Goal: Task Accomplishment & Management: Manage account settings

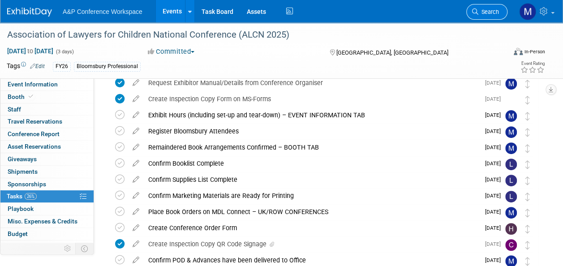
click at [488, 6] on link "Search" at bounding box center [486, 12] width 41 height 16
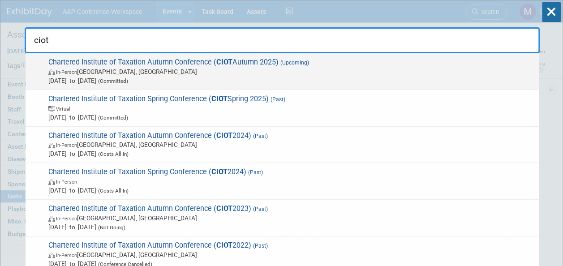
type input "ciot"
click at [237, 65] on span "Chartered Institute of Taxation Autumn Conference ( CIOT Autumn 2025) (Upcoming…" at bounding box center [290, 71] width 489 height 27
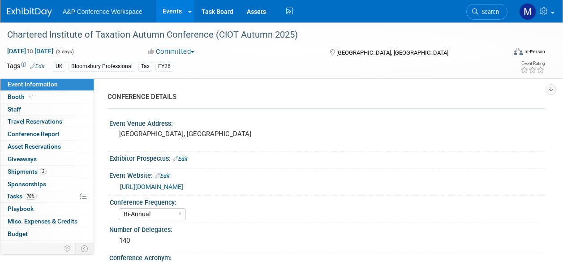
select select "Bi-Annual"
select select "Level 2"
select select "In-Person Booth"
select select "Tax & Accounting"
select select "Bloomsbury Professional"
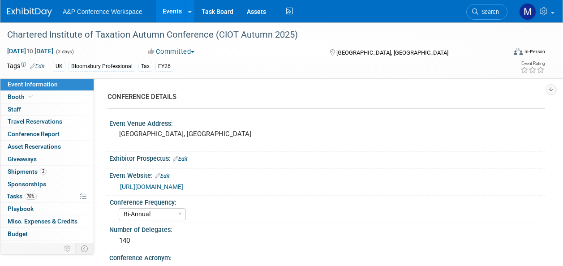
select select "Matt Hambridge"
select select "Louise Morgan"
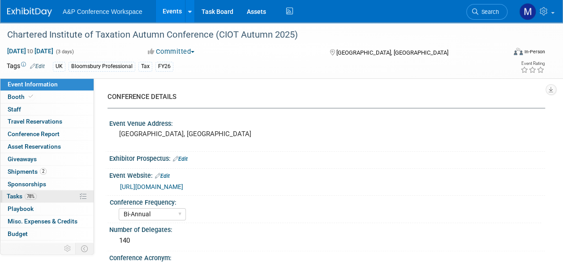
click at [39, 194] on link "78% Tasks 78%" at bounding box center [46, 196] width 93 height 12
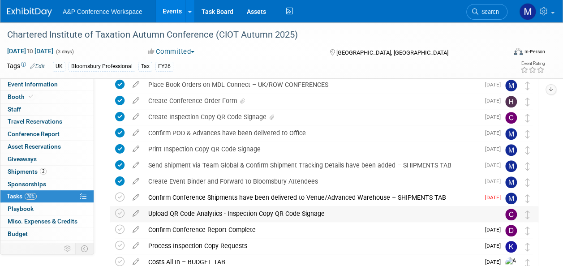
scroll to position [224, 0]
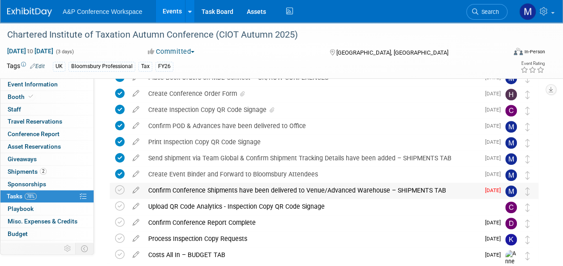
drag, startPoint x: 123, startPoint y: 190, endPoint x: 114, endPoint y: 195, distance: 10.5
click at [123, 190] on icon at bounding box center [119, 189] width 9 height 9
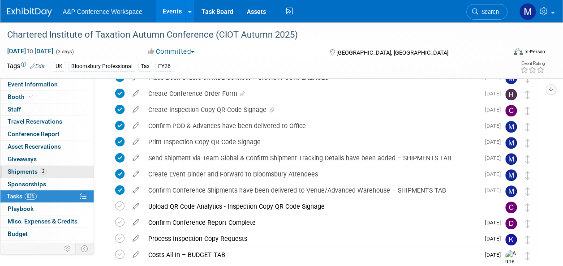
click at [39, 174] on span "Shipments 2" at bounding box center [27, 171] width 39 height 7
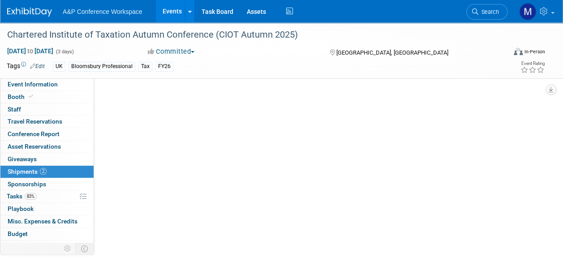
scroll to position [0, 0]
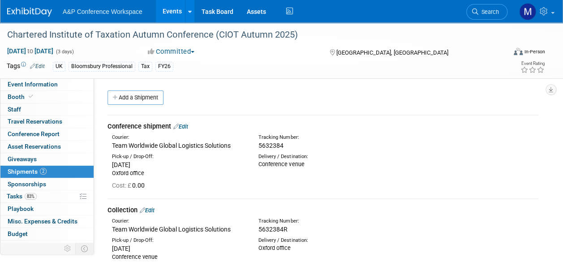
click at [183, 125] on link "Edit" at bounding box center [180, 126] width 15 height 7
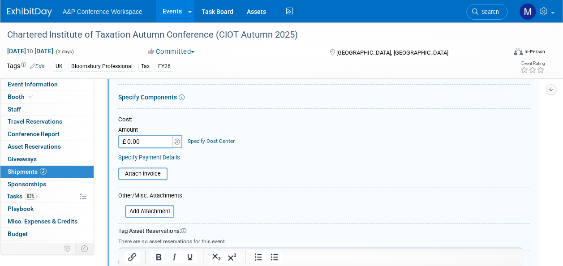
scroll to position [237, 0]
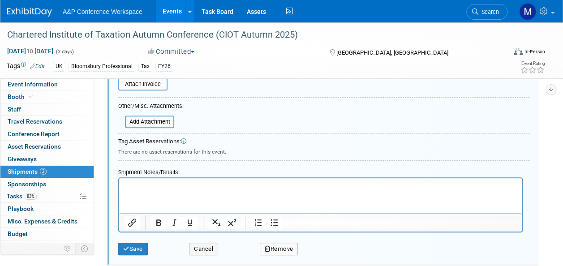
click at [137, 185] on p "Rich Text Area. Press ALT-0 for help." at bounding box center [321, 186] width 393 height 9
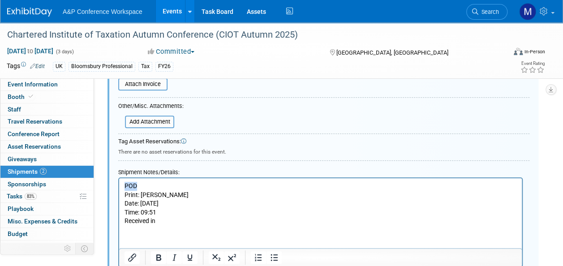
drag, startPoint x: 140, startPoint y: 186, endPoint x: 121, endPoint y: 185, distance: 18.4
click at [121, 185] on html "POD Print: SHANDOR KATULIN Date: 17/09/25 Time: 09:51 Received in" at bounding box center [320, 201] width 403 height 47
click at [159, 254] on icon "Bold" at bounding box center [158, 257] width 11 height 11
drag, startPoint x: 163, startPoint y: 220, endPoint x: 233, endPoint y: 397, distance: 190.7
click at [119, 220] on html "POD Print: SHANDOR KATULIN Date: 17/09/25 Time: 09:51 Received in" at bounding box center [320, 201] width 403 height 47
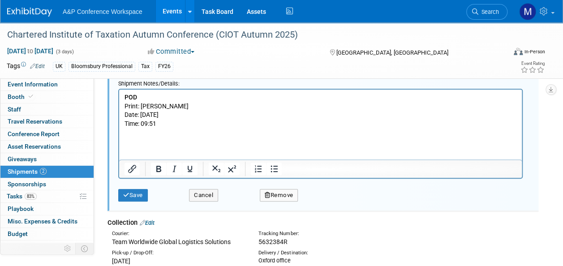
scroll to position [327, 0]
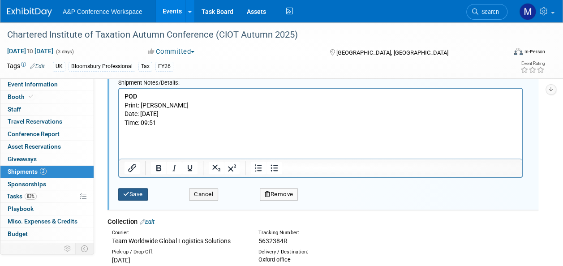
click at [133, 196] on button "Save" at bounding box center [133, 194] width 30 height 13
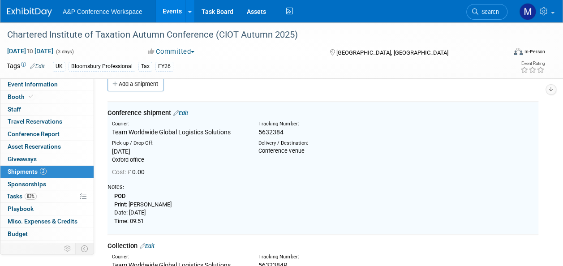
scroll to position [13, 0]
click at [181, 107] on td "Conference shipment Edit Courier: Team Worldwide Global Logistics Solutions Tra…" at bounding box center [323, 168] width 431 height 133
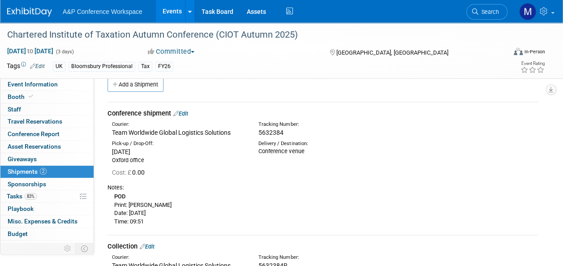
click at [186, 111] on link "Edit" at bounding box center [180, 113] width 15 height 7
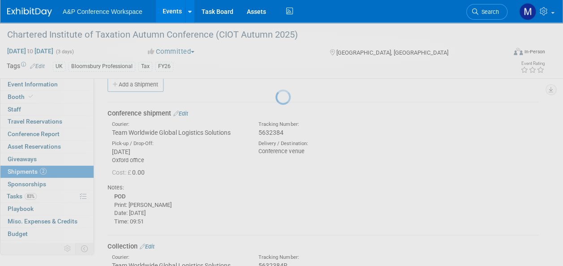
select select "8"
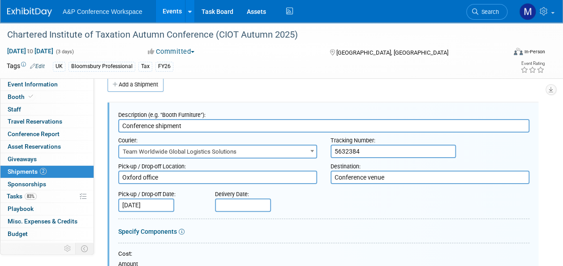
scroll to position [0, 0]
click at [247, 205] on input "text" at bounding box center [243, 204] width 56 height 13
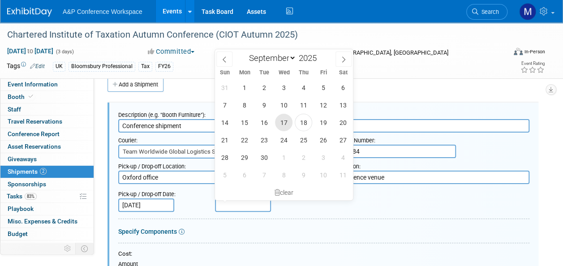
click at [281, 124] on span "17" at bounding box center [283, 122] width 17 height 17
type input "Sep 17, 2025"
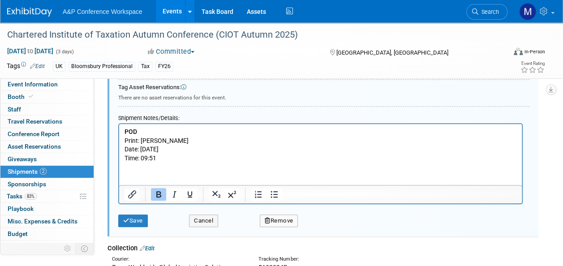
scroll to position [327, 0]
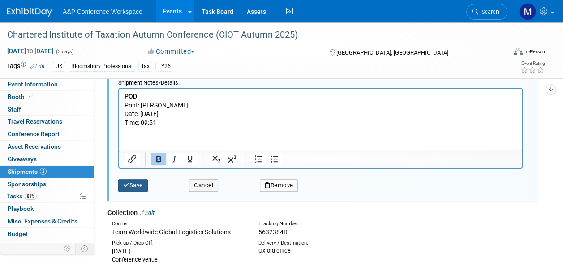
click at [142, 189] on button "Save" at bounding box center [133, 185] width 30 height 13
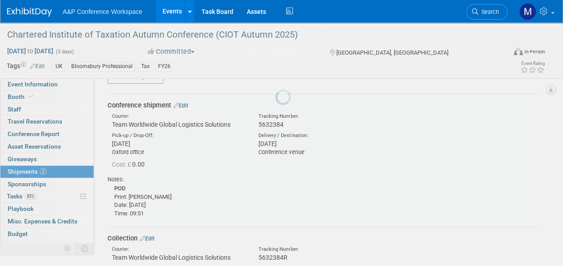
scroll to position [13, 0]
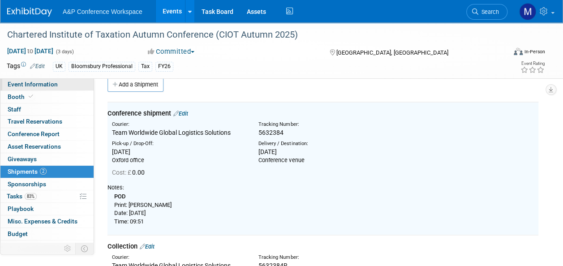
click at [50, 87] on span "Event Information" at bounding box center [33, 84] width 50 height 7
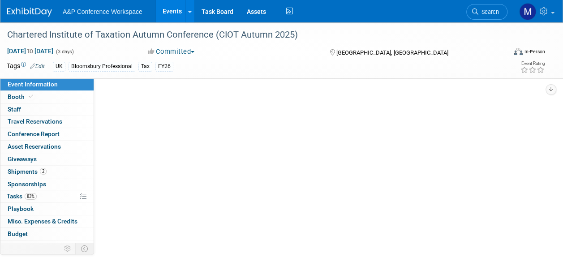
scroll to position [0, 0]
select select "Bi-Annual"
select select "Level 2"
select select "In-Person Booth"
select select "Tax & Accounting"
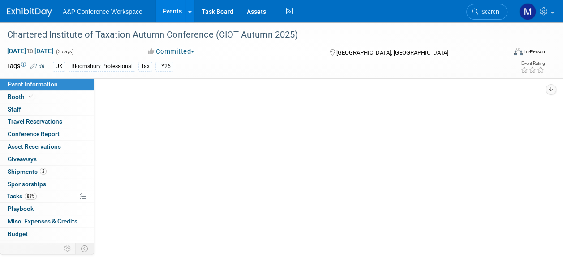
select select "Bloomsbury Professional"
select select "[PERSON_NAME]"
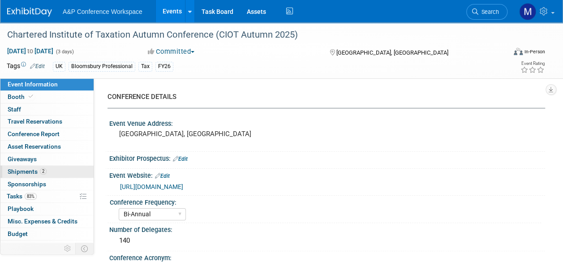
click at [52, 173] on link "2 Shipments 2" at bounding box center [46, 172] width 93 height 12
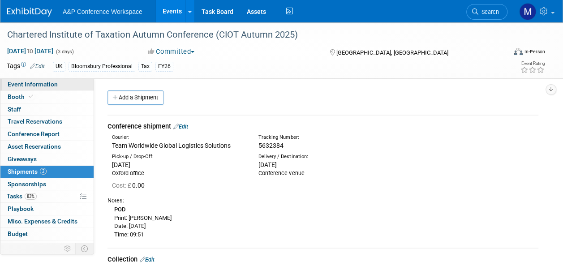
click at [62, 84] on link "Event Information" at bounding box center [46, 84] width 93 height 12
select select "Bi-Annual"
select select "Level 2"
select select "In-Person Booth"
select select "Tax & Accounting"
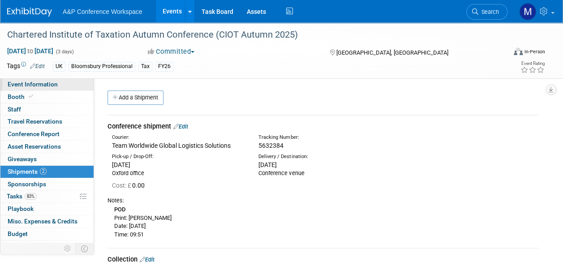
select select "Bloomsbury Professional"
select select "Matt Hambridge"
select select "[PERSON_NAME]"
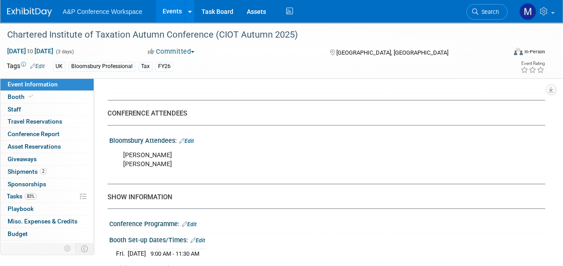
scroll to position [627, 0]
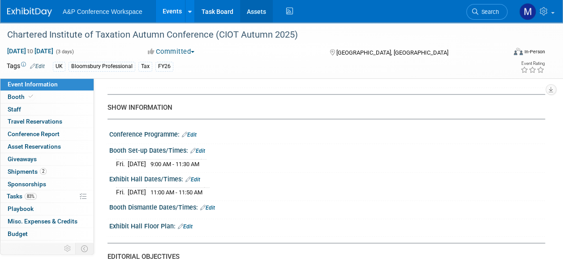
click at [255, 9] on link "Assets" at bounding box center [256, 11] width 33 height 22
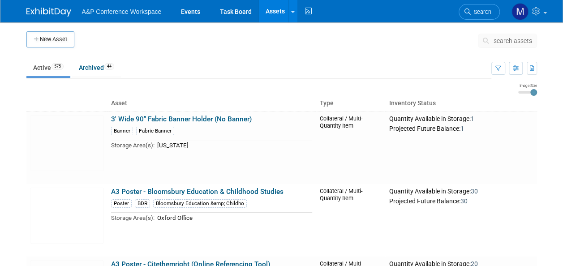
click at [505, 45] on button "search assets" at bounding box center [507, 41] width 59 height 14
click at [507, 44] on button "search assets" at bounding box center [507, 41] width 59 height 14
click at [508, 41] on span "search assets" at bounding box center [513, 40] width 39 height 7
click at [507, 39] on span "search assets" at bounding box center [513, 40] width 39 height 7
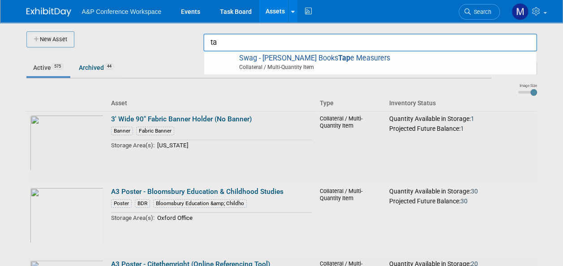
type input "t"
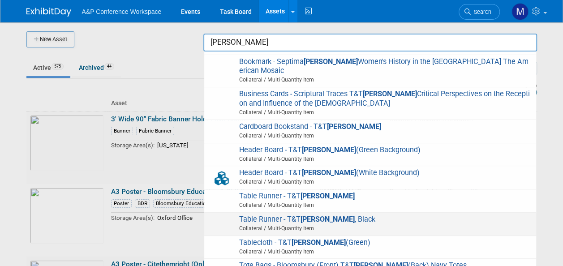
scroll to position [82, 0]
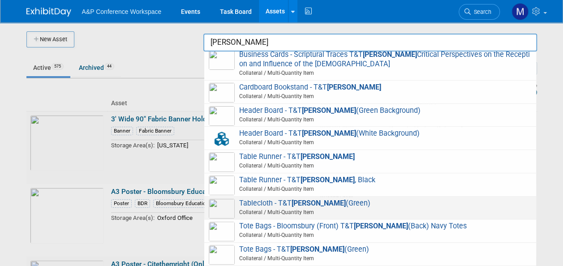
click at [309, 199] on strong "Clark" at bounding box center [319, 203] width 54 height 9
type input "Tablecloth - T&T [PERSON_NAME] (Green)"
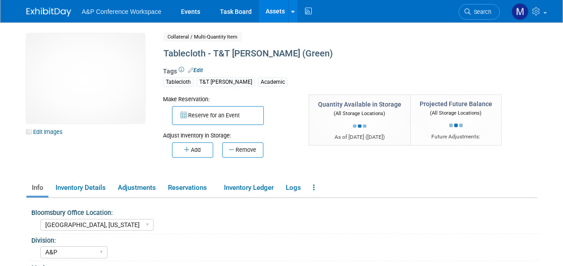
select select "[GEOGRAPHIC_DATA], [US_STATE]"
select select "A&P"
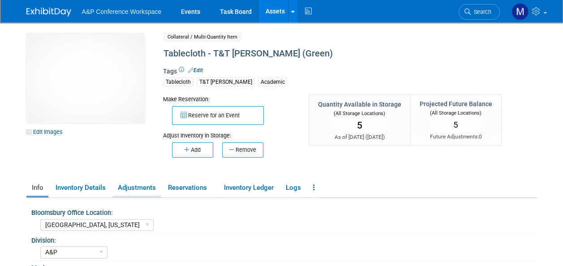
click at [144, 187] on link "Adjustments" at bounding box center [136, 188] width 48 height 16
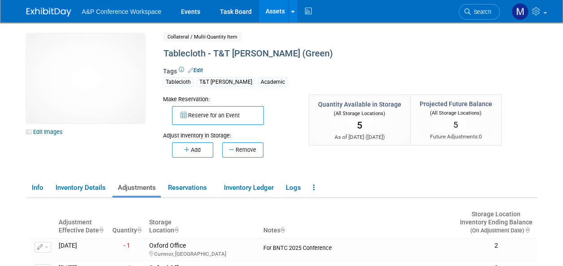
click at [184, 157] on div "Make Reservation: Reserve for an Event Adjust Inventory in Storage:" at bounding box center [330, 134] width 349 height 78
click at [186, 152] on button "Add" at bounding box center [192, 149] width 41 height 15
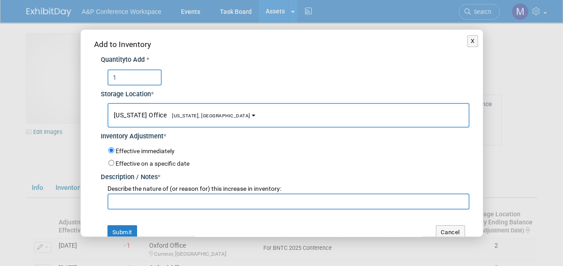
type input "1"
click at [165, 112] on span "New York Office New York, NY" at bounding box center [182, 115] width 137 height 7
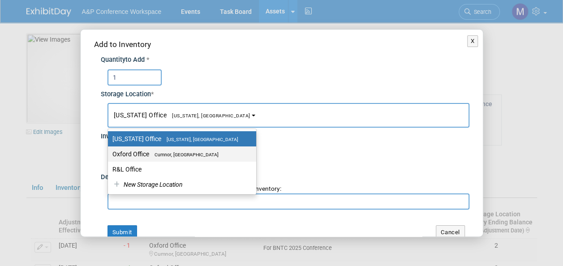
click at [173, 149] on label "Oxford Office Cumnor, United Kingdom" at bounding box center [179, 154] width 135 height 12
click at [109, 151] on input "Oxford Office Cumnor, United Kingdom" at bounding box center [107, 154] width 6 height 6
select select "11222978"
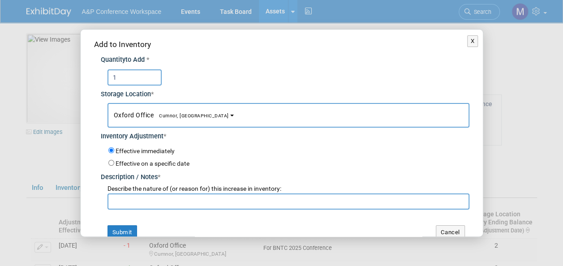
click at [176, 198] on input "text" at bounding box center [289, 202] width 362 height 16
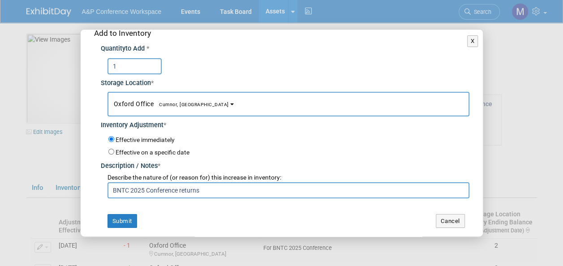
drag, startPoint x: 210, startPoint y: 191, endPoint x: 103, endPoint y: 193, distance: 106.7
click at [103, 193] on div "Describe the nature of (or reason for) this increase in inventory: BNTC 2025 Co…" at bounding box center [285, 184] width 369 height 27
type input "BNTC 2025 Conference returns"
click at [123, 217] on button "Submit" at bounding box center [123, 221] width 30 height 14
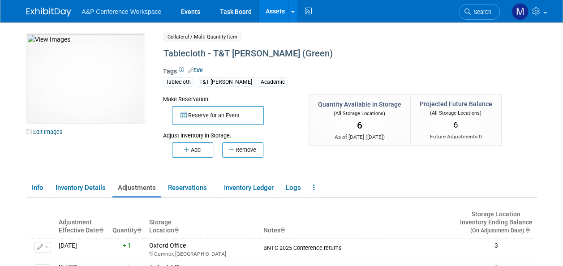
click at [276, 11] on link "Assets" at bounding box center [275, 11] width 33 height 22
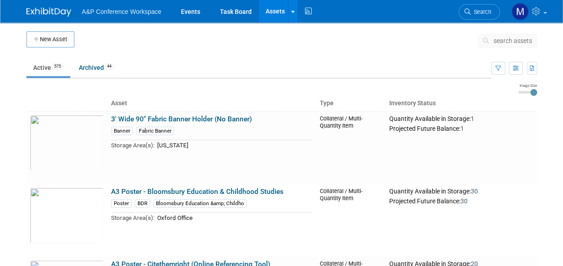
click at [500, 37] on span "search assets" at bounding box center [513, 40] width 39 height 7
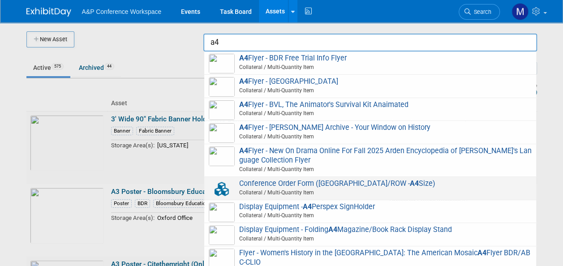
type input "a"
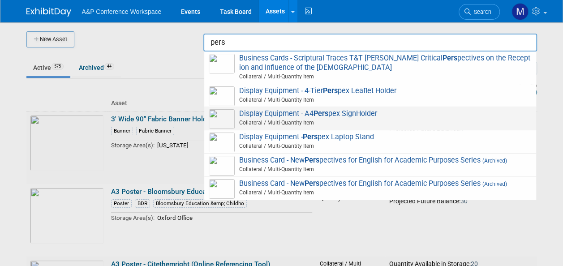
click at [323, 117] on strong "Pers" at bounding box center [321, 113] width 15 height 9
type input "Display Equipment - A4 Perspex SignHolder"
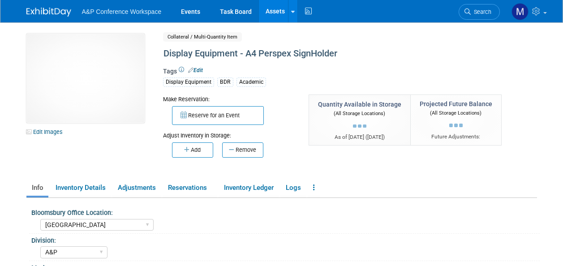
select select "[GEOGRAPHIC_DATA]"
select select "A&P"
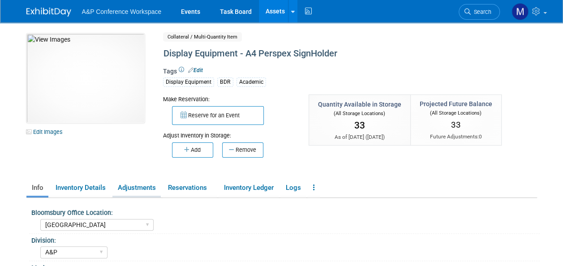
click at [142, 187] on link "Adjustments" at bounding box center [136, 188] width 48 height 16
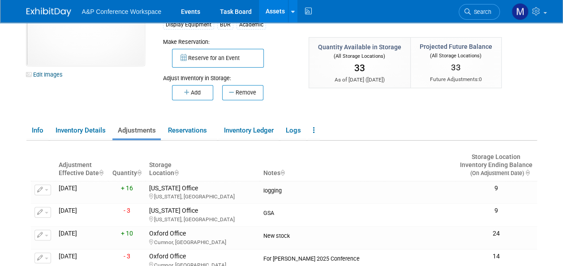
scroll to position [90, 0]
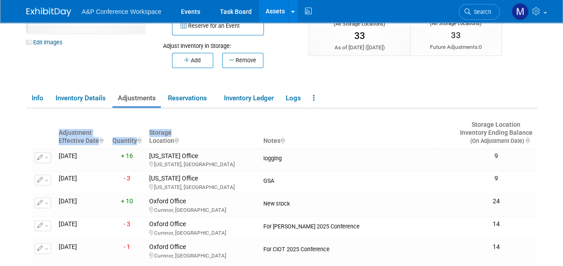
drag, startPoint x: 44, startPoint y: 116, endPoint x: 222, endPoint y: 136, distance: 179.4
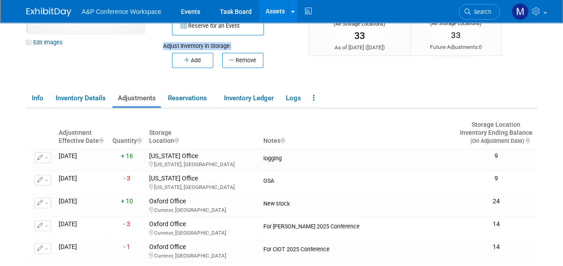
drag, startPoint x: 9, startPoint y: 49, endPoint x: 254, endPoint y: 78, distance: 246.8
click at [254, 78] on body "A&P Conference Workspace Events Task Board Assets New Asset" at bounding box center [281, 43] width 563 height 266
drag, startPoint x: 254, startPoint y: 78, endPoint x: 319, endPoint y: 89, distance: 66.4
click at [319, 90] on ul "Info Inventory Details Adjustments Reservations Inventory Ledger Logs Copy/Dupl…" at bounding box center [281, 99] width 511 height 19
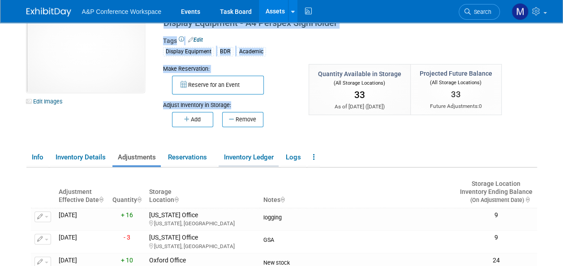
scroll to position [0, 0]
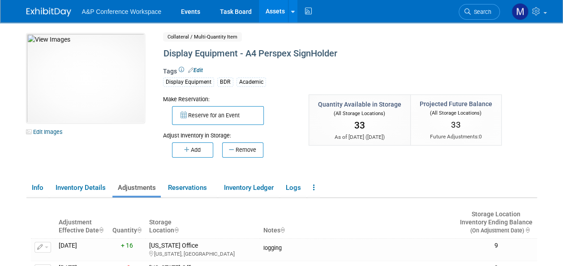
click at [121, 148] on div "10031442-10716627-ff5b325c-9a29-4353-8a5f-299be4b36b94.jpg Edit Images Collater…" at bounding box center [282, 103] width 524 height 139
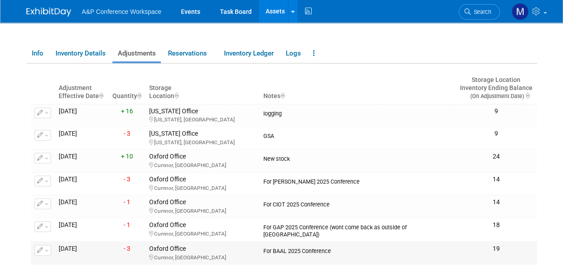
scroll to position [90, 0]
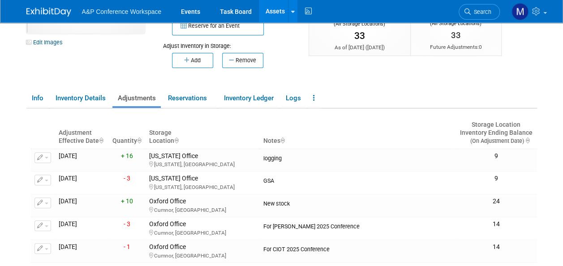
click at [197, 63] on button "Add" at bounding box center [192, 60] width 41 height 15
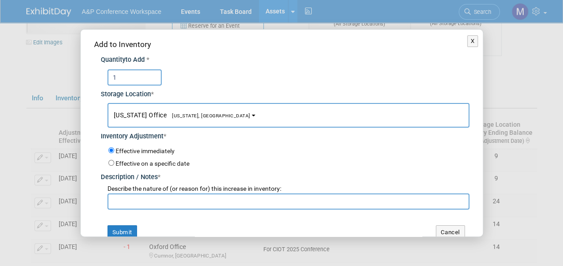
type input "1"
click at [156, 121] on button "New York Office New York, NY" at bounding box center [289, 115] width 362 height 25
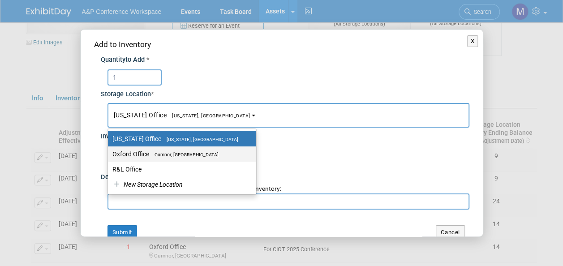
click at [164, 154] on span "Cumnor, [GEOGRAPHIC_DATA]" at bounding box center [183, 155] width 69 height 6
click at [109, 154] on input "Oxford Office Cumnor, United Kingdom" at bounding box center [107, 154] width 6 height 6
select select "11222978"
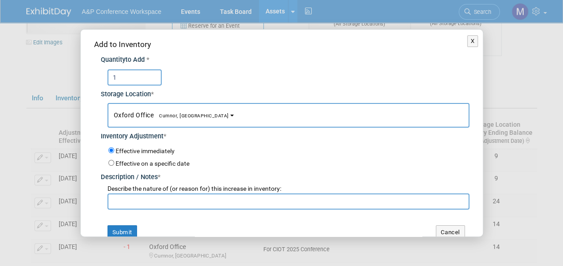
click at [167, 198] on input "text" at bounding box center [289, 202] width 362 height 16
drag, startPoint x: 208, startPoint y: 200, endPoint x: 75, endPoint y: 201, distance: 133.5
click at [75, 201] on div "X Add to Inventory Quantity to Add * 1 *" at bounding box center [281, 133] width 563 height 266
type input "BNTC 2025 Conference returns"
click at [111, 235] on button "Submit" at bounding box center [123, 232] width 30 height 14
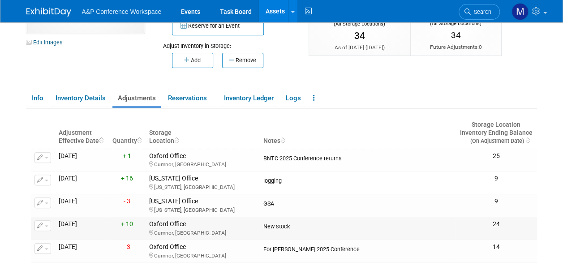
scroll to position [179, 0]
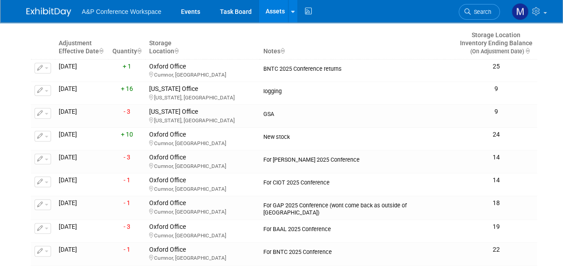
click at [273, 9] on link "Assets" at bounding box center [275, 11] width 33 height 22
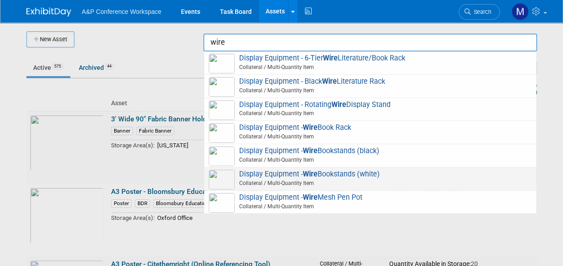
click at [371, 174] on span "Display Equipment - Wire Bookstands (white) Collateral / Multi-Quantity Item" at bounding box center [370, 179] width 323 height 18
type input "Display Equipment - Wire Bookstands (white)"
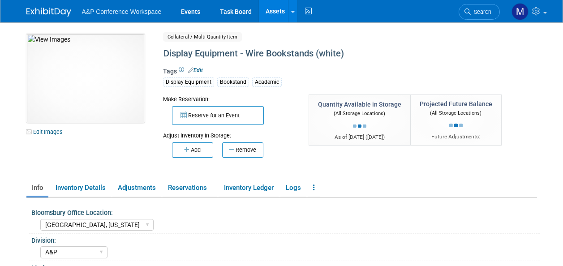
select select "[GEOGRAPHIC_DATA], [US_STATE]"
select select "A&P"
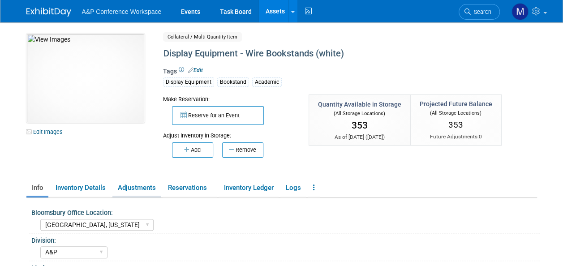
click at [146, 189] on link "Adjustments" at bounding box center [136, 188] width 48 height 16
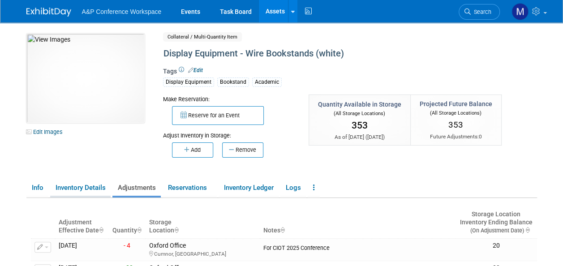
click at [97, 186] on link "Inventory Details" at bounding box center [80, 188] width 60 height 16
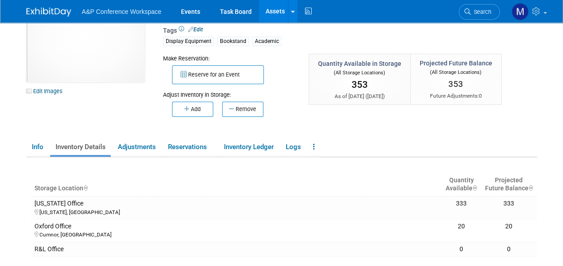
scroll to position [90, 0]
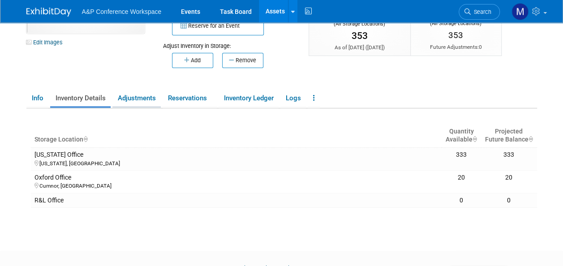
click at [151, 96] on link "Adjustments" at bounding box center [136, 99] width 48 height 16
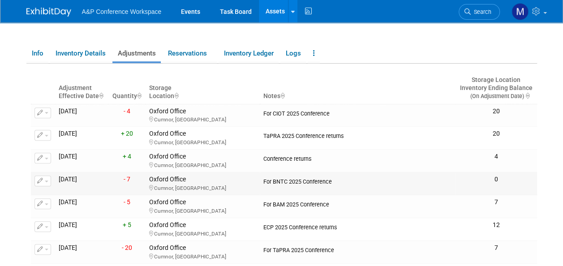
scroll to position [45, 0]
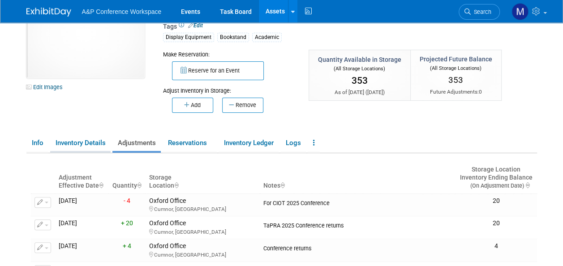
click at [83, 142] on link "Inventory Details" at bounding box center [80, 143] width 60 height 16
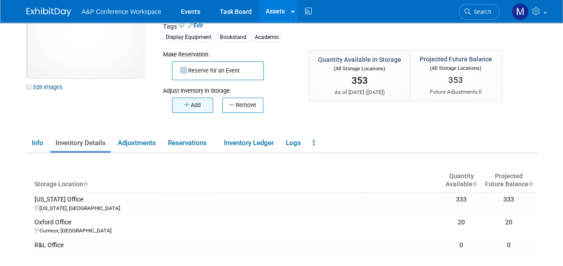
click at [195, 110] on button "Add" at bounding box center [192, 105] width 41 height 15
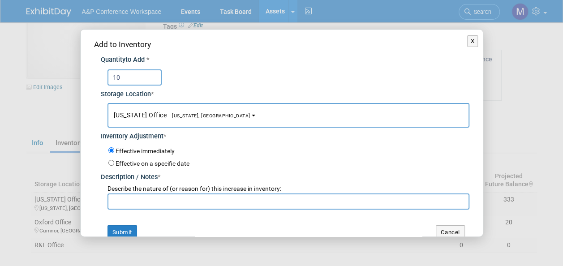
type input "10"
click at [194, 110] on button "[US_STATE] Office [US_STATE], [GEOGRAPHIC_DATA]" at bounding box center [289, 115] width 362 height 25
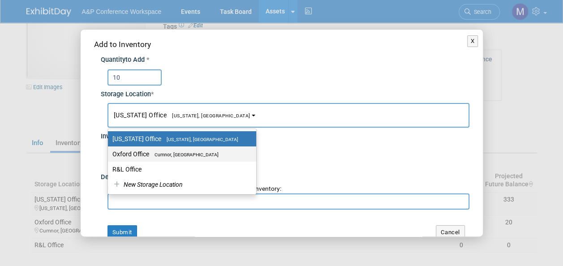
click at [190, 157] on label "Oxford Office Cumnor, United Kingdom" at bounding box center [179, 154] width 135 height 12
click at [109, 157] on input "Oxford Office Cumnor, United Kingdom" at bounding box center [107, 154] width 6 height 6
select select "11222978"
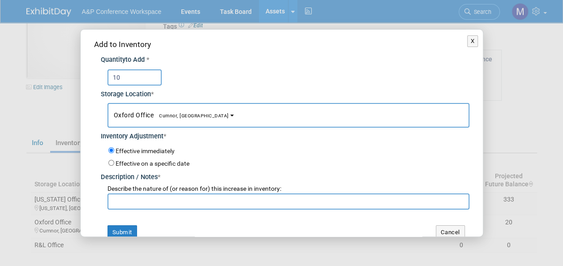
click at [183, 194] on input "text" at bounding box center [289, 202] width 362 height 16
paste input "BNTC 2025 Conference returns"
type input "BNTC 2025 Conference returns"
click at [127, 235] on button "Submit" at bounding box center [123, 232] width 30 height 14
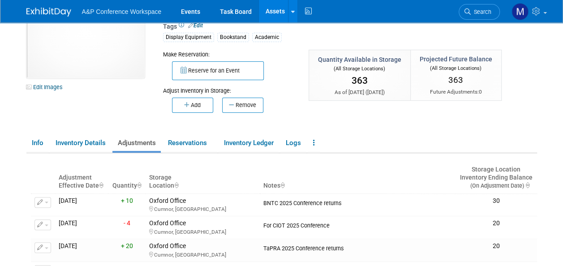
click at [272, 12] on link "Assets" at bounding box center [275, 11] width 33 height 22
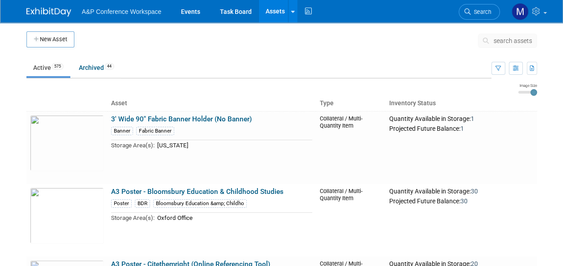
click at [526, 38] on span "search assets" at bounding box center [513, 40] width 39 height 7
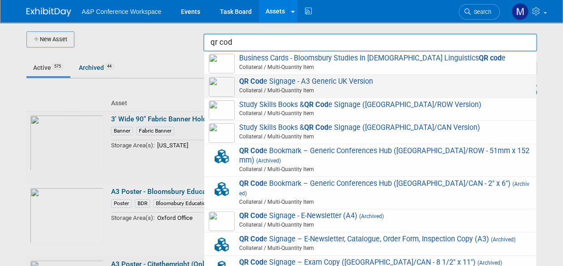
click at [341, 87] on span "Collateral / Multi-Quantity Item" at bounding box center [371, 90] width 320 height 8
type input "QR Code Signage - A3 Generic UK Version"
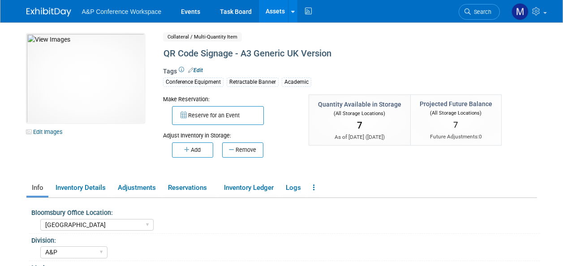
select select "[GEOGRAPHIC_DATA]"
select select "A&P"
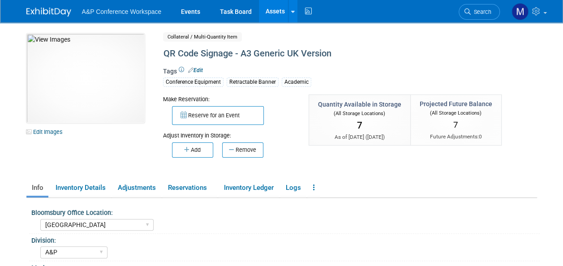
click at [202, 149] on button "Add" at bounding box center [192, 149] width 41 height 15
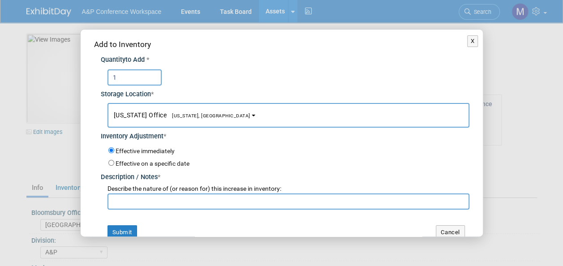
type input "1"
click at [196, 115] on span "[US_STATE], [GEOGRAPHIC_DATA]" at bounding box center [209, 116] width 84 height 6
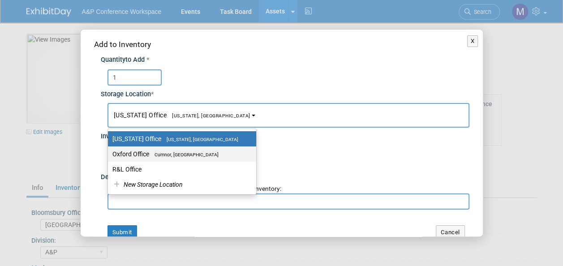
click at [196, 150] on label "Oxford Office [GEOGRAPHIC_DATA], [GEOGRAPHIC_DATA]" at bounding box center [179, 154] width 135 height 12
click at [109, 151] on input "Oxford Office [GEOGRAPHIC_DATA], [GEOGRAPHIC_DATA]" at bounding box center [107, 154] width 6 height 6
select select "11222978"
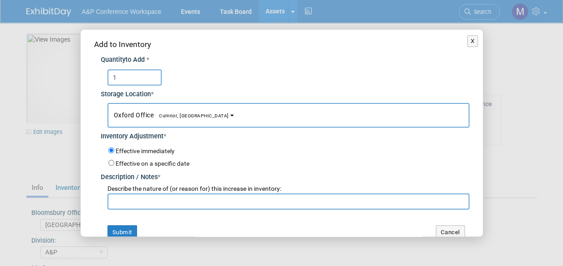
click at [194, 200] on input "text" at bounding box center [289, 202] width 362 height 16
paste input "BNTC 2025 Conference returns"
type input "BNTC 2025 Conference returns"
click at [128, 229] on button "Submit" at bounding box center [123, 232] width 30 height 14
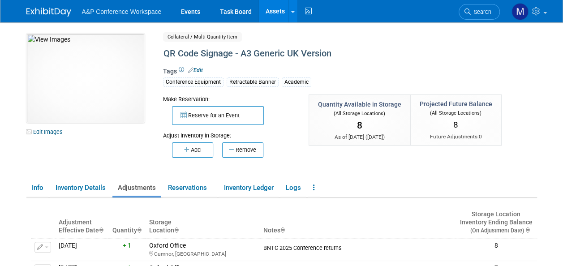
click at [280, 13] on link "Assets" at bounding box center [275, 11] width 33 height 22
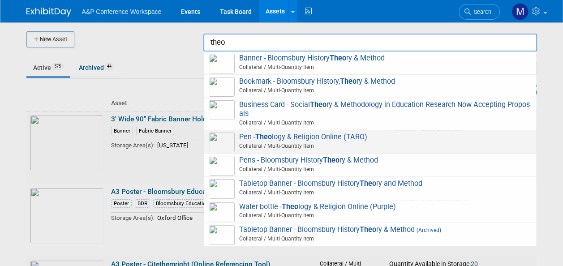
click at [335, 141] on span "Pen - Theo logy & Religion Online (TARO) Collateral / Multi-Quantity Item" at bounding box center [370, 142] width 323 height 18
type input "Pen - Theology & Religion Online (TARO)"
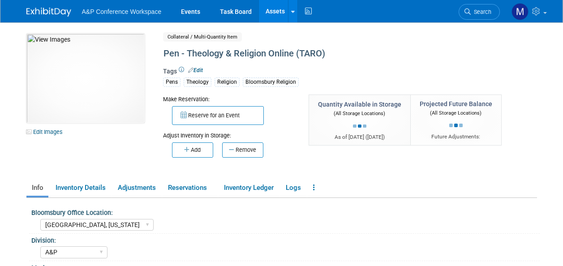
select select "[GEOGRAPHIC_DATA], [US_STATE]"
select select "A&P"
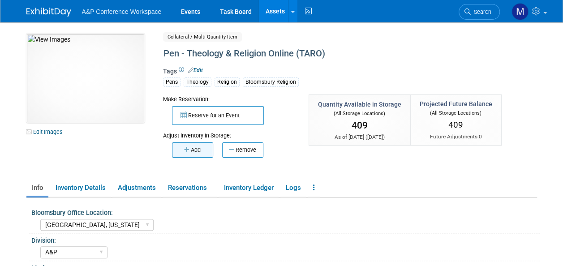
click at [197, 151] on button "Add" at bounding box center [192, 149] width 41 height 15
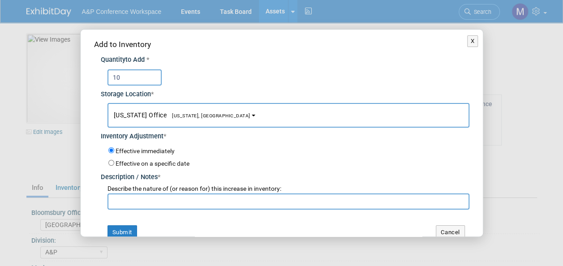
type input "10"
click at [252, 116] on b "button" at bounding box center [254, 116] width 4 height 2
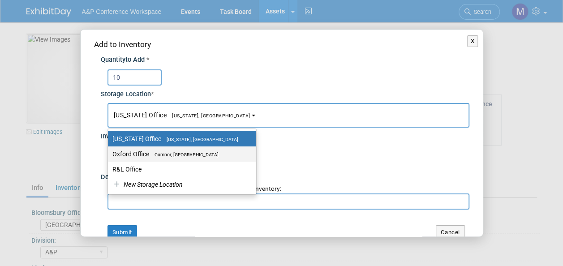
click at [201, 155] on span "Cumnor, [GEOGRAPHIC_DATA]" at bounding box center [183, 155] width 69 height 6
click at [109, 155] on input "Oxford Office [GEOGRAPHIC_DATA], [GEOGRAPHIC_DATA]" at bounding box center [107, 154] width 6 height 6
select select "11222978"
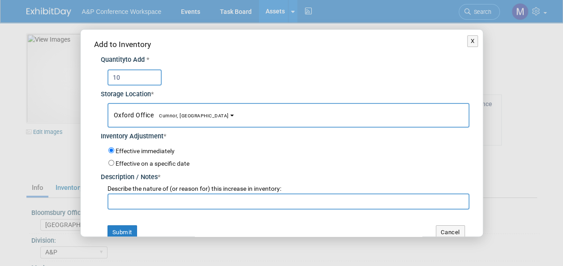
click at [190, 200] on input "text" at bounding box center [289, 202] width 362 height 16
paste input "BNTC 2025 Conference returns"
type input "BNTC 2025 Conference returns"
click at [111, 229] on button "Submit" at bounding box center [123, 232] width 30 height 14
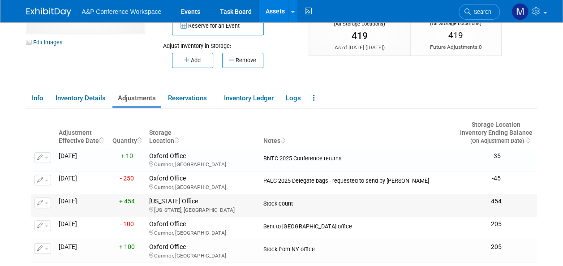
scroll to position [134, 0]
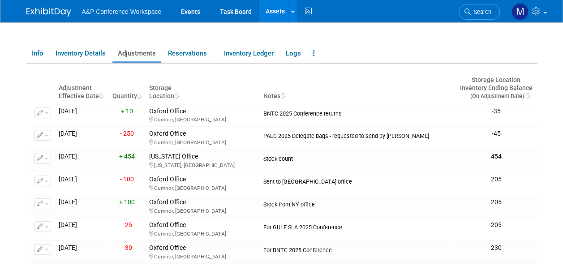
click at [280, 6] on link "Assets" at bounding box center [275, 11] width 33 height 22
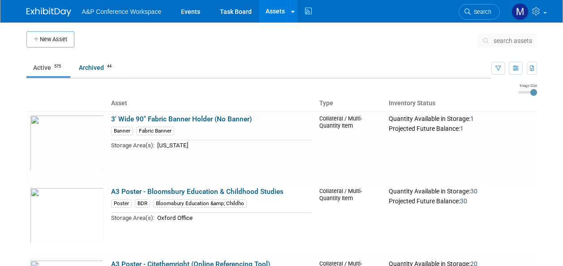
click at [507, 41] on span "search assets" at bounding box center [513, 40] width 39 height 7
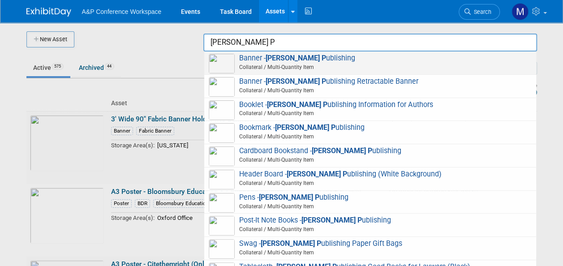
click at [300, 63] on span "Banner - [PERSON_NAME] P ublishing Collateral / Multi-Quantity Item" at bounding box center [370, 63] width 323 height 18
type input "Banner - [PERSON_NAME] Publishing"
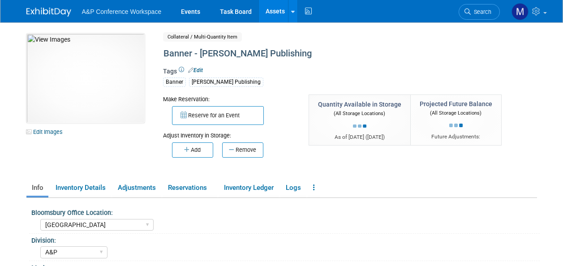
select select "[GEOGRAPHIC_DATA]"
select select "A&P"
select select "Ros Jubber"
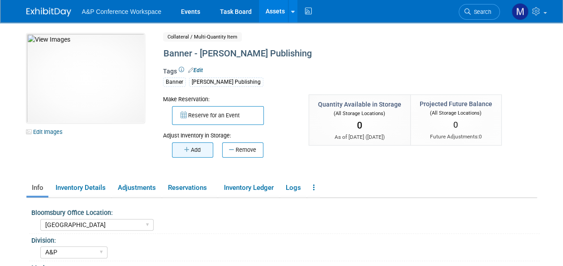
click at [206, 150] on button "Add" at bounding box center [192, 149] width 41 height 15
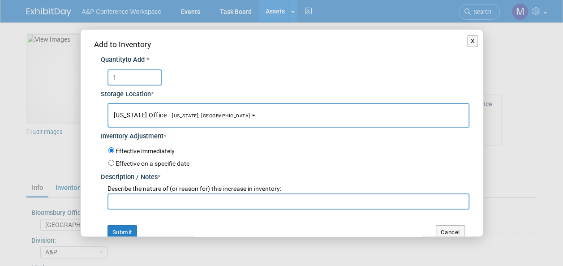
type input "1"
click at [179, 115] on span "[US_STATE], [GEOGRAPHIC_DATA]" at bounding box center [209, 116] width 84 height 6
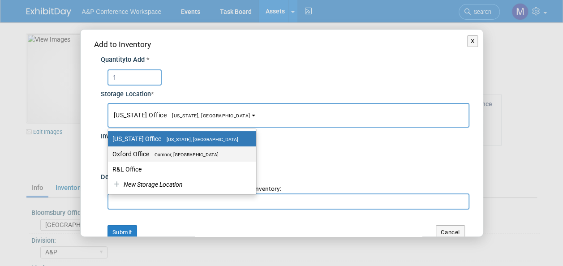
click at [179, 148] on label "Oxford Office Cumnor, United Kingdom" at bounding box center [179, 154] width 135 height 12
click at [109, 151] on input "Oxford Office Cumnor, United Kingdom" at bounding box center [107, 154] width 6 height 6
select select "11222978"
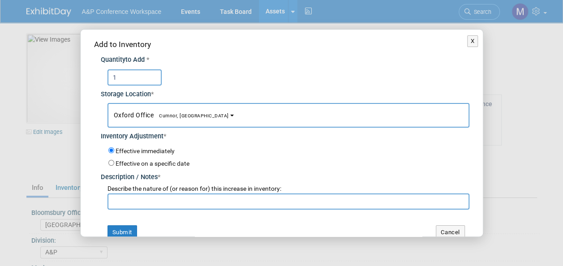
click at [165, 204] on input "text" at bounding box center [289, 202] width 362 height 16
paste input "BNTC 2025 Conference returns"
click at [127, 202] on input "BNTC 2025 Conference returns" at bounding box center [289, 202] width 362 height 16
type input "SLS 2025 Conference returns"
click at [128, 229] on button "Submit" at bounding box center [123, 232] width 30 height 14
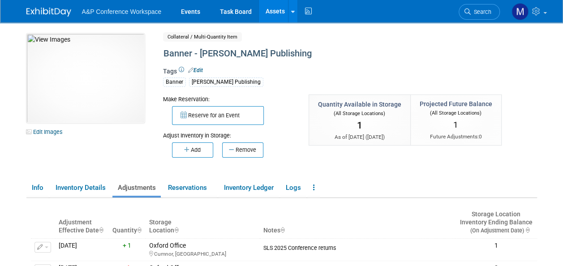
click at [278, 9] on link "Assets" at bounding box center [275, 11] width 33 height 22
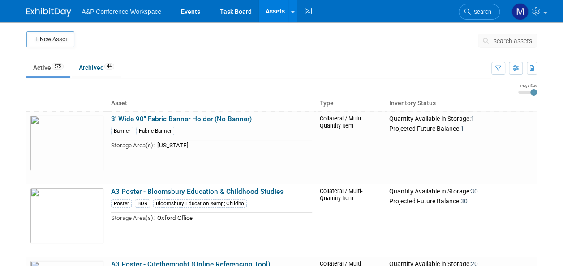
click at [510, 39] on span "search assets" at bounding box center [513, 40] width 39 height 7
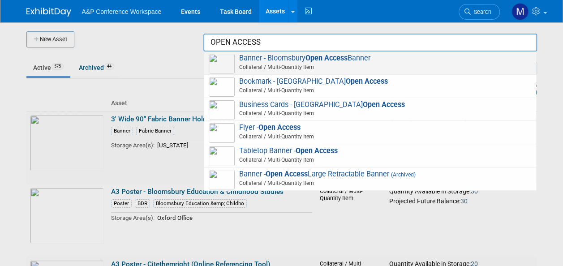
click at [353, 57] on span "Banner - Bloomsbury Open Access Banner Collateral / Multi-Quantity Item" at bounding box center [370, 63] width 323 height 18
type input "Banner - Bloomsbury Open Access Banner"
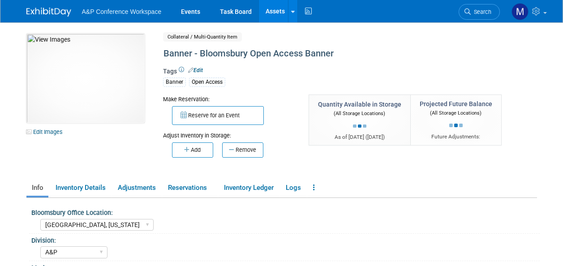
select select "[GEOGRAPHIC_DATA], [US_STATE]"
select select "A&P"
select select "[PERSON_NAME]"
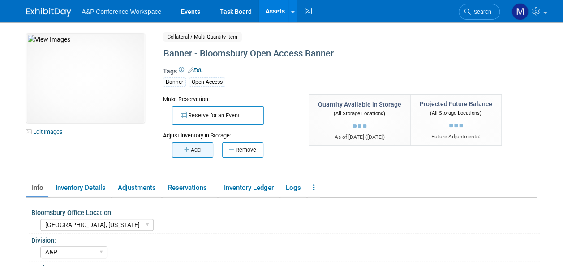
click at [203, 152] on button "Add" at bounding box center [192, 149] width 41 height 15
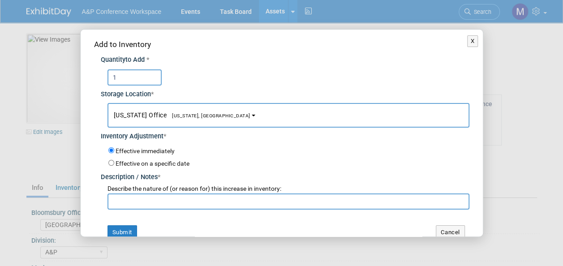
type input "1"
click at [189, 115] on span "[US_STATE], [GEOGRAPHIC_DATA]" at bounding box center [209, 116] width 84 height 6
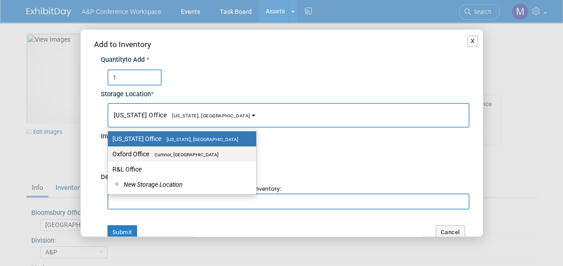
click at [185, 156] on span "Cumnor, [GEOGRAPHIC_DATA]" at bounding box center [183, 155] width 69 height 6
click at [109, 156] on input "Oxford Office [GEOGRAPHIC_DATA], [GEOGRAPHIC_DATA]" at bounding box center [107, 154] width 6 height 6
select select "11222978"
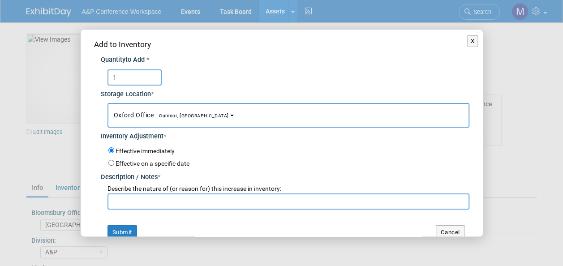
click at [176, 195] on input "text" at bounding box center [289, 202] width 362 height 16
paste input "BNTC 2025 Conference returns"
click at [129, 201] on input "BNTC 2025 Conference returns" at bounding box center [289, 202] width 362 height 16
type input "BAM 2025 Conference returns"
click at [132, 232] on button "Submit" at bounding box center [123, 232] width 30 height 14
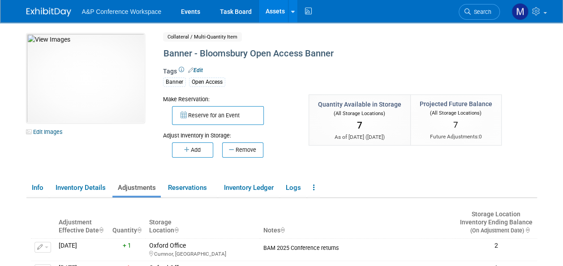
click at [274, 7] on link "Assets" at bounding box center [275, 11] width 33 height 22
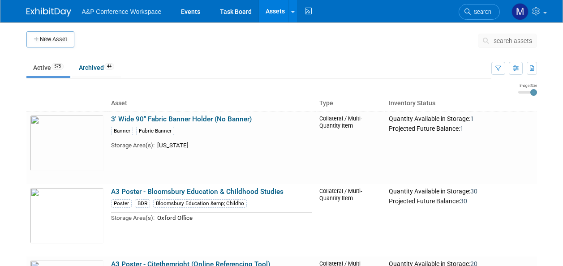
click at [503, 39] on span "search assets" at bounding box center [513, 40] width 39 height 7
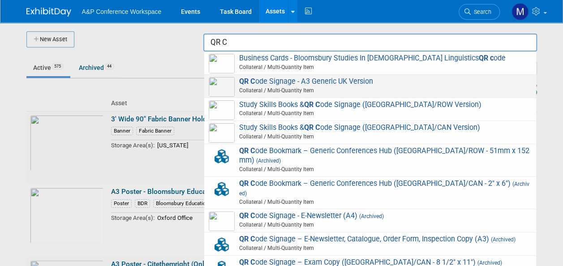
click at [336, 85] on span "QR C ode Signage - A3 Generic UK Version Collateral / Multi-Quantity Item" at bounding box center [370, 86] width 323 height 18
type input "QR Code Signage - A3 Generic UK Version"
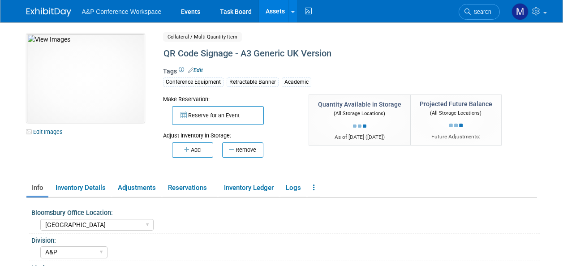
select select "[GEOGRAPHIC_DATA]"
select select "A&P"
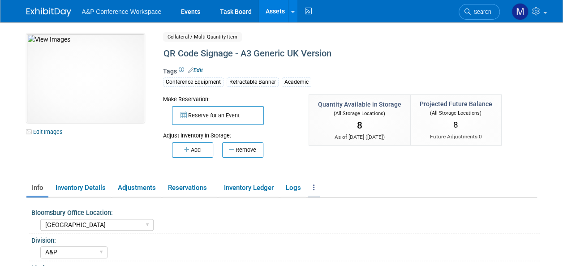
click at [318, 190] on link at bounding box center [314, 188] width 12 height 16
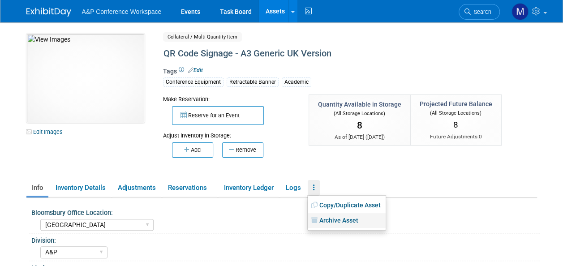
click at [321, 218] on link "Archive Asset" at bounding box center [347, 220] width 78 height 15
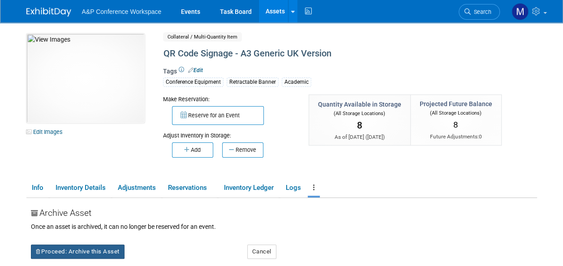
click at [112, 249] on button "Proceed: Archive this Asset" at bounding box center [78, 252] width 94 height 14
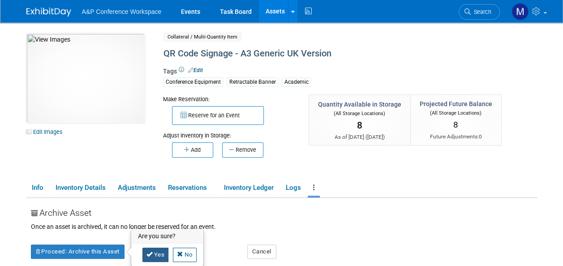
click at [149, 252] on icon at bounding box center [150, 254] width 6 height 6
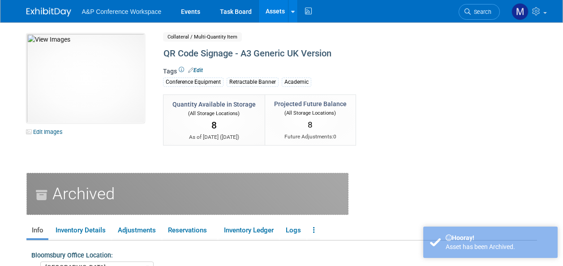
select select "[GEOGRAPHIC_DATA]"
select select "A&P"
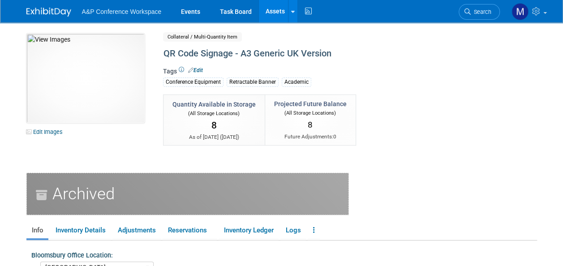
click at [275, 9] on link "Assets" at bounding box center [275, 11] width 33 height 22
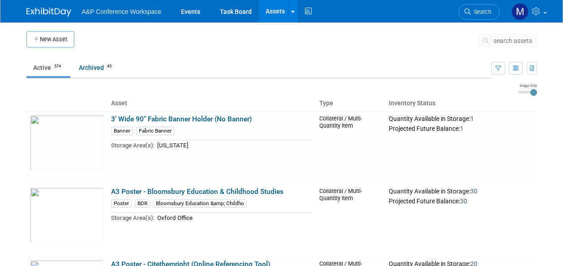
click at [520, 40] on span "search assets" at bounding box center [513, 40] width 39 height 7
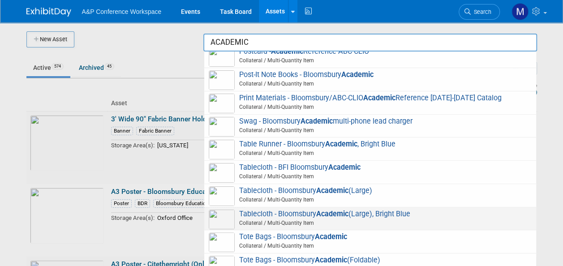
scroll to position [336, 0]
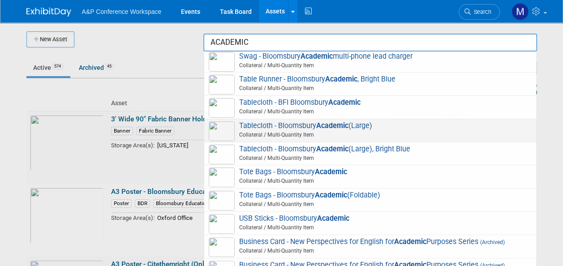
click at [327, 125] on strong "Academic" at bounding box center [332, 125] width 32 height 9
type input "Tablecloth - Bloomsbury Academic (Large)"
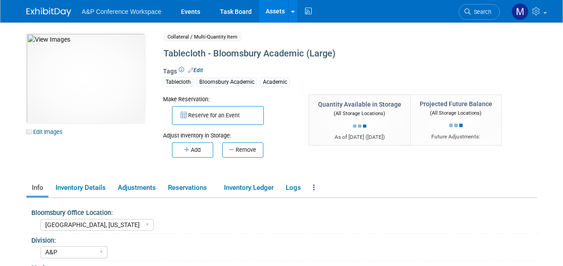
select select "[GEOGRAPHIC_DATA], [US_STATE]"
select select "A&P"
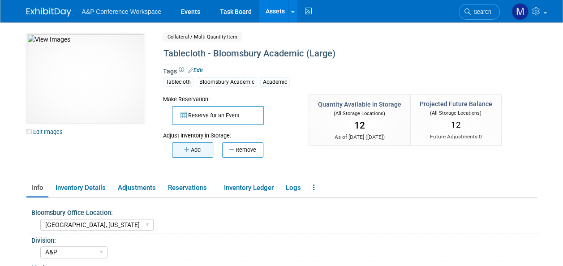
click at [191, 147] on button "Add" at bounding box center [192, 149] width 41 height 15
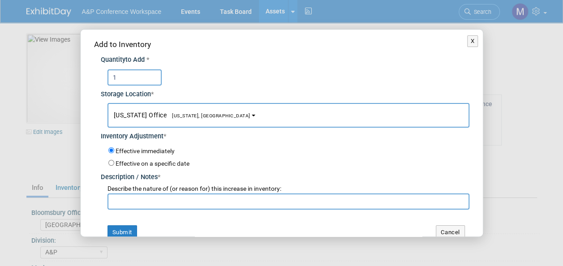
type input "1"
click at [200, 119] on button "[US_STATE] Office [US_STATE], [GEOGRAPHIC_DATA]" at bounding box center [289, 115] width 362 height 25
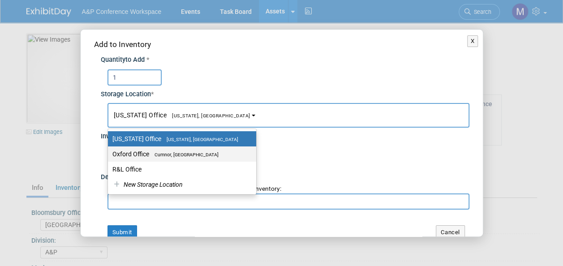
click at [210, 153] on label "Oxford Office [GEOGRAPHIC_DATA], [GEOGRAPHIC_DATA]" at bounding box center [179, 154] width 135 height 12
click at [109, 153] on input "Oxford Office [GEOGRAPHIC_DATA], [GEOGRAPHIC_DATA]" at bounding box center [107, 154] width 6 height 6
select select "11222978"
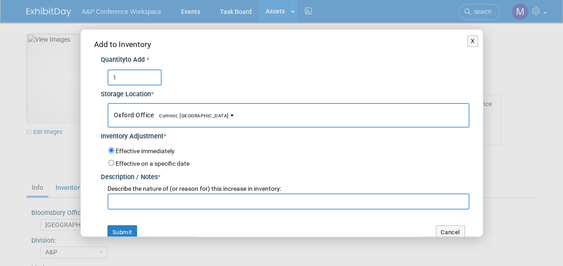
click at [203, 199] on input "text" at bounding box center [289, 202] width 362 height 16
paste input "BNTC 2025 Conference returns"
click at [128, 201] on input "BNTC 2025 Conference returns" at bounding box center [289, 202] width 362 height 16
type input "BAM 2025 Conference returns"
click at [125, 229] on button "Submit" at bounding box center [123, 232] width 30 height 14
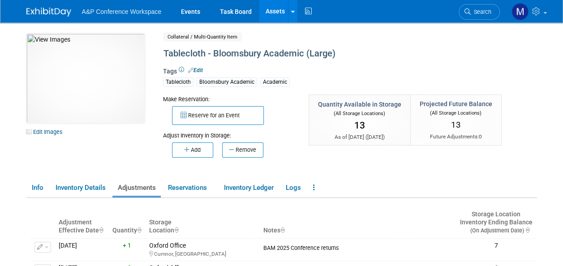
click at [275, 10] on link "Assets" at bounding box center [275, 11] width 33 height 22
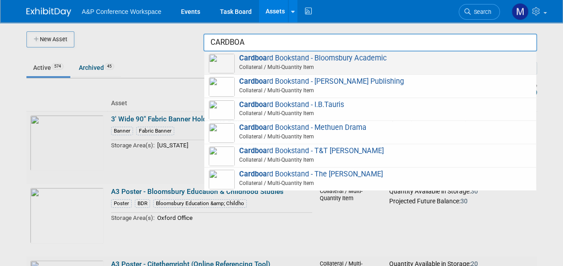
click at [375, 59] on span "Cardboa rd Bookstand - Bloomsbury Academic Collateral / Multi-Quantity Item" at bounding box center [370, 63] width 323 height 18
type input "Cardboard Bookstand - Bloomsbury Academic"
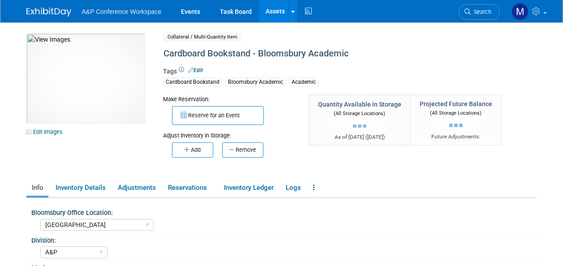
select select "[GEOGRAPHIC_DATA]"
select select "A&P"
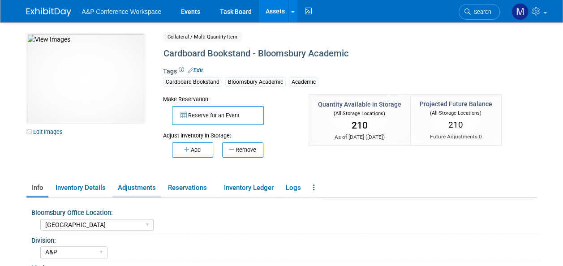
click at [135, 190] on link "Adjustments" at bounding box center [136, 188] width 48 height 16
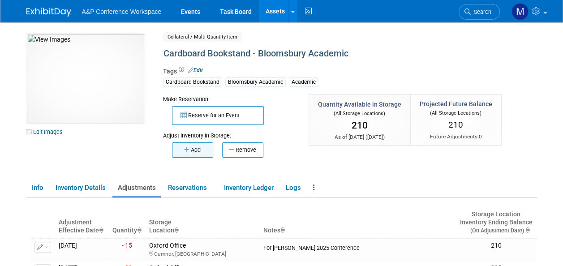
click at [197, 145] on button "Add" at bounding box center [192, 149] width 41 height 15
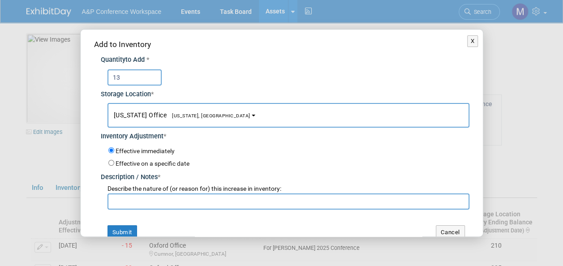
type input "13"
click at [158, 121] on button "New York Office New York, NY" at bounding box center [289, 115] width 362 height 25
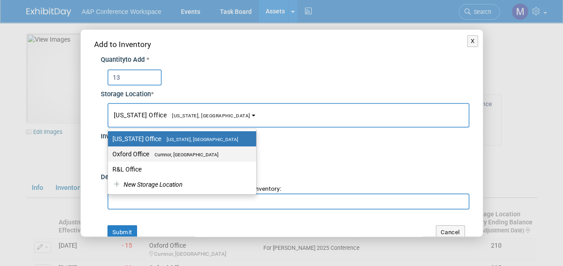
click at [160, 151] on label "Oxford Office Cumnor, United Kingdom" at bounding box center [179, 154] width 135 height 12
click at [109, 151] on input "Oxford Office Cumnor, United Kingdom" at bounding box center [107, 154] width 6 height 6
select select "11222978"
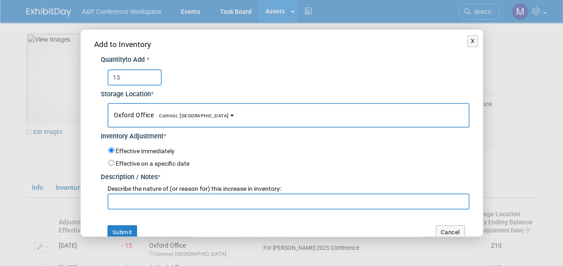
click at [160, 202] on input "text" at bounding box center [289, 202] width 362 height 16
paste input "BNTC 2025 Conference returns"
click at [127, 201] on input "BNTC 2025 Conference returns" at bounding box center [289, 202] width 362 height 16
drag, startPoint x: 221, startPoint y: 199, endPoint x: 103, endPoint y: 200, distance: 118.3
click at [103, 200] on div "Describe the nature of (or reason for) this increase in inventory: BAM 2025 Con…" at bounding box center [285, 195] width 369 height 27
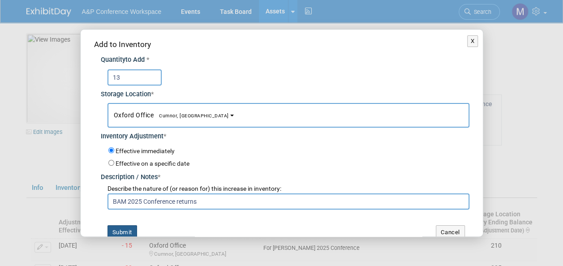
type input "BAM 2025 Conference returns"
click at [130, 231] on button "Submit" at bounding box center [123, 232] width 30 height 14
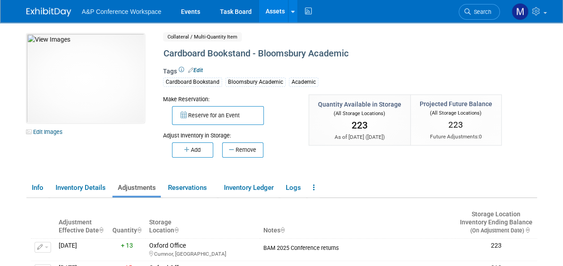
click at [271, 12] on link "Assets" at bounding box center [275, 11] width 33 height 22
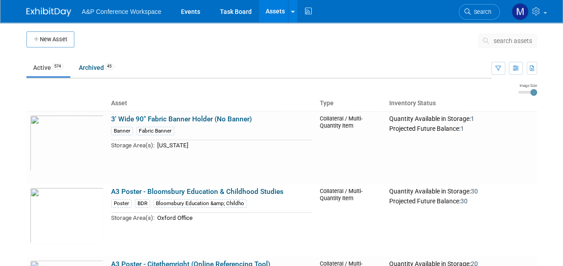
click at [507, 39] on span "search assets" at bounding box center [513, 40] width 39 height 7
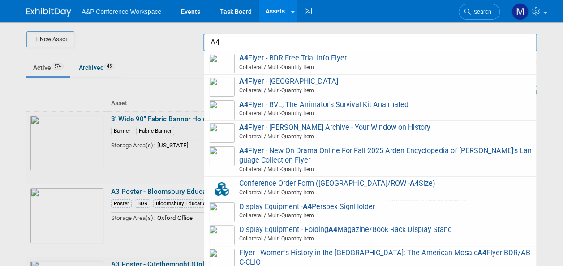
type input "A"
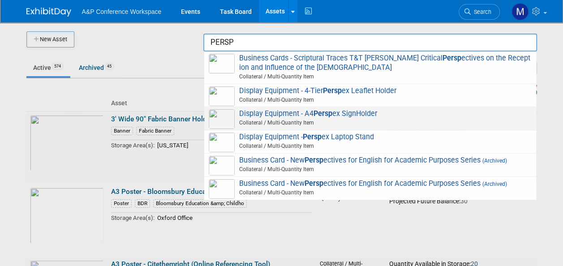
click at [372, 112] on span "Display Equipment - A4 Persp ex SignHolder Collateral / Multi-Quantity Item" at bounding box center [370, 118] width 323 height 18
type input "Display Equipment - A4 Perspex SignHolder"
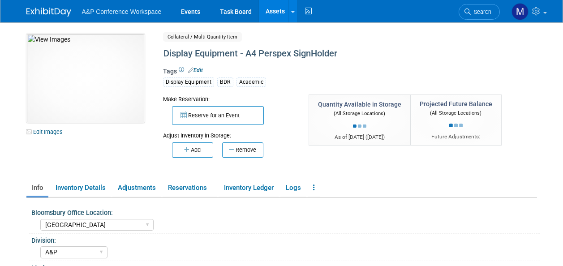
select select "[GEOGRAPHIC_DATA]"
select select "A&P"
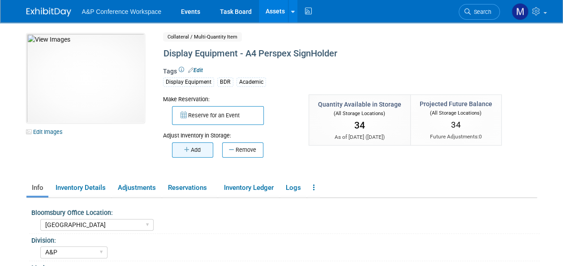
click at [194, 145] on button "Add" at bounding box center [192, 149] width 41 height 15
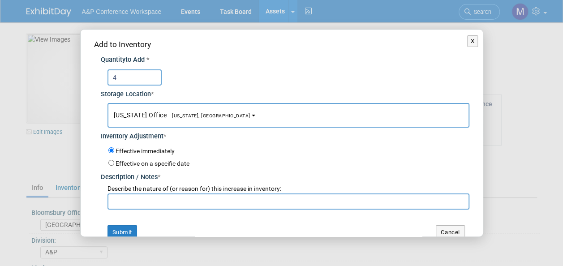
type input "4"
click at [182, 118] on span "New York Office New York, NY" at bounding box center [182, 115] width 137 height 7
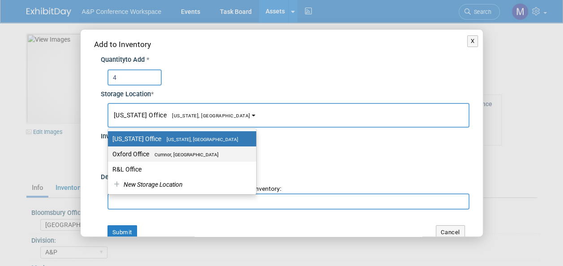
click at [185, 148] on label "Oxford Office [GEOGRAPHIC_DATA], [GEOGRAPHIC_DATA]" at bounding box center [179, 154] width 135 height 12
click at [109, 151] on input "Oxford Office [GEOGRAPHIC_DATA], [GEOGRAPHIC_DATA]" at bounding box center [107, 154] width 6 height 6
select select "11222978"
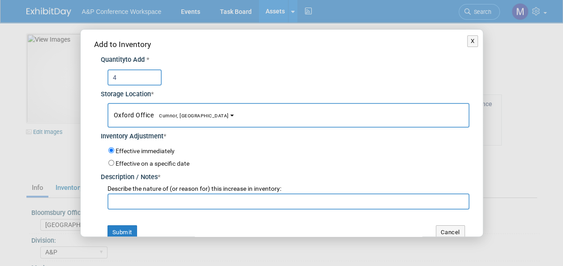
click at [189, 201] on input "text" at bounding box center [289, 202] width 362 height 16
paste input "BAM 2025 Conference returns"
type input "BAM 2025 Conference returns"
click at [130, 226] on button "Submit" at bounding box center [123, 232] width 30 height 14
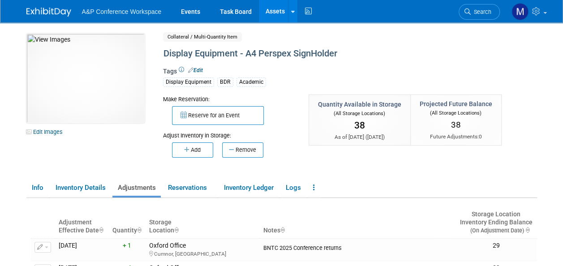
click at [271, 12] on link "Assets" at bounding box center [275, 11] width 33 height 22
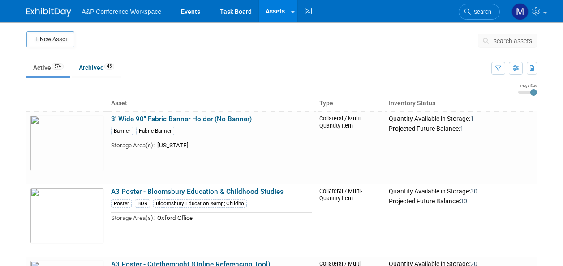
click at [511, 42] on span "search assets" at bounding box center [513, 40] width 39 height 7
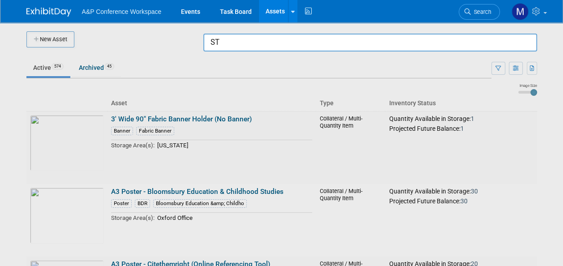
type input "S"
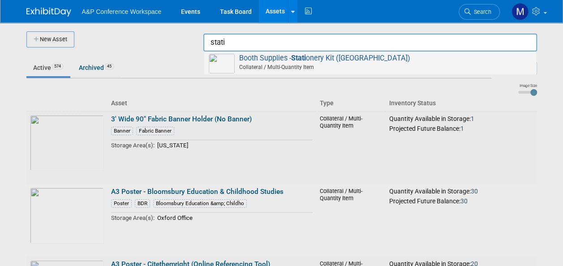
click at [346, 61] on span "Booth Supplies - Stati onery Kit (UK) Collateral / Multi-Quantity Item" at bounding box center [370, 63] width 323 height 18
type input "Booth Supplies - Stationery Kit ([GEOGRAPHIC_DATA])"
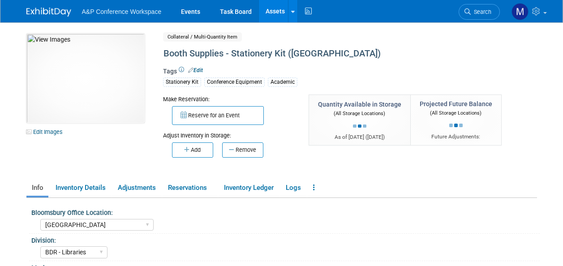
select select "[GEOGRAPHIC_DATA]"
select select "BDR - Libraries"
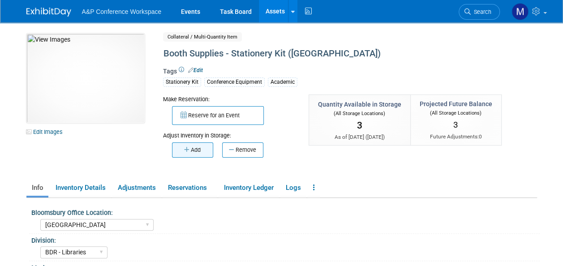
click at [196, 155] on button "Add" at bounding box center [192, 149] width 41 height 15
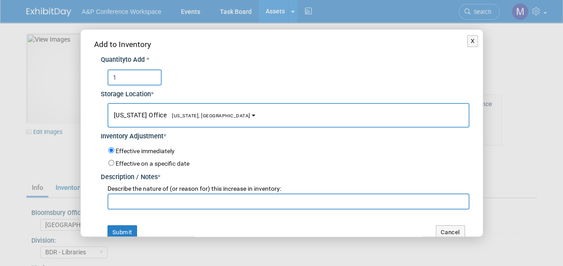
type input "1"
click at [175, 112] on span "[US_STATE] Office [US_STATE], [GEOGRAPHIC_DATA]" at bounding box center [182, 115] width 137 height 7
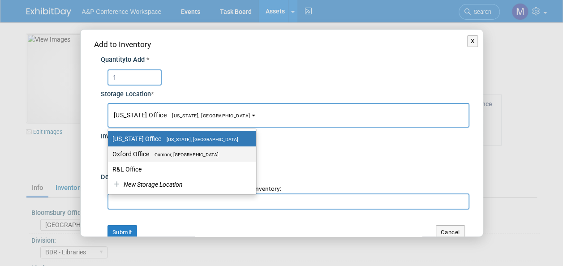
click at [185, 159] on label "Oxford Office [GEOGRAPHIC_DATA], [GEOGRAPHIC_DATA]" at bounding box center [179, 154] width 135 height 12
click at [109, 157] on input "Oxford Office [GEOGRAPHIC_DATA], [GEOGRAPHIC_DATA]" at bounding box center [107, 154] width 6 height 6
select select "11222978"
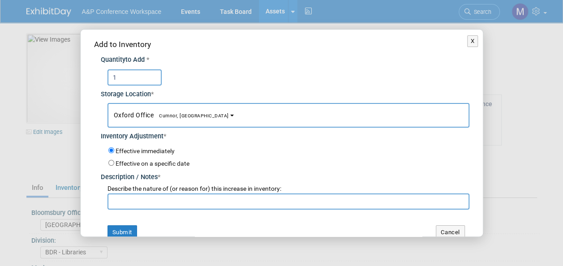
click at [185, 199] on input "text" at bounding box center [289, 202] width 362 height 16
paste input "BAM 2025 Conference returns"
type input "BAM 2025 Conference returns"
click at [128, 233] on button "Submit" at bounding box center [123, 232] width 30 height 14
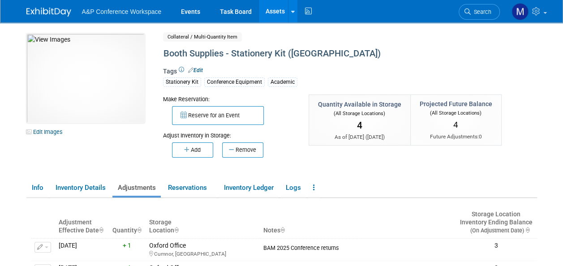
click at [270, 9] on link "Assets" at bounding box center [275, 11] width 33 height 22
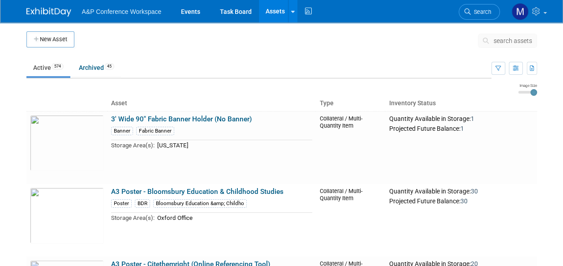
click at [511, 42] on span "search assets" at bounding box center [513, 40] width 39 height 7
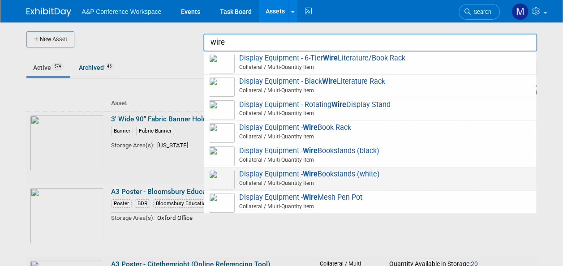
click at [341, 173] on span "Display Equipment - Wire Bookstands (white) Collateral / Multi-Quantity Item" at bounding box center [370, 179] width 323 height 18
type input "Display Equipment - Wire Bookstands (white)"
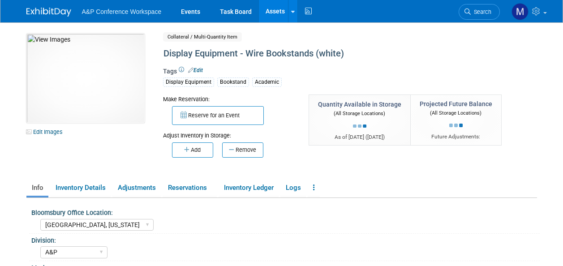
select select "[GEOGRAPHIC_DATA], [US_STATE]"
select select "A&P"
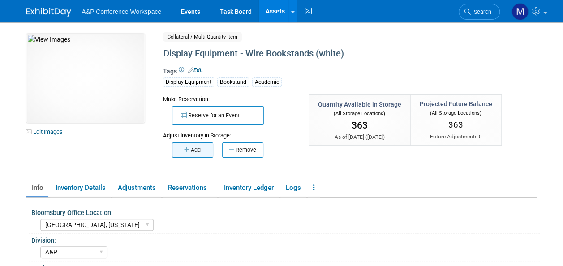
click at [207, 149] on button "Add" at bounding box center [192, 149] width 41 height 15
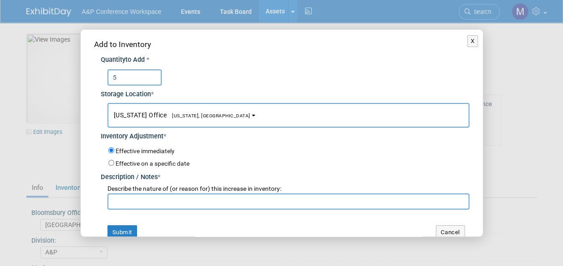
type input "5"
click at [194, 120] on button "[US_STATE] Office [US_STATE], [GEOGRAPHIC_DATA]" at bounding box center [289, 115] width 362 height 25
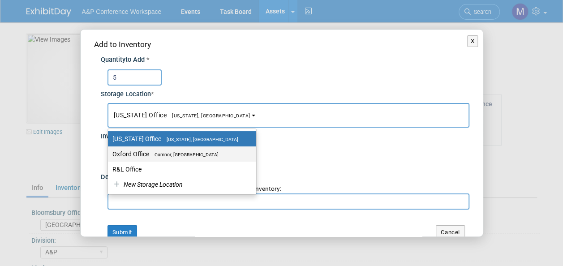
click at [187, 153] on span "Cumnor, [GEOGRAPHIC_DATA]" at bounding box center [183, 155] width 69 height 6
click at [109, 153] on input "Oxford Office [GEOGRAPHIC_DATA], [GEOGRAPHIC_DATA]" at bounding box center [107, 154] width 6 height 6
select select "11222978"
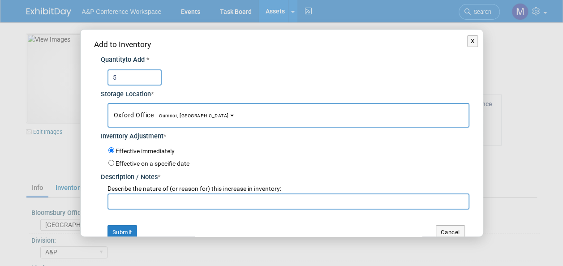
click at [188, 197] on input "text" at bounding box center [289, 202] width 362 height 16
paste input "BAM 2025 Conference returns"
type input "BAM 2025 Conference returns"
click at [127, 230] on button "Submit" at bounding box center [123, 232] width 30 height 14
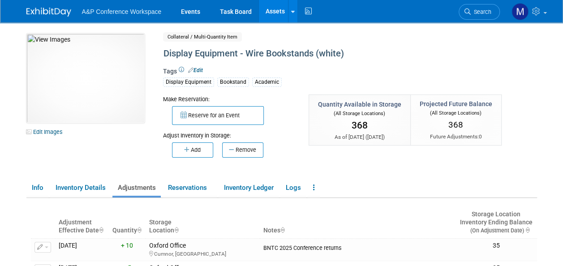
click at [276, 6] on link "Assets" at bounding box center [275, 11] width 33 height 22
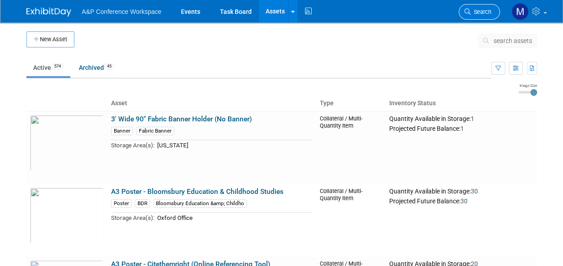
drag, startPoint x: 0, startPoint y: 0, endPoint x: 486, endPoint y: 13, distance: 486.3
click at [486, 13] on span "Search" at bounding box center [481, 12] width 21 height 7
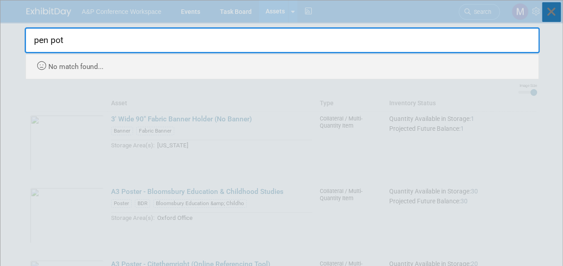
type input "pen pot"
click at [558, 13] on icon at bounding box center [551, 12] width 19 height 20
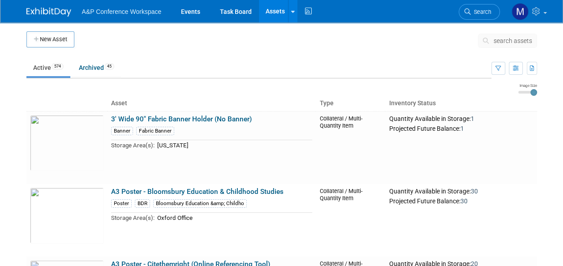
click at [521, 43] on span "search assets" at bounding box center [513, 40] width 39 height 7
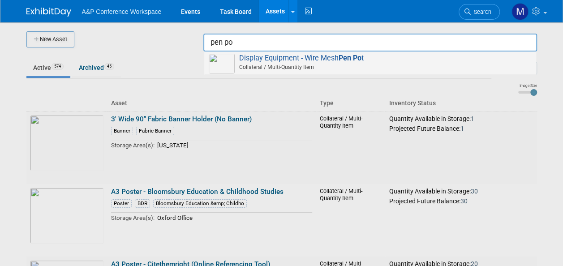
click at [349, 60] on strong "Pen Po" at bounding box center [350, 58] width 23 height 9
type input "Display Equipment - Wire Mesh Pen Pot"
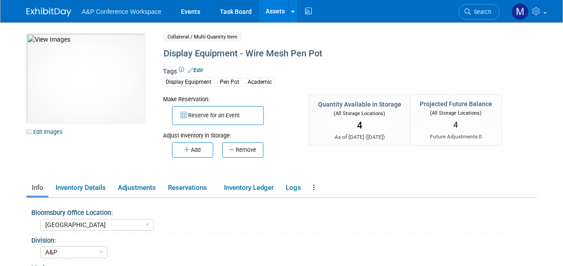
select select "[GEOGRAPHIC_DATA]"
select select "A&P"
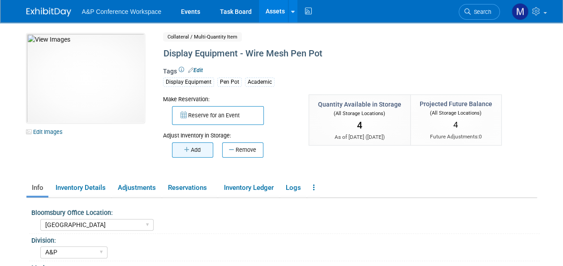
click at [202, 150] on button "Add" at bounding box center [192, 149] width 41 height 15
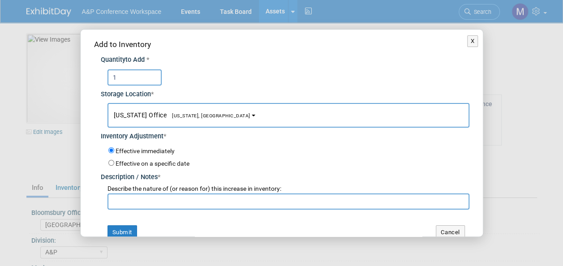
type input "1"
click at [167, 118] on span "[US_STATE], [GEOGRAPHIC_DATA]" at bounding box center [209, 116] width 84 height 6
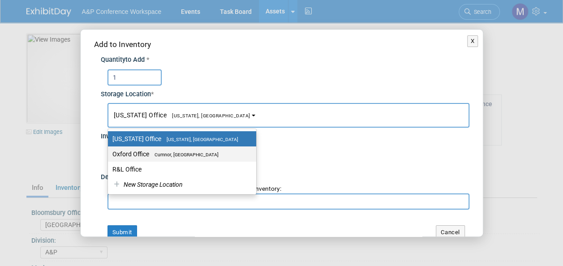
click at [175, 154] on span "Cumnor, [GEOGRAPHIC_DATA]" at bounding box center [183, 155] width 69 height 6
click at [109, 154] on input "Oxford Office Cumnor, United Kingdom" at bounding box center [107, 154] width 6 height 6
select select "11222978"
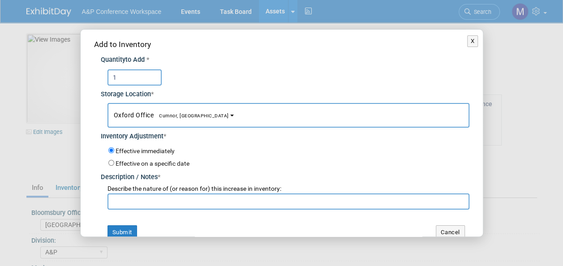
click at [175, 200] on input "text" at bounding box center [289, 202] width 362 height 16
paste input "BAM 2025 Conference returns"
click at [125, 200] on input "BAM 2025 Conference returns" at bounding box center [289, 202] width 362 height 16
type input "SLS 2025 Conference returns"
click at [124, 228] on button "Submit" at bounding box center [123, 232] width 30 height 14
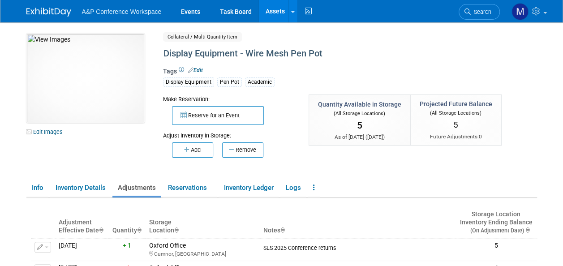
click at [280, 11] on link "Assets" at bounding box center [275, 11] width 33 height 22
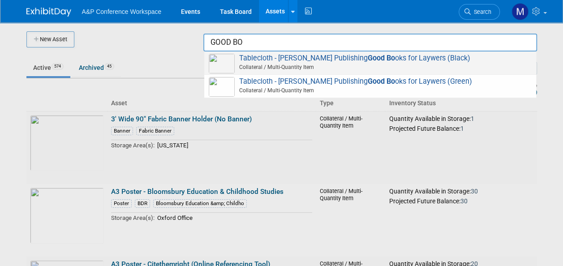
click at [409, 61] on span "Tablecloth - [PERSON_NAME] Publishing Good Bo oks for Laywers (Black) Collatera…" at bounding box center [370, 63] width 323 height 18
type input "Tablecloth - [PERSON_NAME] Publishing Good Books for Laywers (Black)"
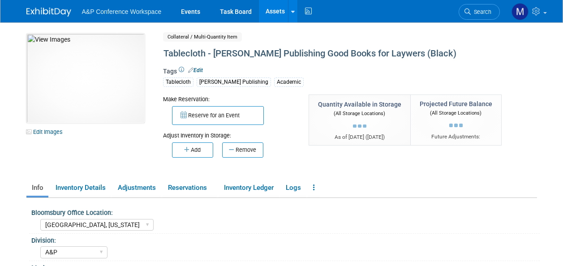
select select "[GEOGRAPHIC_DATA], [US_STATE]"
select select "A&P"
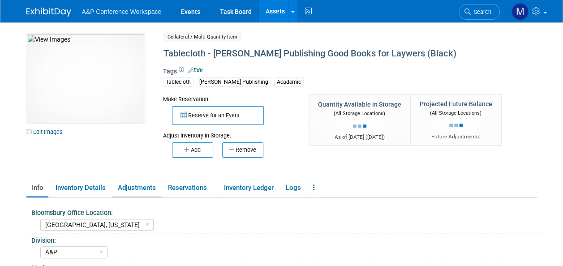
click at [149, 189] on link "Adjustments" at bounding box center [136, 188] width 48 height 16
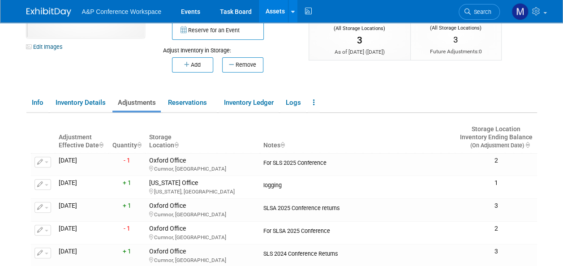
scroll to position [90, 0]
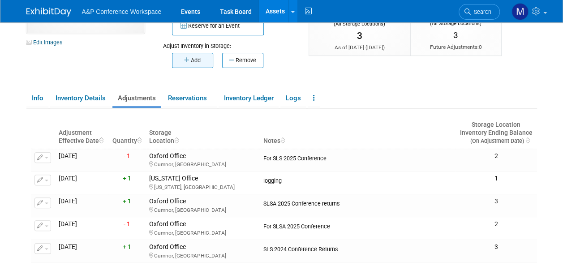
click at [188, 57] on icon "button" at bounding box center [187, 60] width 7 height 6
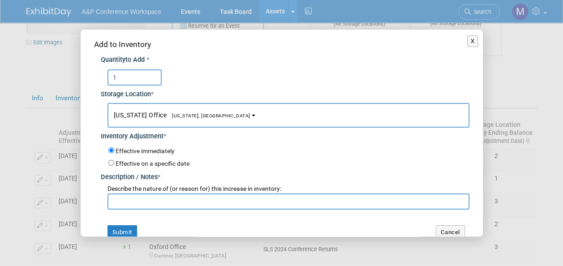
type input "1"
click at [128, 116] on span "New York Office New York, NY" at bounding box center [182, 115] width 137 height 7
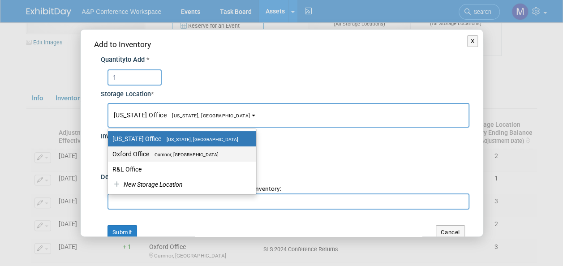
click at [131, 155] on label "Oxford Office Cumnor, United Kingdom" at bounding box center [179, 154] width 135 height 12
click at [109, 155] on input "Oxford Office Cumnor, United Kingdom" at bounding box center [107, 154] width 6 height 6
select select "11222978"
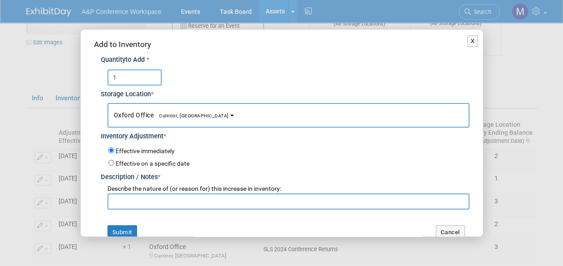
click at [142, 201] on input "text" at bounding box center [289, 202] width 362 height 16
paste input "BAM 2025 Conference returns"
type input "BAM 2025 Conference returns"
click at [129, 234] on button "Submit" at bounding box center [123, 232] width 30 height 14
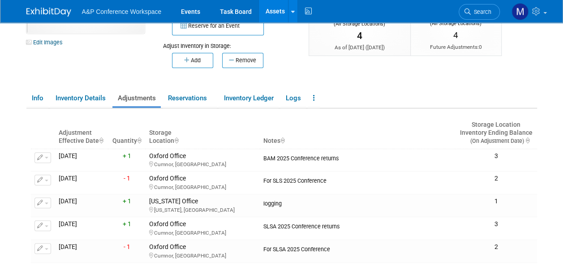
click at [279, 11] on link "Assets" at bounding box center [275, 11] width 33 height 22
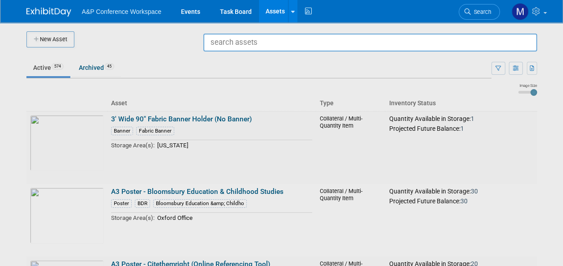
type input "L"
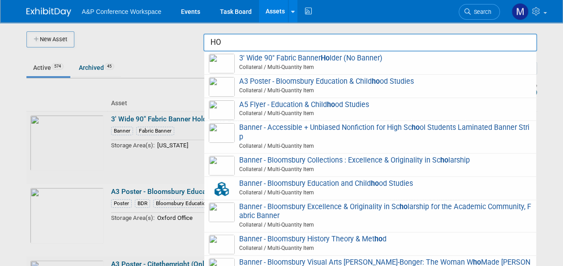
type input "H"
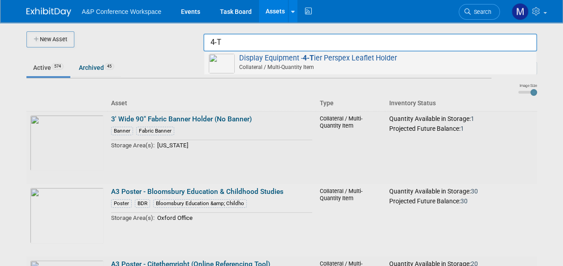
click at [300, 62] on span "Display Equipment - 4-T ier Perspex Leaflet Holder Collateral / Multi-Quantity …" at bounding box center [370, 63] width 323 height 18
type input "Display Equipment - 4-Tier Perspex Leaflet Holder"
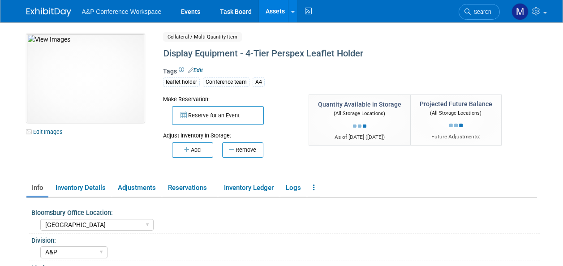
select select "[GEOGRAPHIC_DATA]"
select select "A&P"
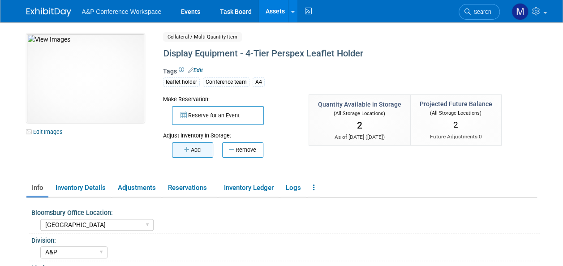
click at [194, 149] on button "Add" at bounding box center [192, 149] width 41 height 15
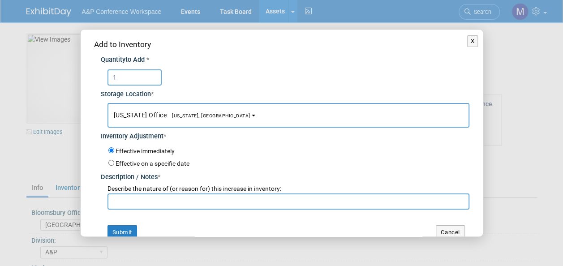
type input "1"
click at [191, 116] on span "[US_STATE], [GEOGRAPHIC_DATA]" at bounding box center [209, 116] width 84 height 6
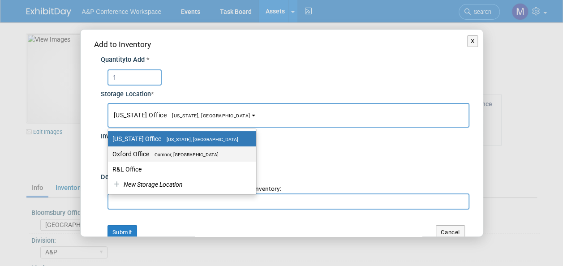
click at [198, 153] on span "Cumnor, [GEOGRAPHIC_DATA]" at bounding box center [183, 155] width 69 height 6
click at [109, 153] on input "Oxford Office [GEOGRAPHIC_DATA], [GEOGRAPHIC_DATA]" at bounding box center [107, 154] width 6 height 6
select select "11222978"
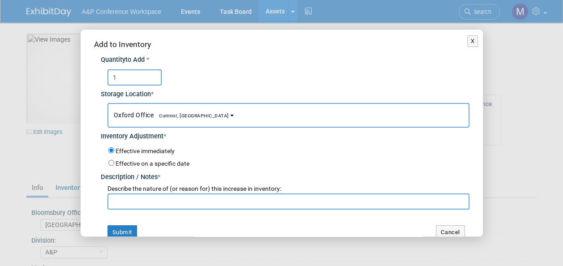
click at [163, 196] on input "text" at bounding box center [289, 202] width 362 height 16
paste input "BAM 2025 Conference returns"
type input "BAM 2025 Conference returns"
click at [132, 229] on button "Submit" at bounding box center [123, 232] width 30 height 14
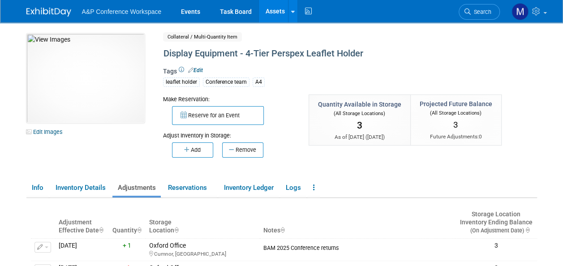
click at [280, 9] on link "Assets" at bounding box center [275, 11] width 33 height 22
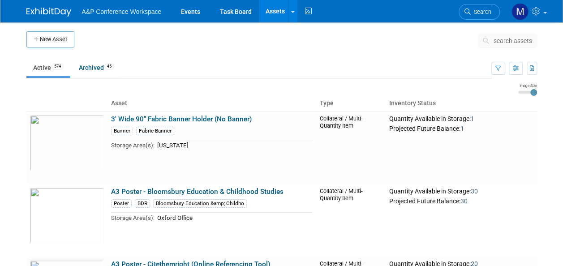
click at [505, 40] on span "search assets" at bounding box center [513, 40] width 39 height 7
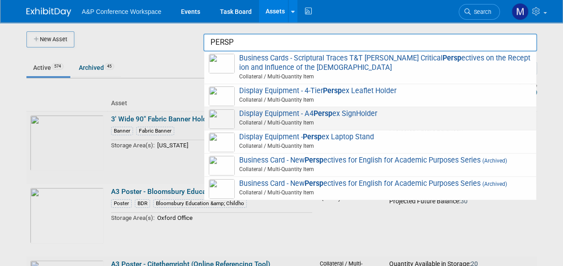
click at [358, 115] on span "Display Equipment - A4 Persp ex SignHolder Collateral / Multi-Quantity Item" at bounding box center [370, 118] width 323 height 18
type input "Display Equipment - A4 Perspex SignHolder"
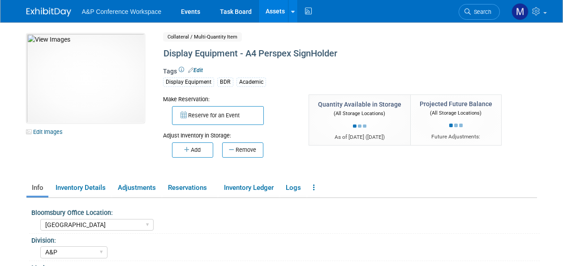
select select "[GEOGRAPHIC_DATA]"
select select "A&P"
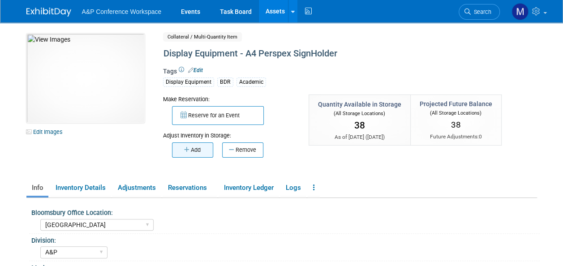
click at [202, 149] on button "Add" at bounding box center [192, 149] width 41 height 15
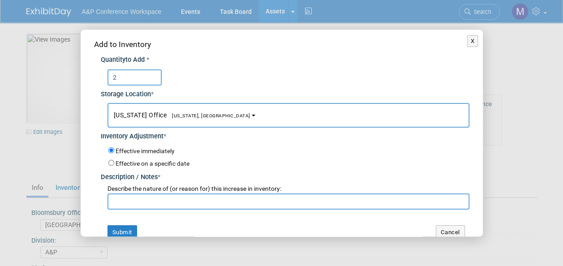
type input "2"
click at [175, 118] on button "[US_STATE] Office [US_STATE], [GEOGRAPHIC_DATA]" at bounding box center [289, 115] width 362 height 25
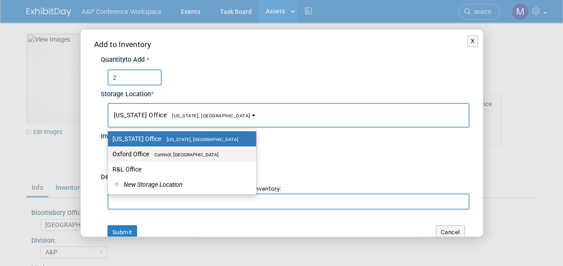
click at [177, 148] on label "Oxford Office Cumnor, United Kingdom" at bounding box center [179, 154] width 135 height 12
click at [109, 151] on input "Oxford Office Cumnor, United Kingdom" at bounding box center [107, 154] width 6 height 6
select select "11222978"
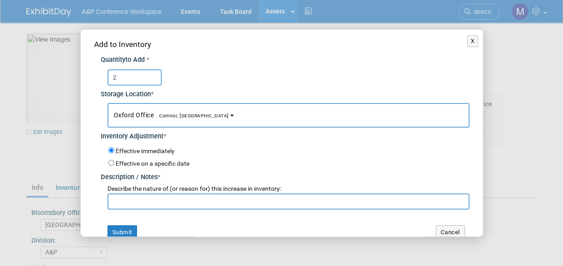
click at [181, 194] on input "text" at bounding box center [289, 202] width 362 height 16
paste input "BAM 2025 Conference returns"
type input "BAM 2025 Conference returns"
click at [124, 229] on button "Submit" at bounding box center [123, 232] width 30 height 14
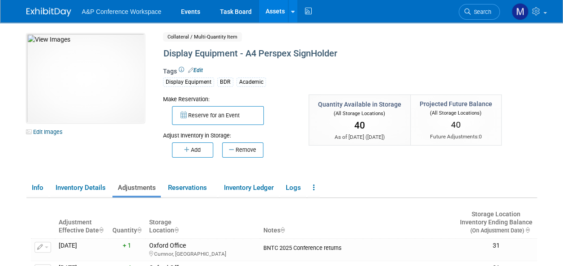
click at [281, 14] on link "Assets" at bounding box center [275, 11] width 33 height 22
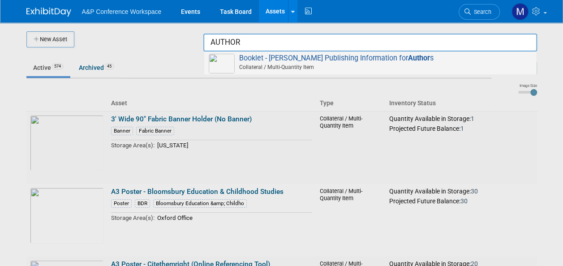
click at [362, 61] on span "Booklet - Hart Publishing Information for Author s Collateral / Multi-Quantity …" at bounding box center [370, 63] width 323 height 18
type input "Booklet - [PERSON_NAME] Publishing Information for Authors"
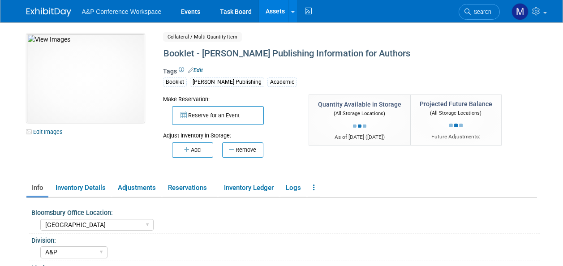
select select "[GEOGRAPHIC_DATA]"
select select "A&P"
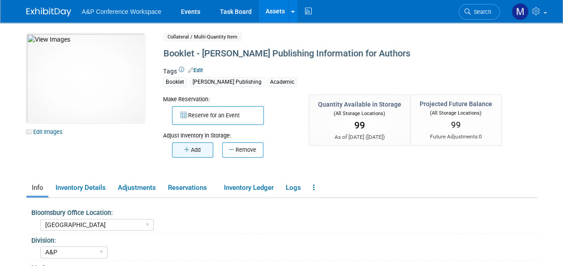
click at [201, 146] on button "Add" at bounding box center [192, 149] width 41 height 15
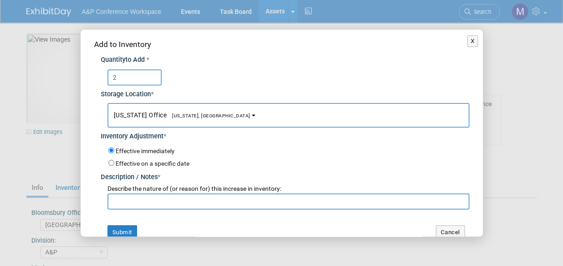
type input "2"
click at [187, 117] on span "[US_STATE], [GEOGRAPHIC_DATA]" at bounding box center [209, 116] width 84 height 6
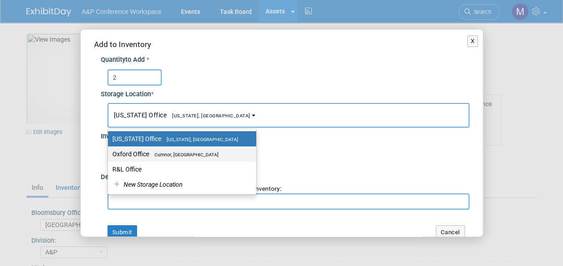
click at [188, 155] on span "Cumnor, [GEOGRAPHIC_DATA]" at bounding box center [183, 155] width 69 height 6
click at [109, 155] on input "Oxford Office [GEOGRAPHIC_DATA], [GEOGRAPHIC_DATA]" at bounding box center [107, 154] width 6 height 6
select select "11222978"
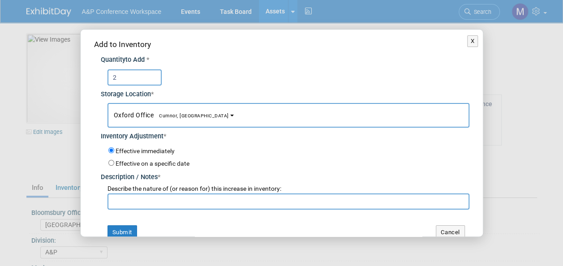
click at [181, 200] on input "text" at bounding box center [289, 202] width 362 height 16
paste input "BAM 2025 Conference returns"
click at [125, 203] on input "BAM 2025 Conference returns" at bounding box center [289, 202] width 362 height 16
drag, startPoint x: 203, startPoint y: 200, endPoint x: 50, endPoint y: 206, distance: 153.8
click at [50, 206] on div "X Add to Inventory Quantity to Add * 2 *" at bounding box center [281, 133] width 563 height 266
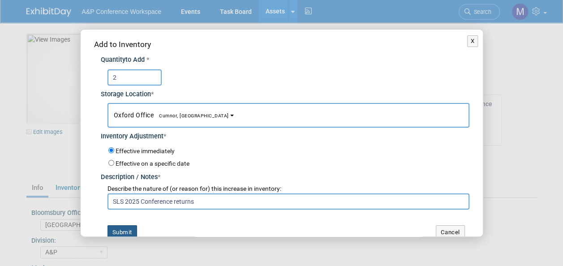
type input "SLS 2025 Conference returns"
click at [125, 228] on button "Submit" at bounding box center [123, 232] width 30 height 14
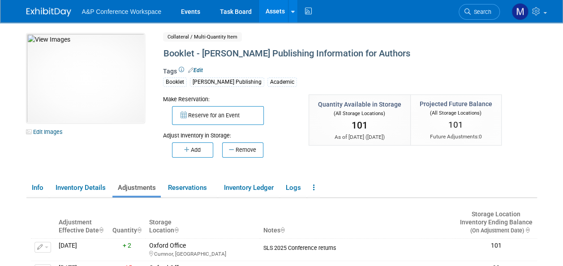
click at [270, 11] on link "Assets" at bounding box center [275, 11] width 33 height 22
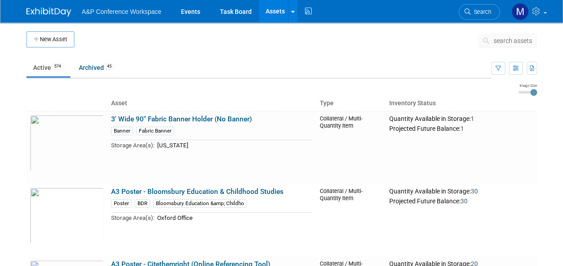
click at [522, 40] on span "search assets" at bounding box center [513, 40] width 39 height 7
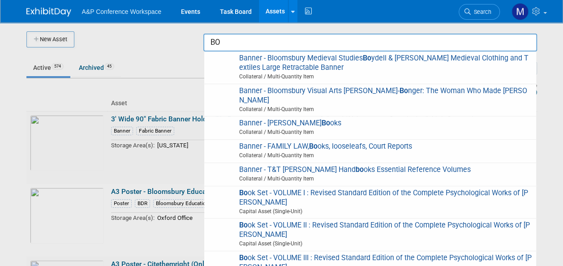
type input "B"
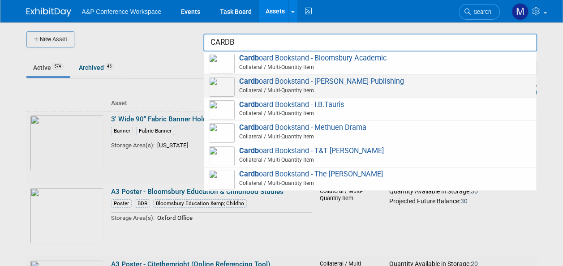
click at [351, 78] on span "Cardb oard Bookstand - Hart Publishing Collateral / Multi-Quantity Item" at bounding box center [370, 86] width 323 height 18
type input "Cardboard Bookstand - [PERSON_NAME] Publishing"
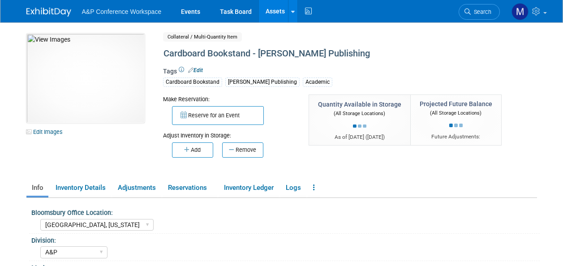
select select "[GEOGRAPHIC_DATA], [US_STATE]"
select select "A&P"
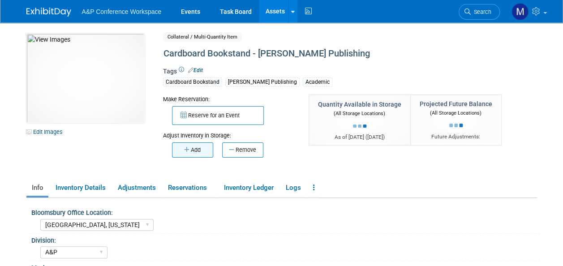
click at [201, 152] on button "Add" at bounding box center [192, 149] width 41 height 15
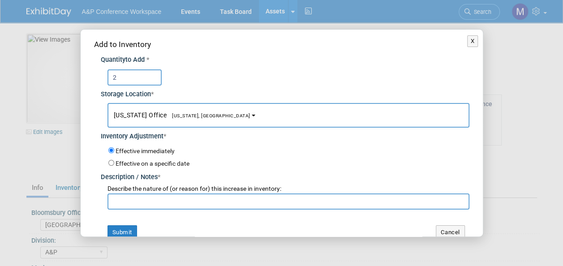
type input "2"
click at [184, 120] on button "[US_STATE] Office [US_STATE], [GEOGRAPHIC_DATA]" at bounding box center [289, 115] width 362 height 25
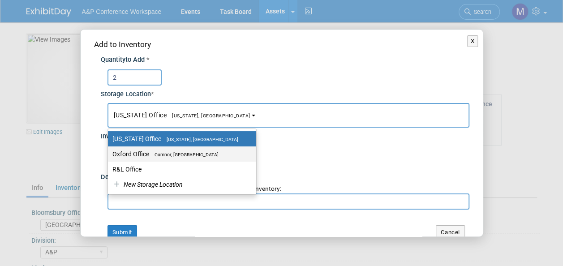
click at [188, 156] on span "Cumnor, [GEOGRAPHIC_DATA]" at bounding box center [183, 155] width 69 height 6
click at [109, 156] on input "Oxford Office [GEOGRAPHIC_DATA], [GEOGRAPHIC_DATA]" at bounding box center [107, 154] width 6 height 6
select select "11222978"
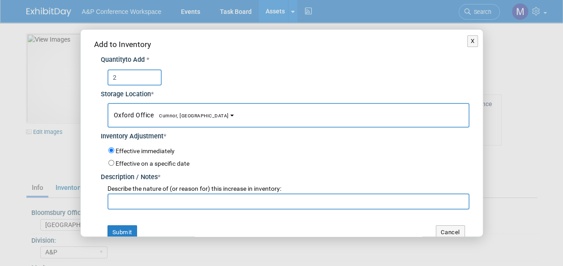
click at [192, 199] on input "text" at bounding box center [289, 202] width 362 height 16
paste input "SLS 2025 Conference returns"
type input "SLS 2025 Conference returns"
click at [129, 229] on button "Submit" at bounding box center [123, 232] width 30 height 14
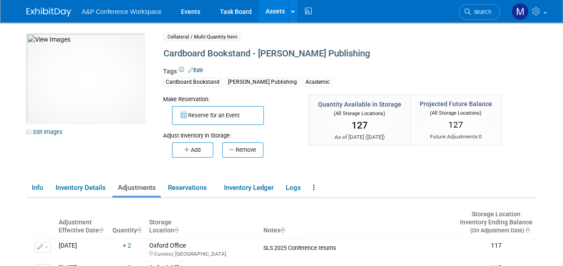
click at [278, 10] on link "Assets" at bounding box center [275, 11] width 33 height 22
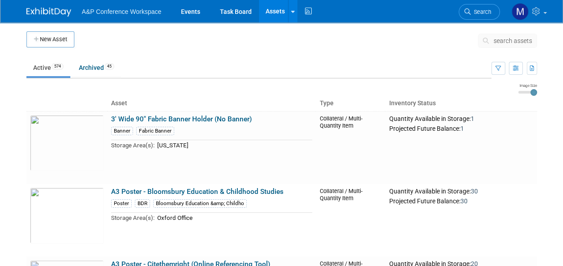
click at [513, 38] on span "search assets" at bounding box center [513, 40] width 39 height 7
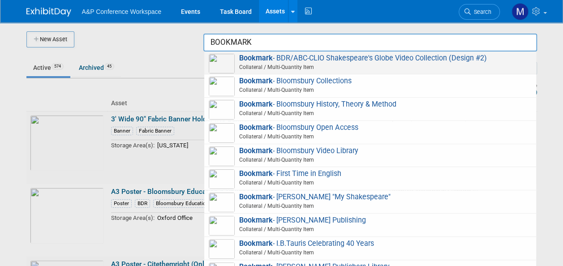
scroll to position [179, 0]
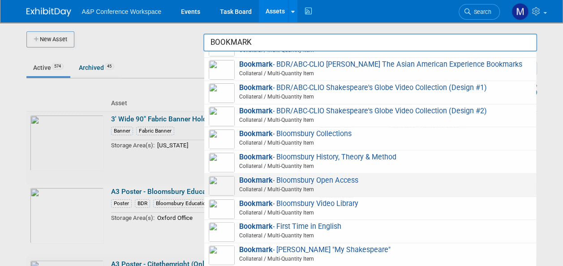
click at [327, 188] on span "Bookmark - Bloomsbury Open Access Collateral / Multi-Quantity Item" at bounding box center [370, 185] width 323 height 18
type input "Bookmark - Bloomsbury Open Access"
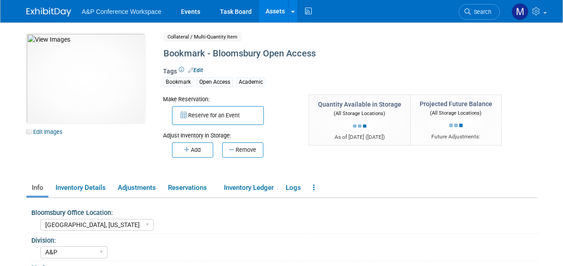
select select "[GEOGRAPHIC_DATA], [US_STATE]"
select select "A&P"
select select "[PERSON_NAME]"
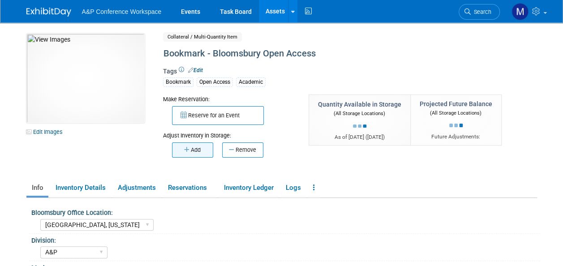
click at [201, 143] on button "Add" at bounding box center [192, 149] width 41 height 15
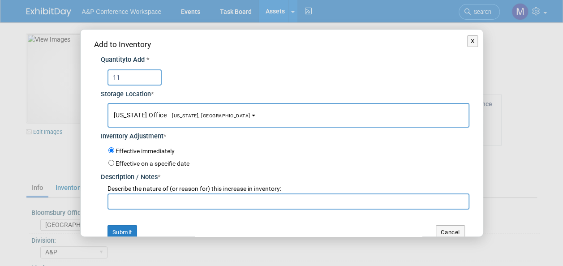
type input "11"
click at [195, 117] on span "[US_STATE], [GEOGRAPHIC_DATA]" at bounding box center [209, 116] width 84 height 6
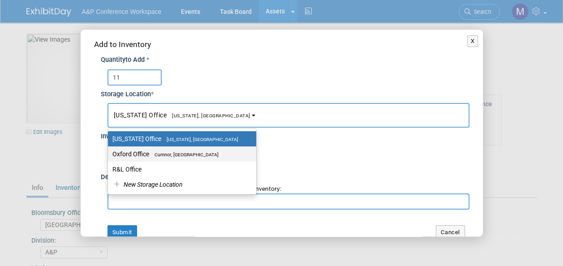
click at [185, 156] on span "Cumnor, [GEOGRAPHIC_DATA]" at bounding box center [183, 155] width 69 height 6
click at [109, 156] on input "Oxford Office [GEOGRAPHIC_DATA], [GEOGRAPHIC_DATA]" at bounding box center [107, 154] width 6 height 6
select select "11222978"
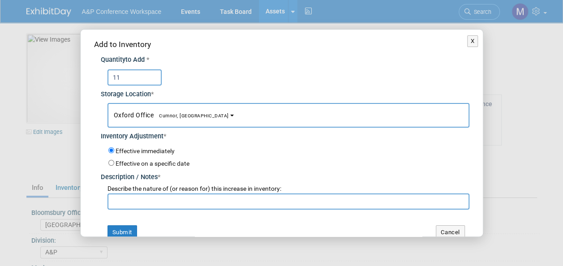
click at [187, 202] on input "text" at bounding box center [289, 202] width 362 height 16
paste input "SLS 2025 Conference returns"
type input "SLS 2025 Conference returns"
click at [127, 228] on button "Submit" at bounding box center [123, 232] width 30 height 14
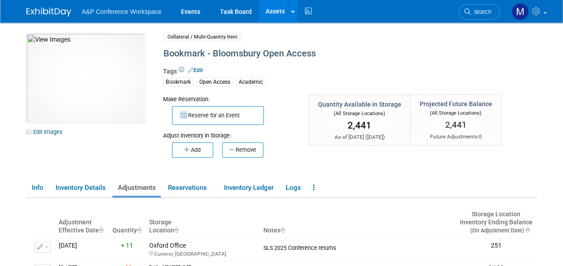
click at [286, 5] on link "Assets" at bounding box center [275, 11] width 33 height 22
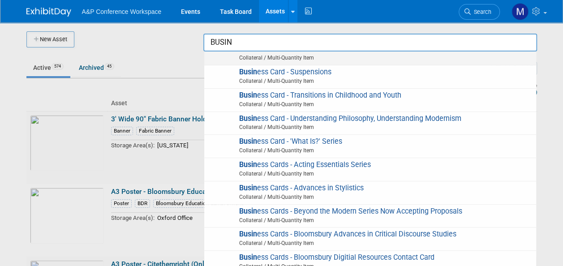
scroll to position [538, 0]
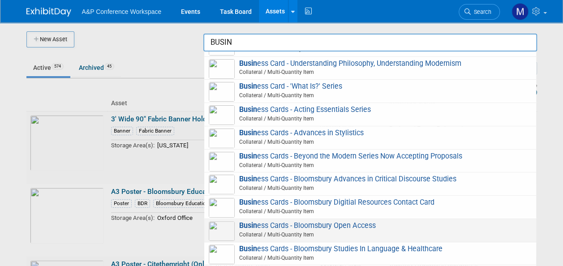
click at [325, 221] on span "Busin ess Cards - Bloomsbury Open Access Collateral / Multi-Quantity Item" at bounding box center [370, 230] width 323 height 18
type input "Business Cards - Bloomsbury Open Access"
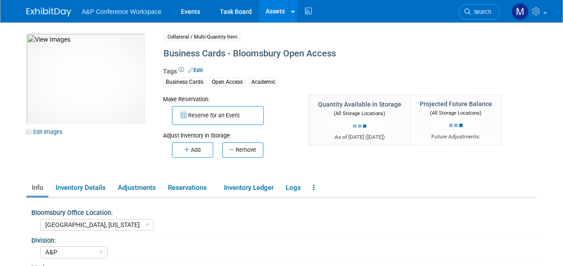
select select "[GEOGRAPHIC_DATA], [US_STATE]"
select select "A&P"
select select "Phoebe Murphy-Dunn"
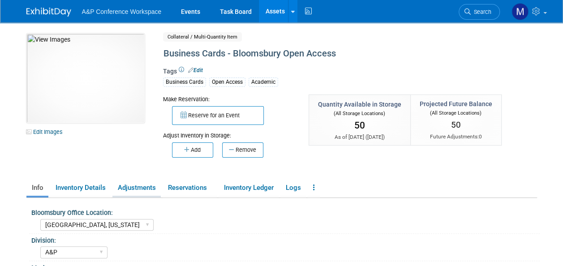
click at [147, 184] on link "Adjustments" at bounding box center [136, 188] width 48 height 16
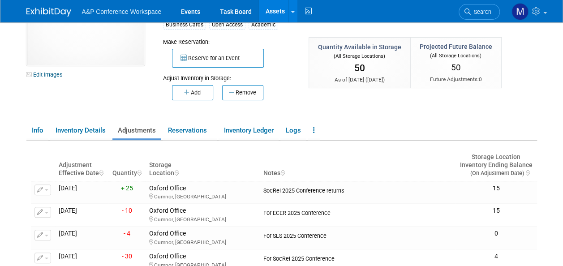
scroll to position [90, 0]
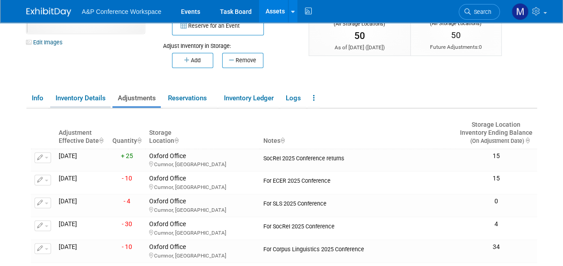
click at [81, 102] on link "Inventory Details" at bounding box center [80, 99] width 60 height 16
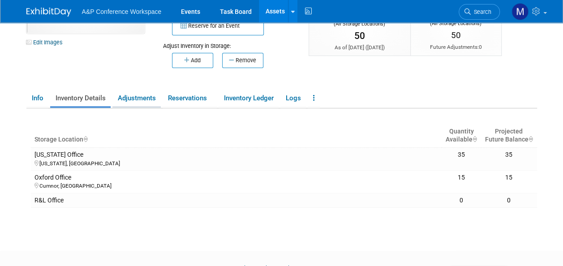
click at [148, 99] on link "Adjustments" at bounding box center [136, 99] width 48 height 16
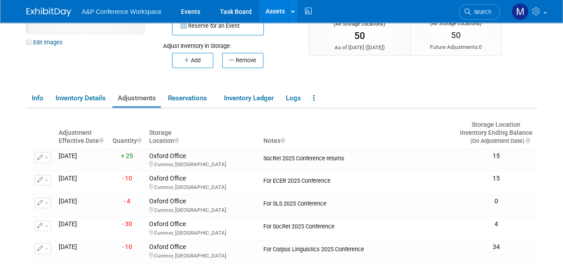
scroll to position [134, 0]
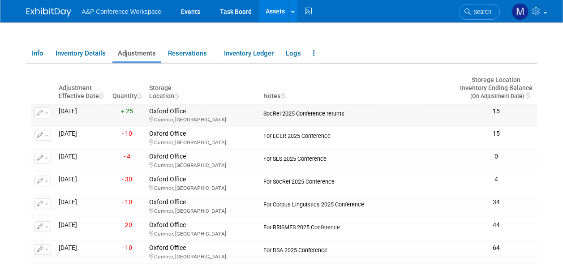
click at [46, 113] on span "button" at bounding box center [47, 113] width 4 height 2
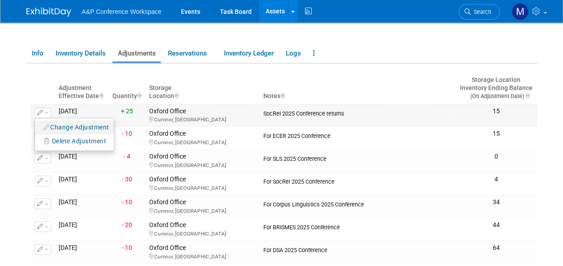
click at [63, 123] on button "Change Adjustment" at bounding box center [76, 127] width 74 height 12
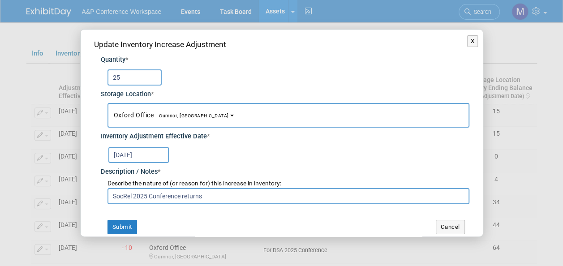
click at [139, 78] on input "25" at bounding box center [135, 77] width 54 height 16
type input "2"
type input "15"
click at [119, 226] on button "Submit" at bounding box center [123, 227] width 30 height 14
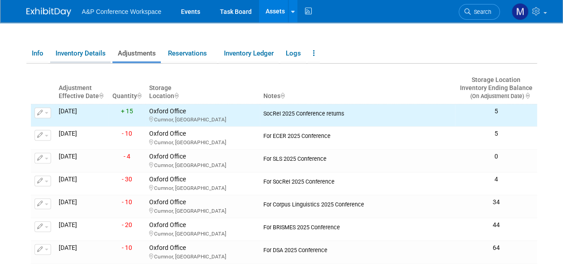
click at [90, 56] on link "Inventory Details" at bounding box center [80, 54] width 60 height 16
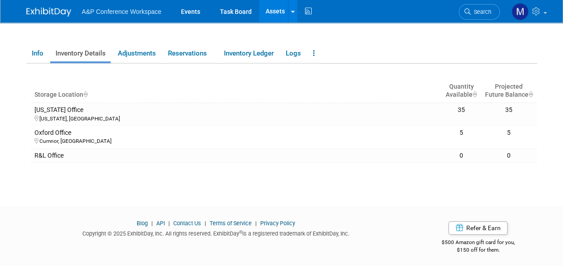
click at [276, 6] on link "Assets" at bounding box center [275, 11] width 33 height 22
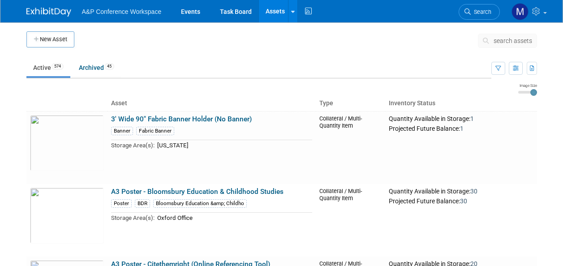
click at [498, 36] on button "search assets" at bounding box center [507, 41] width 59 height 14
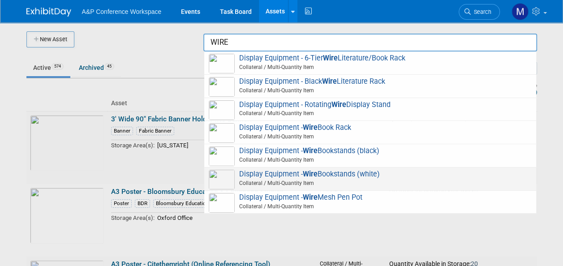
click at [332, 176] on span "Display Equipment - Wire Bookstands (white) Collateral / Multi-Quantity Item" at bounding box center [370, 179] width 323 height 18
type input "Display Equipment - Wire Bookstands (white)"
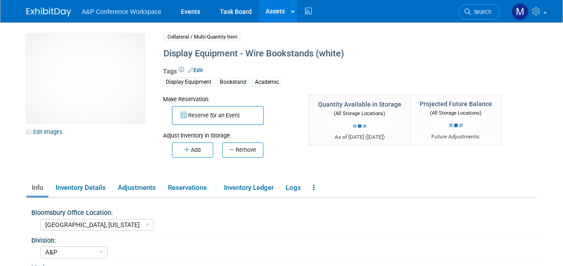
select select "[GEOGRAPHIC_DATA], [US_STATE]"
select select "A&P"
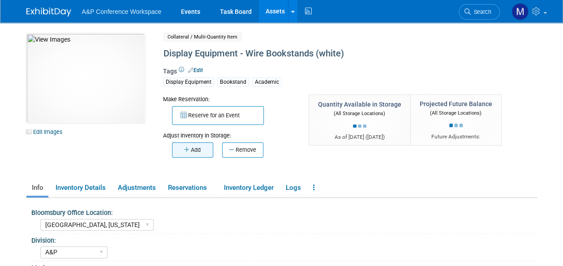
click at [181, 153] on button "Add" at bounding box center [192, 149] width 41 height 15
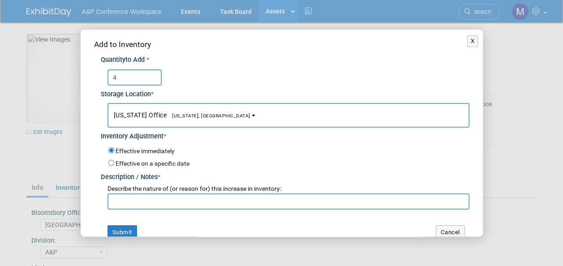
type input "4"
click at [190, 107] on button "[US_STATE] Office [US_STATE], [GEOGRAPHIC_DATA]" at bounding box center [289, 115] width 362 height 25
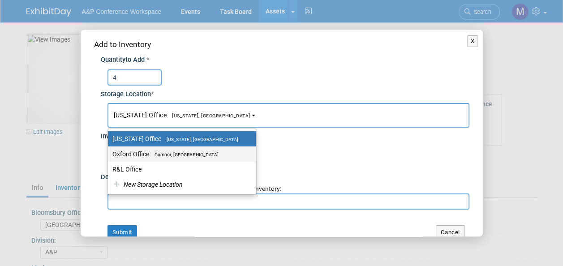
click at [195, 155] on span "Cumnor, [GEOGRAPHIC_DATA]" at bounding box center [183, 155] width 69 height 6
click at [109, 155] on input "Oxford Office [GEOGRAPHIC_DATA], [GEOGRAPHIC_DATA]" at bounding box center [107, 154] width 6 height 6
select select "11222978"
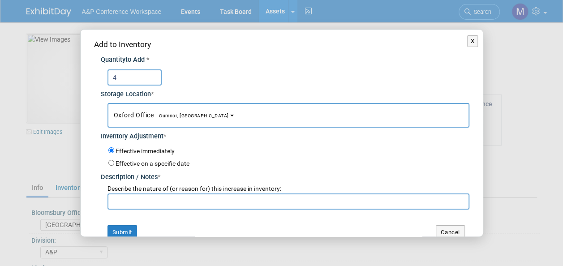
click at [206, 201] on input "text" at bounding box center [289, 202] width 362 height 16
paste input "SLS 2025 Conference returns"
type input "SLS 2025 Conference returns"
click at [130, 225] on button "Submit" at bounding box center [123, 232] width 30 height 14
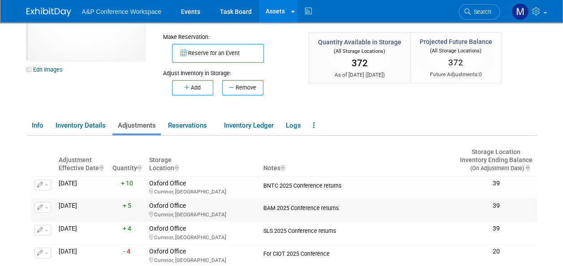
scroll to position [90, 0]
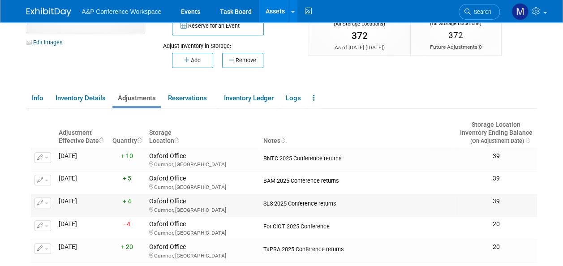
click at [43, 204] on button "button" at bounding box center [43, 203] width 17 height 11
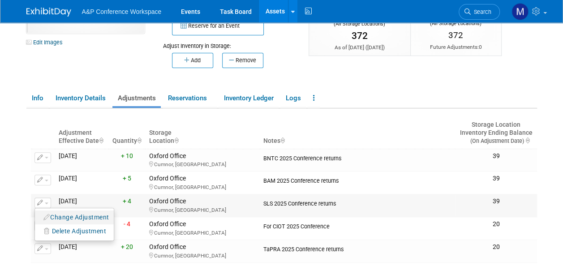
click at [60, 214] on button "Change Adjustment" at bounding box center [76, 217] width 74 height 12
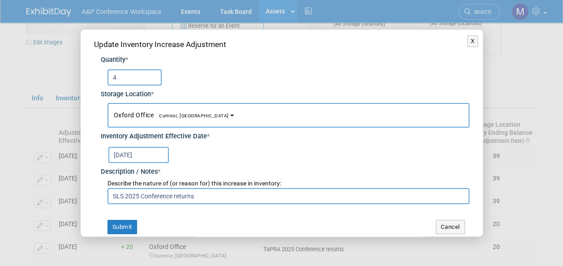
click at [135, 73] on input "4" at bounding box center [135, 77] width 54 height 16
type input "5"
click at [125, 227] on button "Submit" at bounding box center [123, 227] width 30 height 14
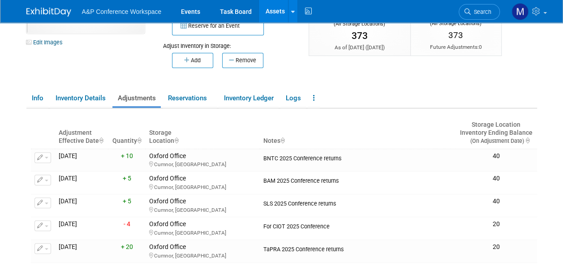
click at [284, 7] on link "Assets" at bounding box center [275, 11] width 33 height 22
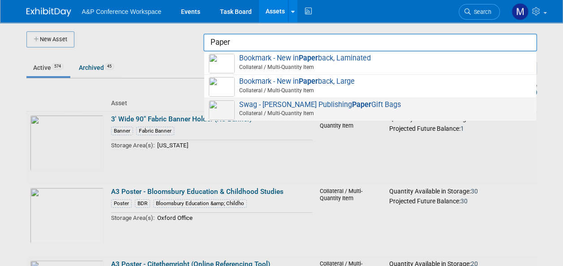
click at [297, 102] on span "Swag - Hart Publishing Paper Gift Bags Collateral / Multi-Quantity Item" at bounding box center [370, 109] width 323 height 18
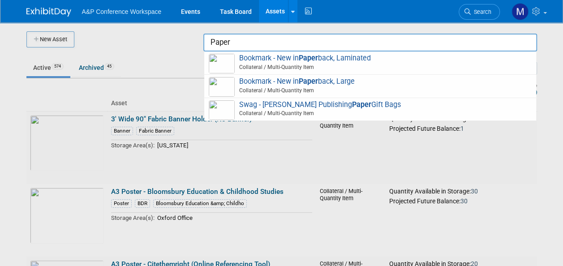
type input "Swag - [PERSON_NAME] Publishing Paper Gift Bags"
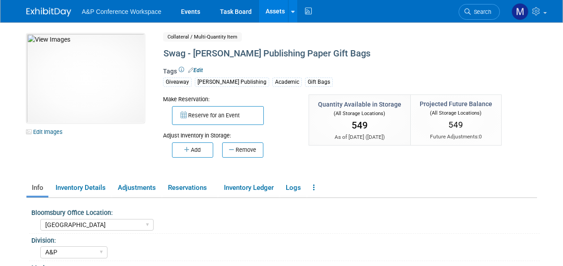
select select "[GEOGRAPHIC_DATA]"
select select "A&P"
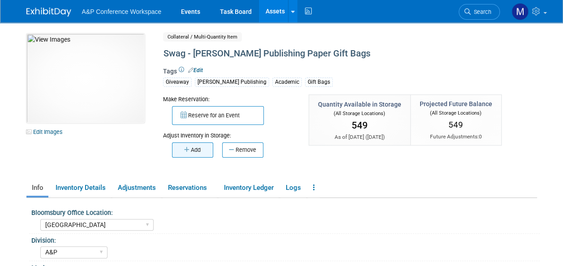
click at [204, 152] on button "Add" at bounding box center [192, 149] width 41 height 15
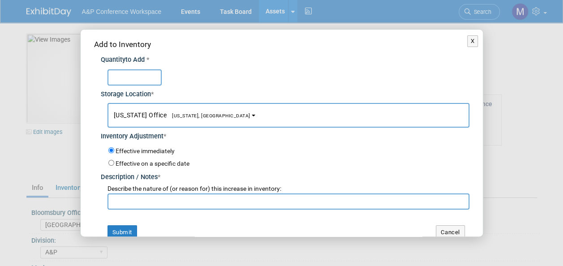
type input "5"
type input "15"
click at [187, 121] on button "[US_STATE] Office [US_STATE], [GEOGRAPHIC_DATA]" at bounding box center [289, 115] width 362 height 25
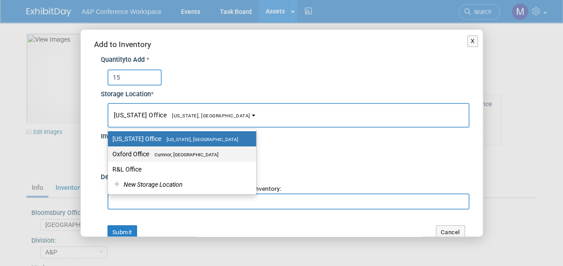
click at [193, 152] on span "Cumnor, [GEOGRAPHIC_DATA]" at bounding box center [183, 155] width 69 height 6
click at [109, 151] on input "Oxford Office [GEOGRAPHIC_DATA], [GEOGRAPHIC_DATA]" at bounding box center [107, 154] width 6 height 6
select select "11222978"
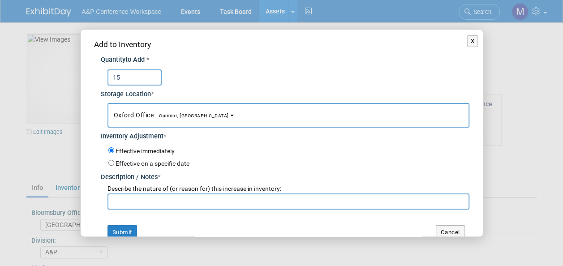
click at [177, 205] on input "text" at bounding box center [289, 202] width 362 height 16
paste input "SLS 2025 Conference returns"
type input "SLS 2025 Conference returns"
click at [129, 231] on button "Submit" at bounding box center [123, 232] width 30 height 14
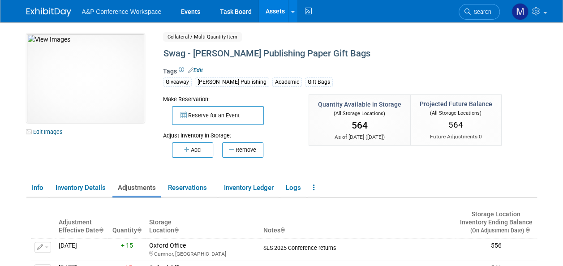
click at [283, 10] on link "Assets" at bounding box center [275, 11] width 33 height 22
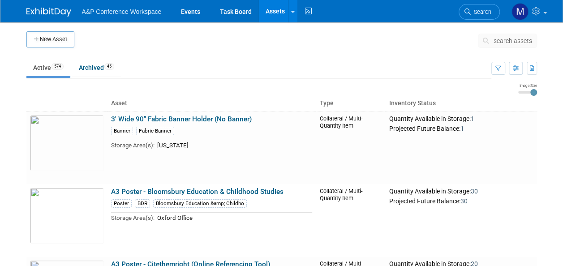
click at [515, 41] on span "search assets" at bounding box center [513, 40] width 39 height 7
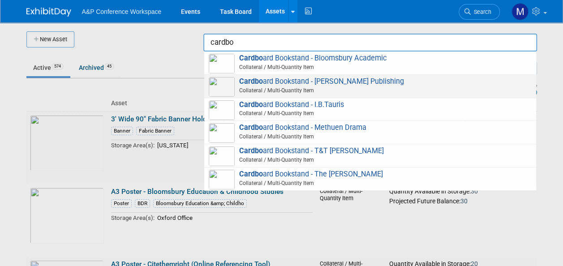
click at [335, 81] on span "Cardbo ard Bookstand - Hart Publishing Collateral / Multi-Quantity Item" at bounding box center [370, 86] width 323 height 18
type input "Cardboard Bookstand - [PERSON_NAME] Publishing"
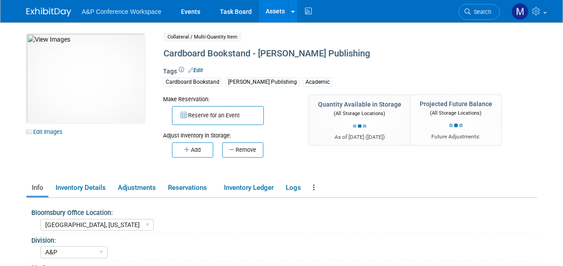
select select "[GEOGRAPHIC_DATA], [US_STATE]"
select select "A&P"
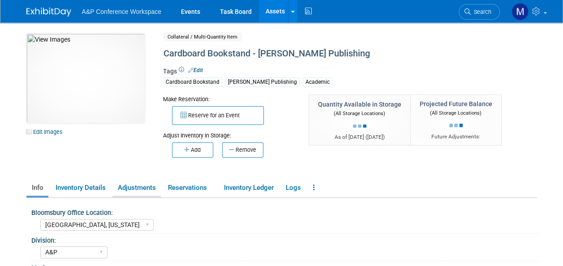
click at [134, 188] on link "Adjustments" at bounding box center [136, 188] width 48 height 16
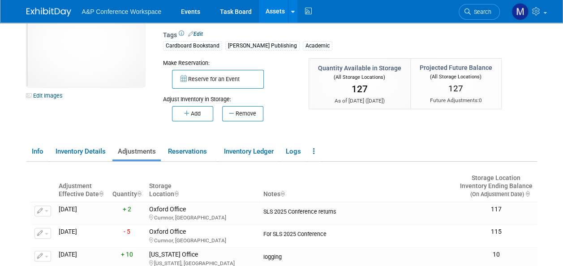
scroll to position [45, 0]
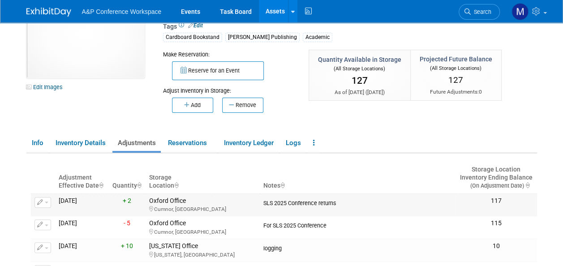
click at [47, 204] on button "button" at bounding box center [43, 202] width 17 height 11
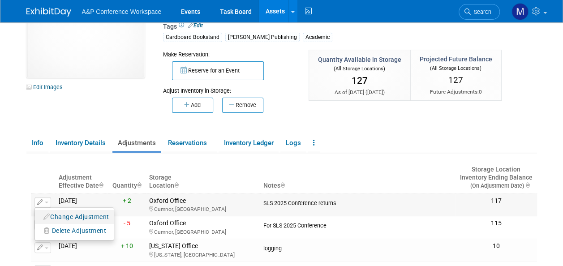
click at [56, 217] on button "Change Adjustment" at bounding box center [76, 217] width 74 height 12
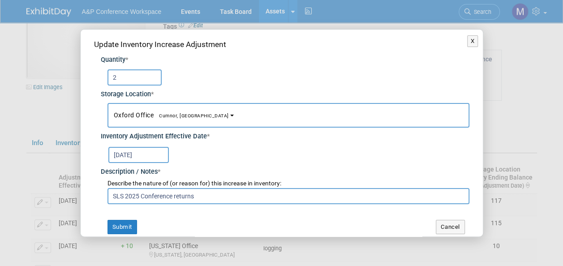
click at [126, 82] on input "2" at bounding box center [135, 77] width 54 height 16
type input "5"
click at [128, 225] on button "Submit" at bounding box center [123, 227] width 30 height 14
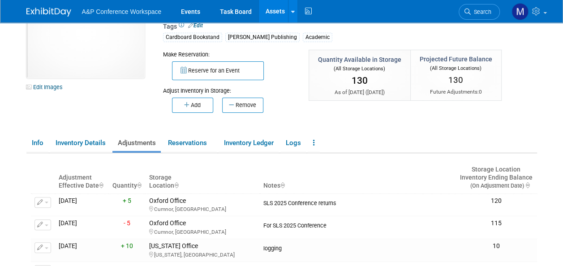
click at [269, 9] on link "Assets" at bounding box center [275, 11] width 33 height 22
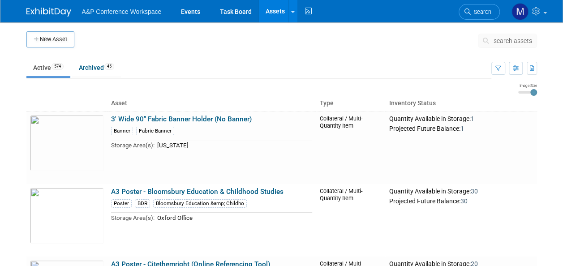
click at [494, 38] on span "search assets" at bounding box center [513, 40] width 39 height 7
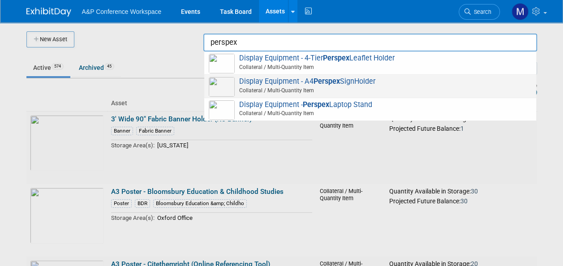
click at [356, 82] on span "Display Equipment - A4 Perspex SignHolder Collateral / Multi-Quantity Item" at bounding box center [370, 86] width 323 height 18
type input "Display Equipment - A4 Perspex SignHolder"
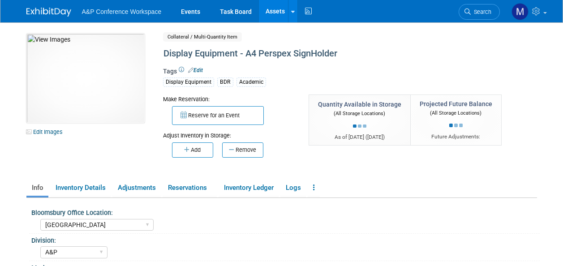
select select "[GEOGRAPHIC_DATA]"
select select "A&P"
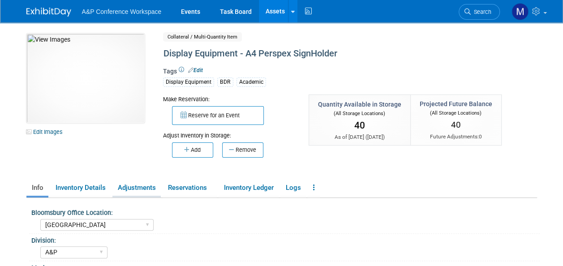
click at [138, 183] on link "Adjustments" at bounding box center [136, 188] width 48 height 16
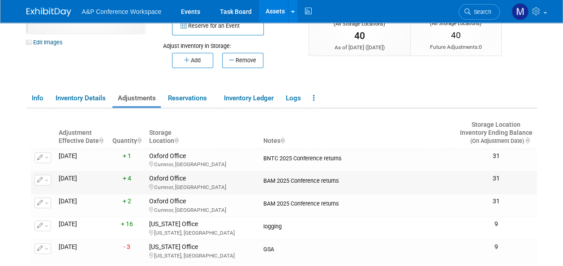
scroll to position [134, 0]
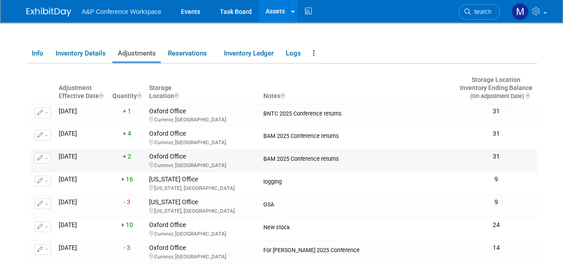
click at [47, 155] on button "button" at bounding box center [43, 158] width 17 height 11
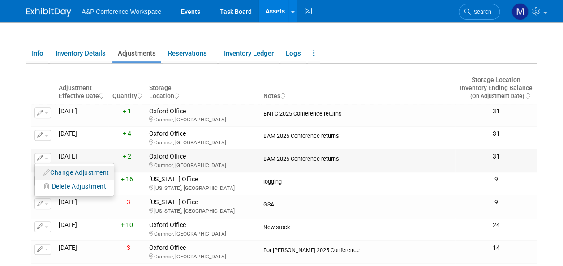
click at [65, 169] on button "Change Adjustment" at bounding box center [76, 173] width 74 height 12
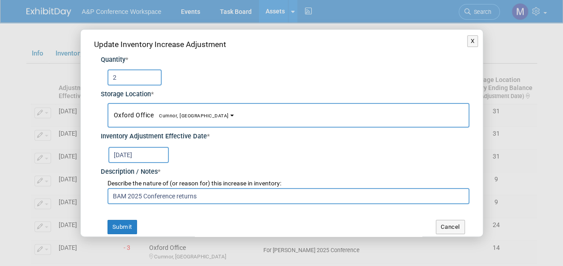
click at [142, 76] on input "2" at bounding box center [135, 77] width 54 height 16
type input "3"
click at [125, 195] on input "BAM 2025 Conference returns" at bounding box center [289, 196] width 362 height 16
type input "SLS 2025 Conference returns"
click at [120, 221] on button "Submit" at bounding box center [123, 227] width 30 height 14
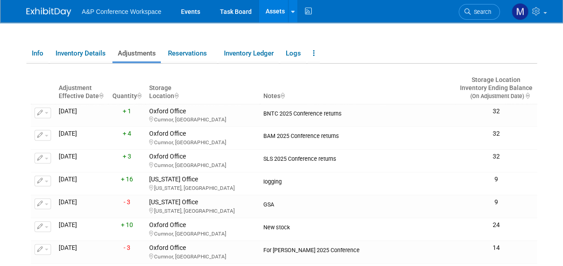
click at [280, 9] on link "Assets" at bounding box center [275, 11] width 33 height 22
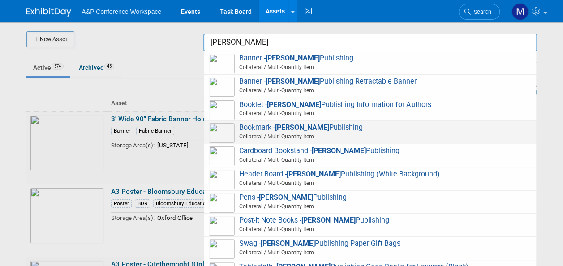
scroll to position [96, 0]
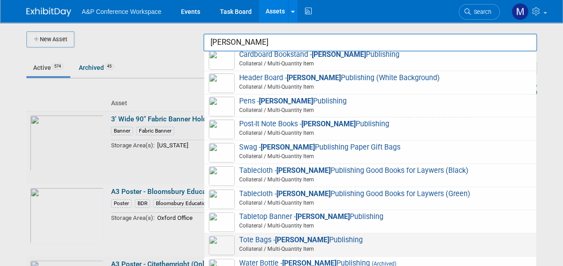
click at [307, 239] on span "Tote Bags - [PERSON_NAME] Publishing Collateral / Multi-Quantity Item" at bounding box center [370, 245] width 323 height 18
type input "Tote Bags - [PERSON_NAME] Publishing"
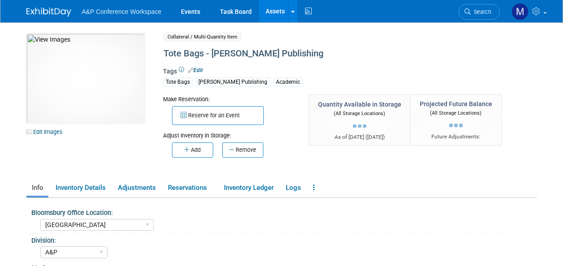
select select "[GEOGRAPHIC_DATA]"
select select "A&P"
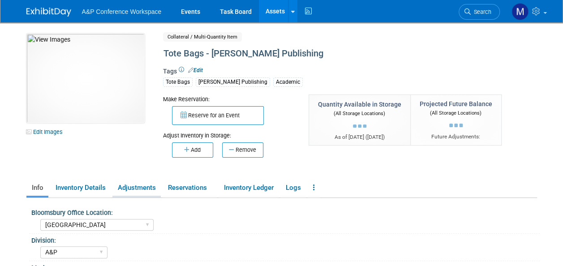
click at [135, 186] on link "Adjustments" at bounding box center [136, 188] width 48 height 16
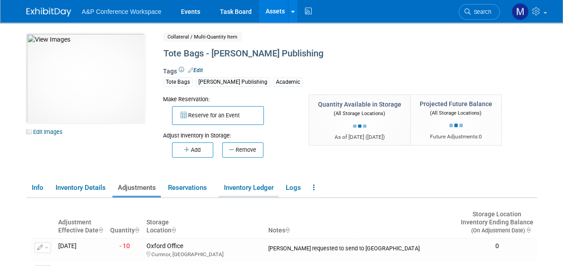
scroll to position [45, 0]
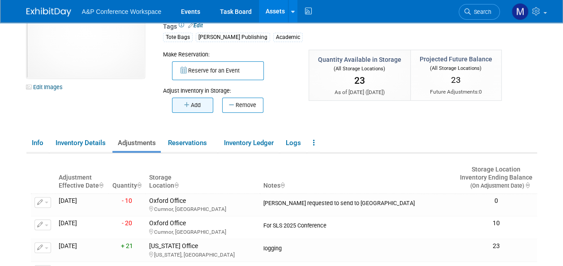
click at [193, 106] on button "Add" at bounding box center [192, 105] width 41 height 15
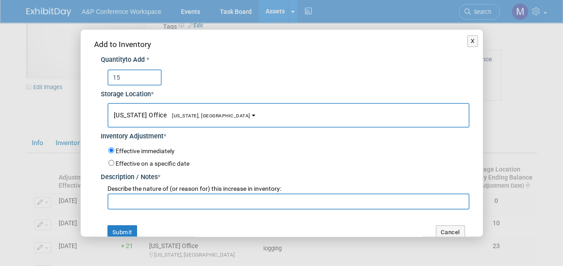
type input "15"
click at [193, 116] on span "[US_STATE], [GEOGRAPHIC_DATA]" at bounding box center [209, 116] width 84 height 6
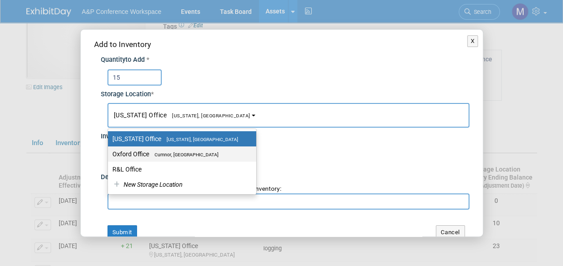
click at [197, 154] on span "Cumnor, [GEOGRAPHIC_DATA]" at bounding box center [183, 155] width 69 height 6
click at [109, 154] on input "Oxford Office [GEOGRAPHIC_DATA], [GEOGRAPHIC_DATA]" at bounding box center [107, 154] width 6 height 6
select select "11222978"
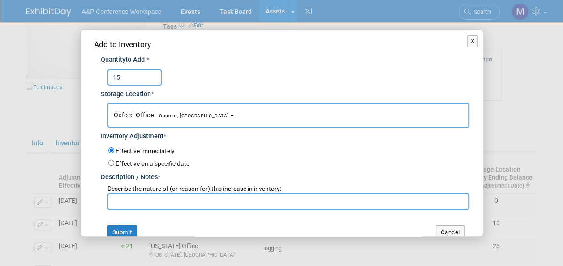
click at [185, 202] on input "text" at bounding box center [289, 202] width 362 height 16
paste input "SLS 2025 Conference returns"
type input "SLS 2025 Conference returns"
click at [117, 231] on button "Submit" at bounding box center [123, 232] width 30 height 14
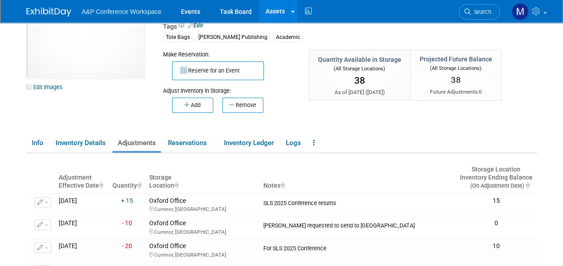
click at [280, 10] on link "Assets" at bounding box center [275, 11] width 33 height 22
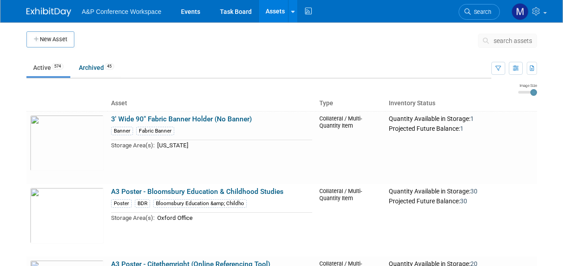
click at [509, 38] on span "search assets" at bounding box center [513, 40] width 39 height 7
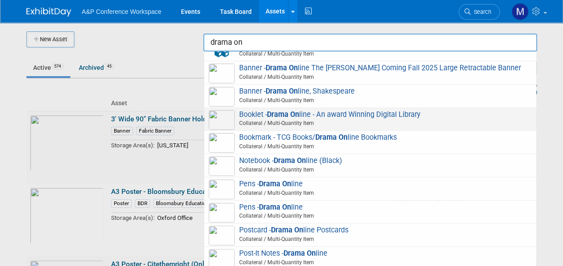
scroll to position [138, 0]
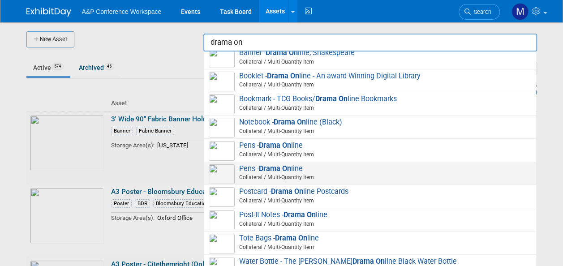
click at [284, 168] on strong "Drama On" at bounding box center [275, 168] width 32 height 9
type input "Pens - Drama Online"
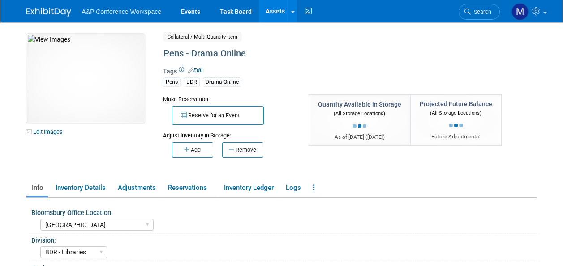
select select "[GEOGRAPHIC_DATA]"
select select "BDR - Libraries"
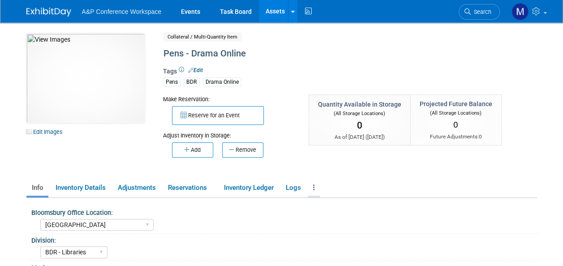
click at [314, 189] on icon at bounding box center [314, 187] width 2 height 7
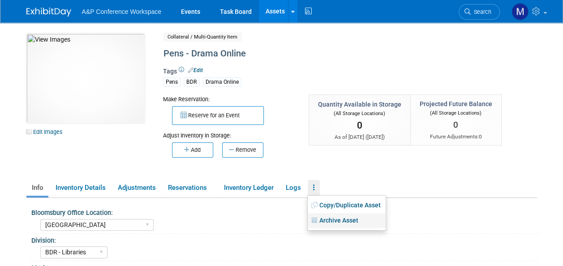
click at [339, 219] on link "Archive Asset" at bounding box center [347, 220] width 78 height 15
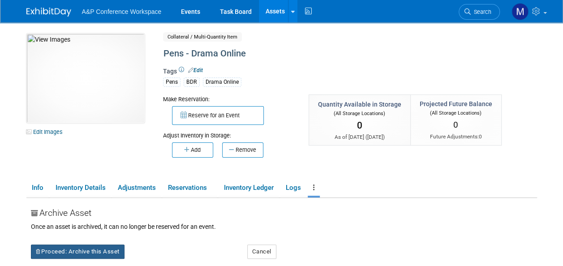
click at [119, 248] on button "Proceed: Archive this Asset" at bounding box center [78, 252] width 94 height 14
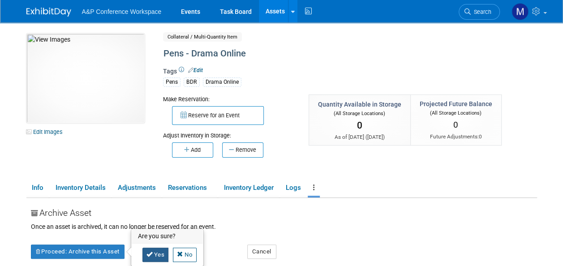
click at [158, 257] on link "Yes" at bounding box center [155, 255] width 26 height 14
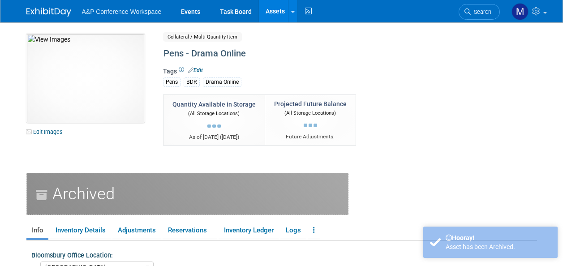
select select "[GEOGRAPHIC_DATA]"
select select "BDR - Libraries"
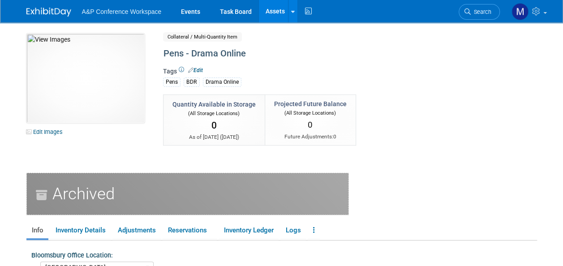
click at [277, 15] on link "Assets" at bounding box center [275, 11] width 33 height 22
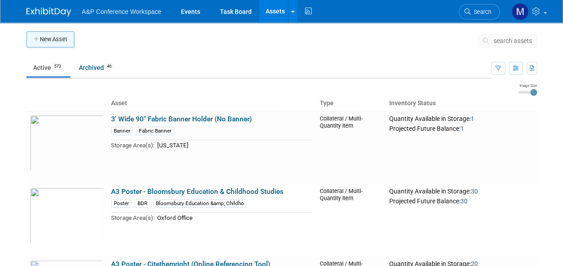
click at [53, 39] on button "New Asset" at bounding box center [50, 39] width 48 height 16
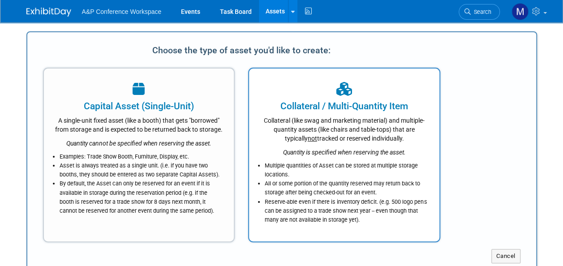
click at [341, 138] on div "Collateral (like swag and marketing material) and multiple-quantity assets (lik…" at bounding box center [344, 128] width 168 height 30
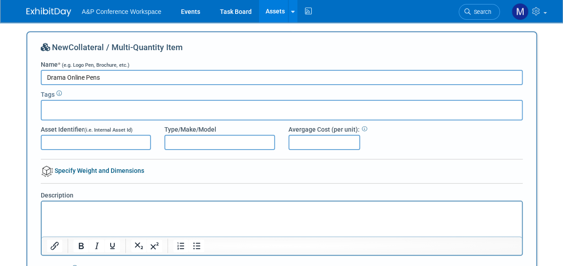
click at [47, 77] on input "Drama Online Pens" at bounding box center [282, 77] width 482 height 15
click at [126, 75] on input "Pens - Drama Online Pens" at bounding box center [282, 77] width 482 height 15
type input "Pens - Drama Online (black)"
click at [73, 108] on input "text" at bounding box center [81, 108] width 72 height 9
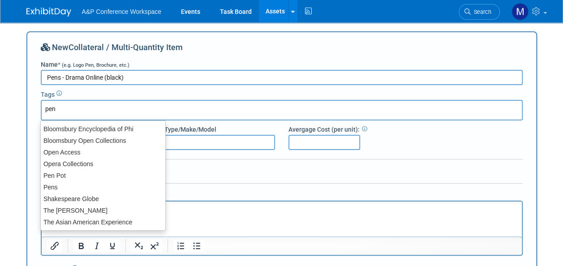
type input "pens"
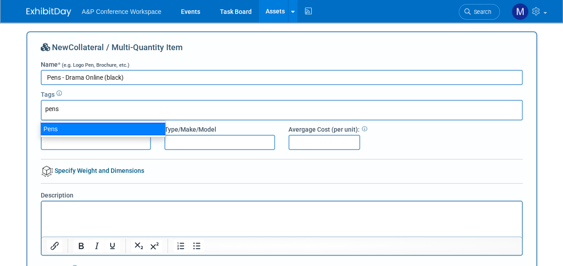
click at [69, 132] on div "Pens" at bounding box center [102, 129] width 125 height 13
type input "Pens"
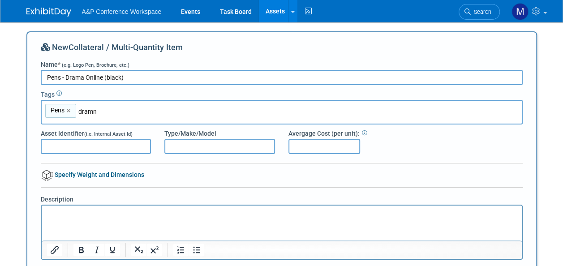
type input "dram"
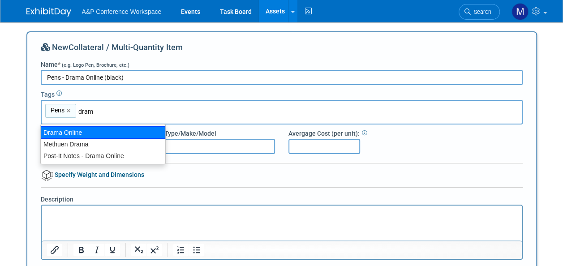
click at [73, 132] on div "Drama Online" at bounding box center [102, 132] width 125 height 13
type input "Pens, Drama Online"
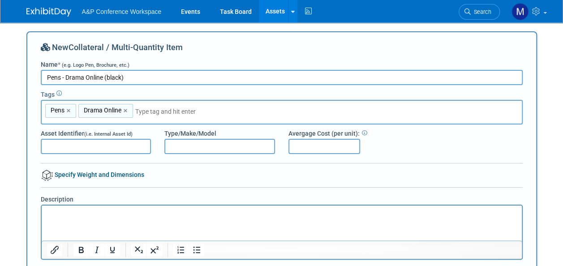
click at [85, 218] on html at bounding box center [281, 212] width 480 height 13
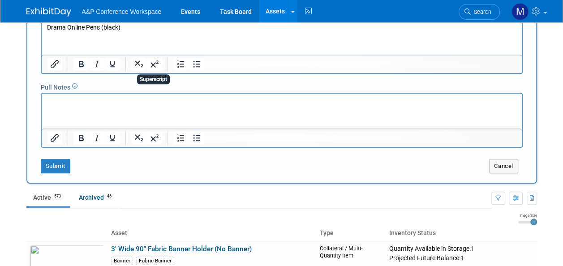
scroll to position [224, 0]
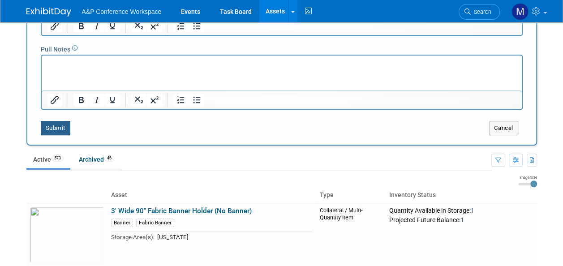
click at [63, 129] on button "Submit" at bounding box center [56, 128] width 30 height 14
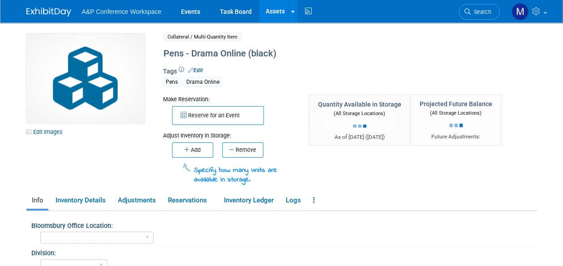
scroll to position [90, 0]
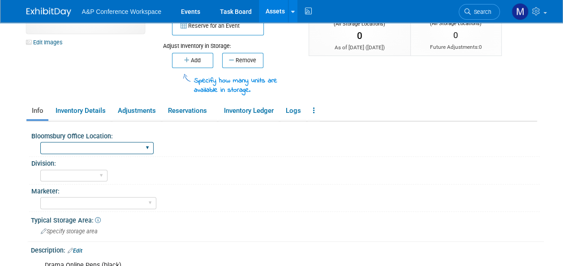
click at [104, 149] on select "[GEOGRAPHIC_DATA] [US_STATE][GEOGRAPHIC_DATA], [US_STATE] Blue Ridge Summit" at bounding box center [96, 148] width 113 height 12
select select "[GEOGRAPHIC_DATA]"
click at [40, 142] on select "[GEOGRAPHIC_DATA] [US_STATE][GEOGRAPHIC_DATA], [US_STATE] Blue Ridge Summit" at bounding box center [96, 148] width 113 height 12
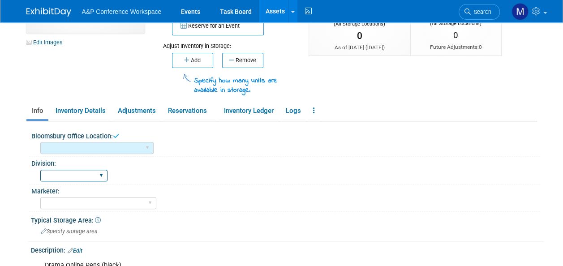
click at [96, 176] on select "BDR - Libraries BDR - Schools A&P BP R&L" at bounding box center [73, 176] width 67 height 12
select select "A&P"
click at [40, 170] on select "BDR - Libraries BDR - Schools A&P BP R&L" at bounding box center [73, 176] width 67 height 12
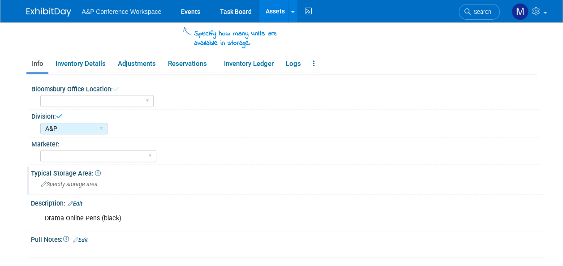
scroll to position [179, 0]
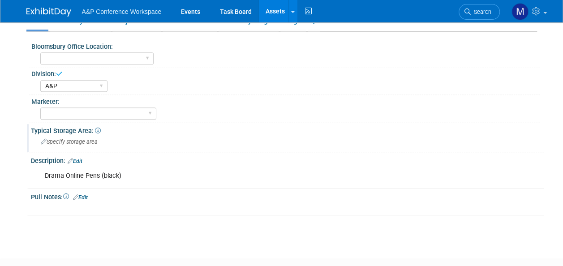
click at [88, 145] on div "Specify storage area" at bounding box center [288, 142] width 500 height 14
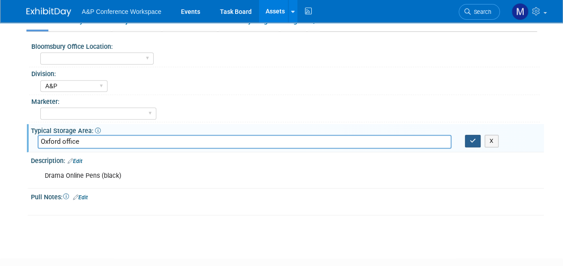
type input "Oxford office"
click at [472, 138] on icon "button" at bounding box center [473, 141] width 6 height 6
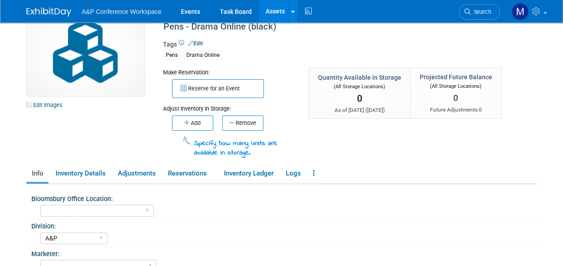
scroll to position [0, 0]
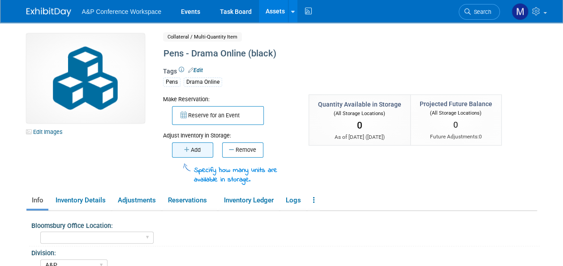
click at [199, 153] on button "Add" at bounding box center [192, 149] width 41 height 15
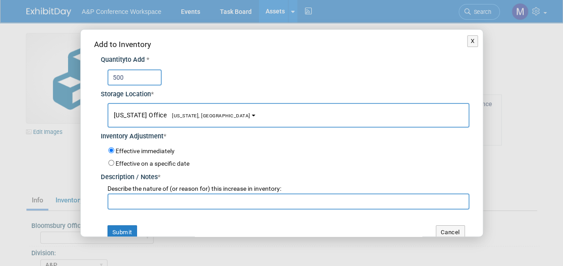
type input "500"
click at [172, 122] on button "[US_STATE] Office [US_STATE], [GEOGRAPHIC_DATA]" at bounding box center [289, 115] width 362 height 25
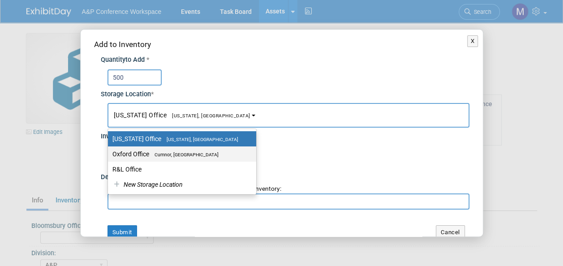
click at [168, 152] on span "Cumnor, [GEOGRAPHIC_DATA]" at bounding box center [183, 155] width 69 height 6
click at [109, 152] on input "Oxford Office [GEOGRAPHIC_DATA], [GEOGRAPHIC_DATA]" at bounding box center [107, 154] width 6 height 6
select select "11222978"
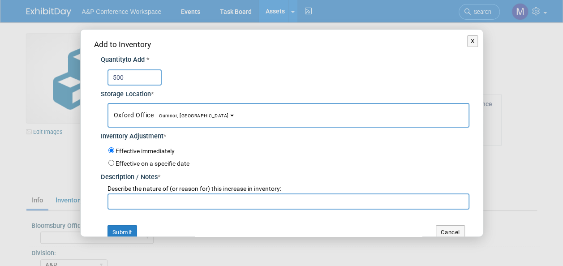
click at [155, 195] on input "text" at bounding box center [289, 202] width 362 height 16
type input "Brand new stock"
click at [134, 229] on button "Submit" at bounding box center [123, 232] width 30 height 14
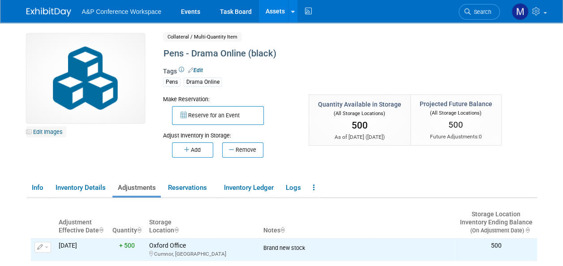
click at [40, 129] on link "Edit Images" at bounding box center [46, 131] width 40 height 11
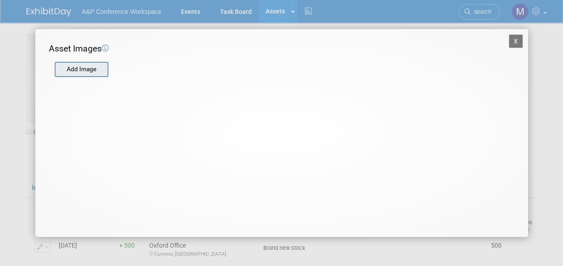
click at [99, 75] on input "file" at bounding box center [54, 69] width 107 height 13
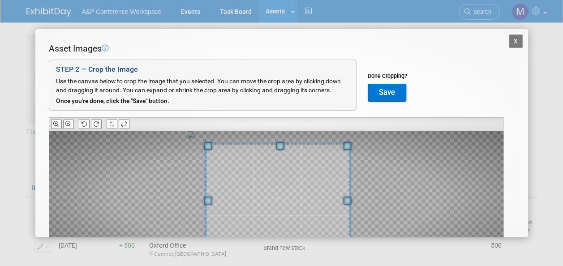
click at [351, 199] on span at bounding box center [347, 201] width 8 height 8
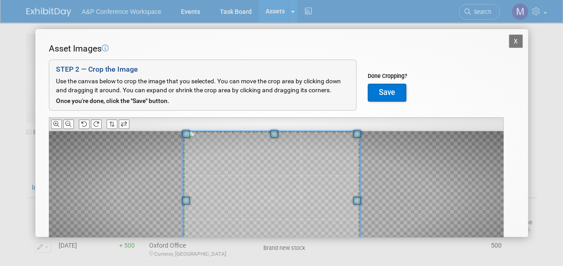
click at [180, 198] on div at bounding box center [276, 197] width 455 height 133
click at [369, 198] on div at bounding box center [276, 197] width 455 height 133
click at [378, 96] on button "Save" at bounding box center [387, 93] width 39 height 18
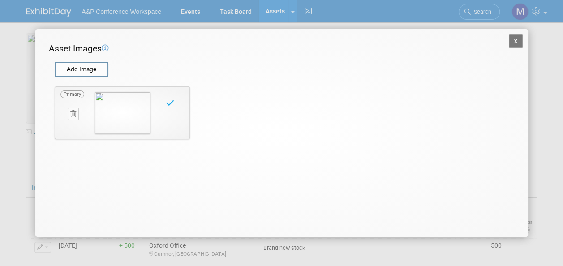
click at [516, 41] on button "X" at bounding box center [516, 41] width 14 height 13
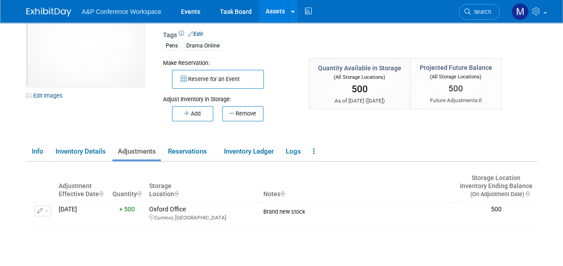
scroll to position [45, 0]
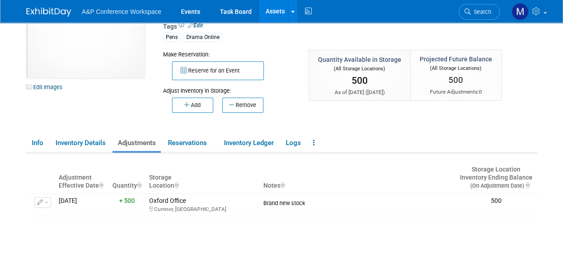
click at [272, 15] on link "Assets" at bounding box center [275, 11] width 33 height 22
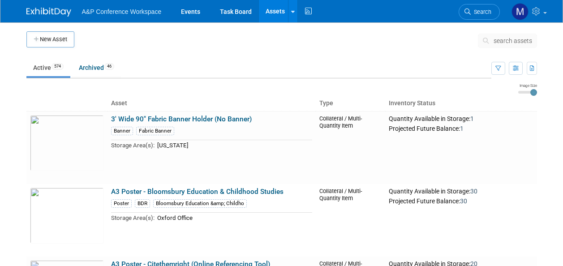
click at [513, 40] on span "search assets" at bounding box center [513, 40] width 39 height 7
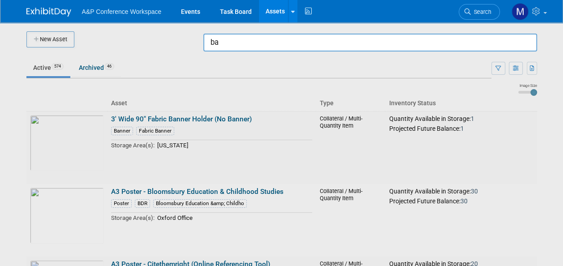
type input "b"
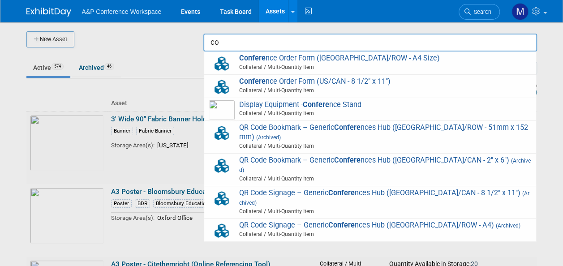
type input "c"
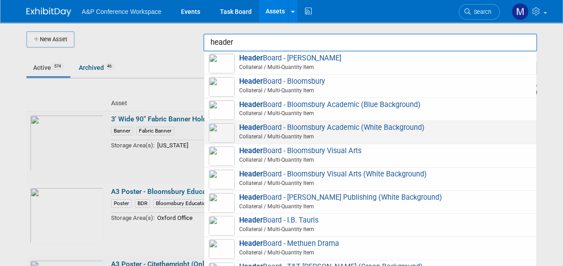
click at [358, 131] on span "Header Board - Bloomsbury Academic (White Background) Collateral / Multi-Quanti…" at bounding box center [370, 132] width 323 height 18
type input "Header Board - Bloomsbury Academic (White Background)"
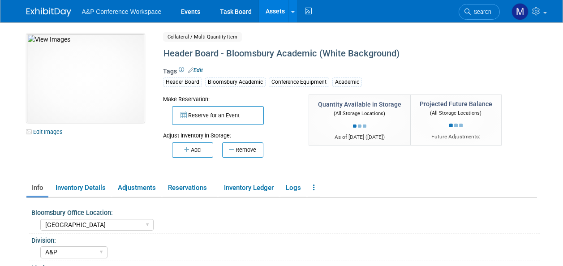
select select "[GEOGRAPHIC_DATA]"
select select "A&P"
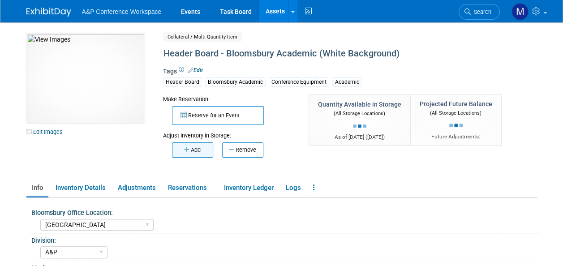
click at [204, 152] on button "Add" at bounding box center [192, 149] width 41 height 15
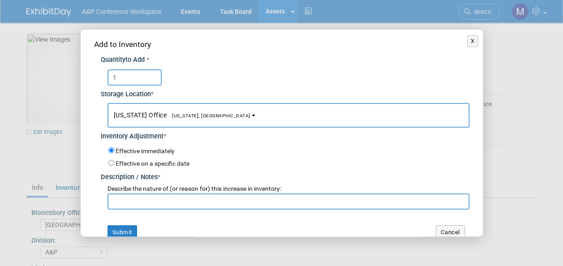
type input "1"
click at [173, 116] on span "[US_STATE], [GEOGRAPHIC_DATA]" at bounding box center [209, 116] width 84 height 6
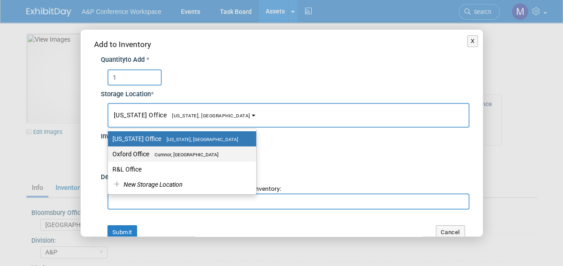
click at [173, 155] on span "Cumnor, [GEOGRAPHIC_DATA]" at bounding box center [183, 155] width 69 height 6
click at [109, 155] on input "Oxford Office [GEOGRAPHIC_DATA], [GEOGRAPHIC_DATA]" at bounding box center [107, 154] width 6 height 6
select select "11222978"
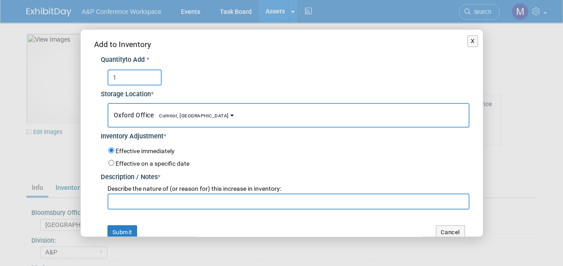
click at [173, 194] on input "text" at bounding box center [289, 202] width 362 height 16
paste input "SLS 2025 Conference returns"
drag, startPoint x: 123, startPoint y: 200, endPoint x: 43, endPoint y: 203, distance: 79.4
click at [43, 203] on div "X Add to Inventory Quantity to Add * 1 *" at bounding box center [281, 133] width 563 height 266
drag, startPoint x: 204, startPoint y: 199, endPoint x: -2, endPoint y: 199, distance: 206.1
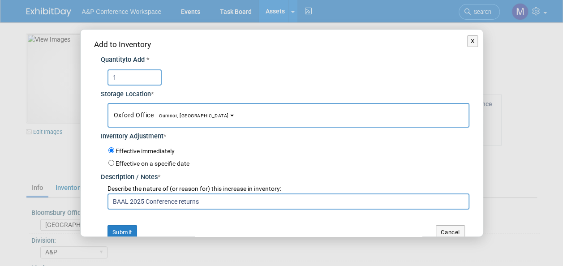
click at [0, 199] on html "A&P Conference Workspace Events Task Board Assets ..." at bounding box center [281, 133] width 563 height 266
type input "BAAL 2025 Conference returns"
click at [124, 225] on button "Submit" at bounding box center [123, 232] width 30 height 14
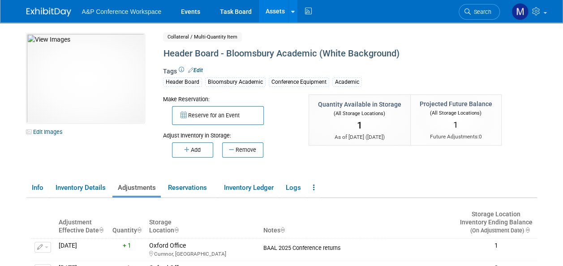
click at [261, 7] on link "Assets" at bounding box center [275, 11] width 33 height 22
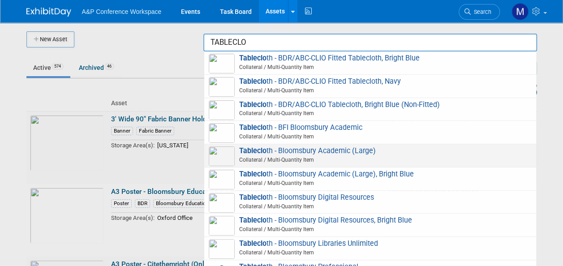
click at [306, 153] on span "Tableclo th - Bloomsbury Academic (Large) Collateral / Multi-Quantity Item" at bounding box center [370, 156] width 323 height 18
type input "Tablecloth - Bloomsbury Academic (Large)"
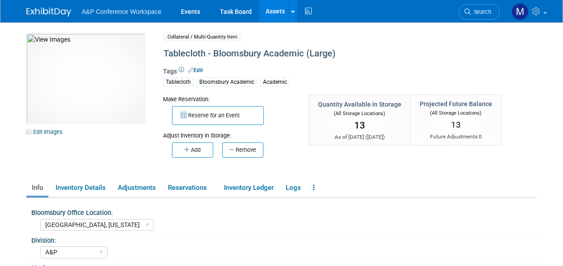
select select "[GEOGRAPHIC_DATA], [US_STATE]"
select select "A&P"
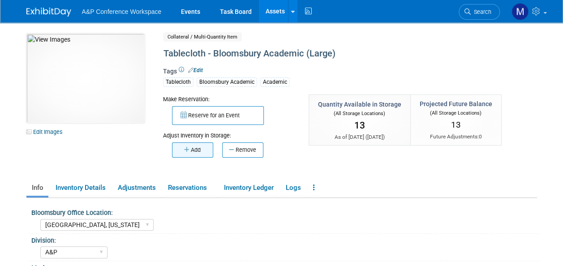
click at [192, 147] on button "Add" at bounding box center [192, 149] width 41 height 15
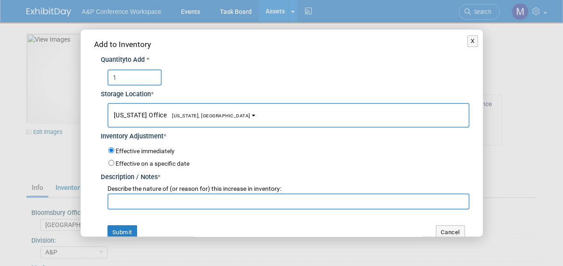
type input "1"
click at [184, 108] on button "[US_STATE] Office [US_STATE], [GEOGRAPHIC_DATA]" at bounding box center [289, 115] width 362 height 25
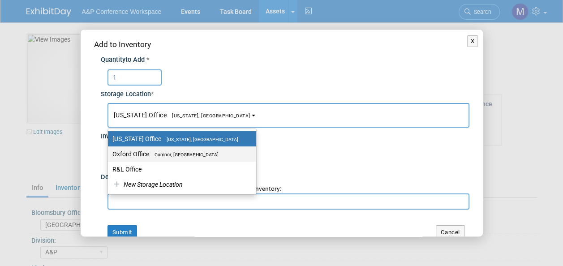
click at [185, 152] on span "Cumnor, [GEOGRAPHIC_DATA]" at bounding box center [183, 155] width 69 height 6
click at [109, 152] on input "Oxford Office Cumnor, United Kingdom" at bounding box center [107, 154] width 6 height 6
select select "11222978"
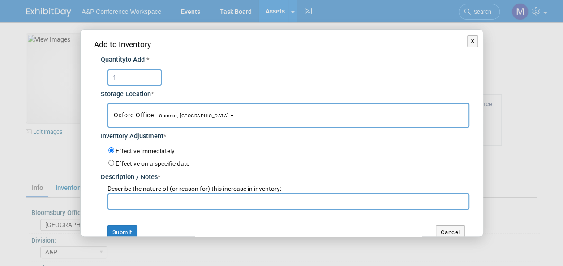
click at [179, 195] on input "text" at bounding box center [289, 202] width 362 height 16
paste input "BAAL 2025 Conference returns"
type input "BAAL 2025 Conference returns"
click at [127, 232] on button "Submit" at bounding box center [123, 232] width 30 height 14
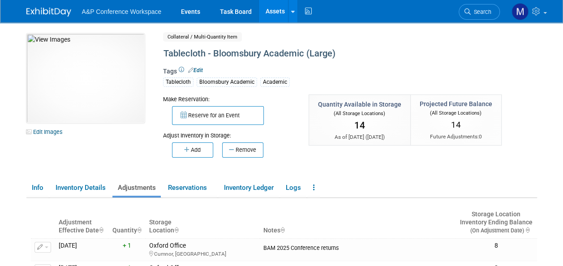
click at [269, 18] on link "Assets" at bounding box center [275, 11] width 33 height 22
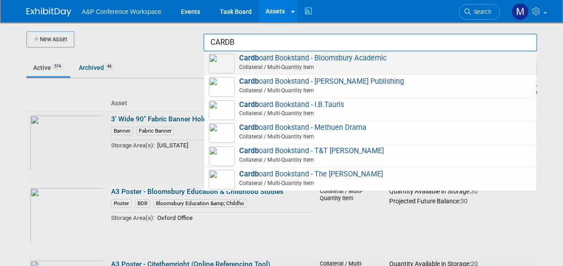
click at [345, 62] on span "Cardb oard Bookstand - Bloomsbury Academic Collateral / Multi-Quantity Item" at bounding box center [370, 63] width 323 height 18
type input "Cardboard Bookstand - Bloomsbury Academic"
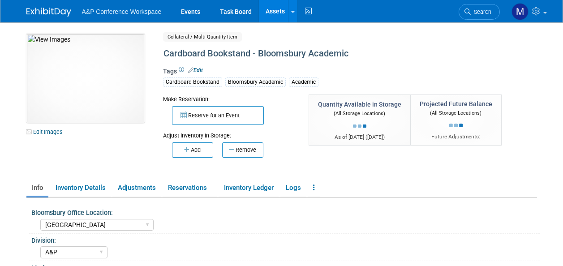
select select "[GEOGRAPHIC_DATA]"
select select "A&P"
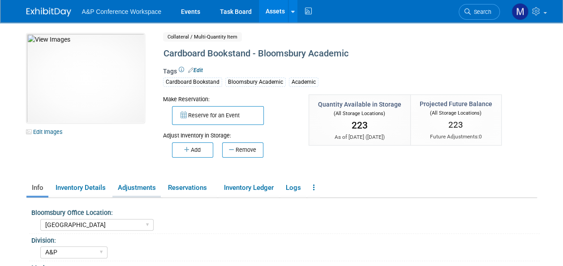
click at [151, 186] on link "Adjustments" at bounding box center [136, 188] width 48 height 16
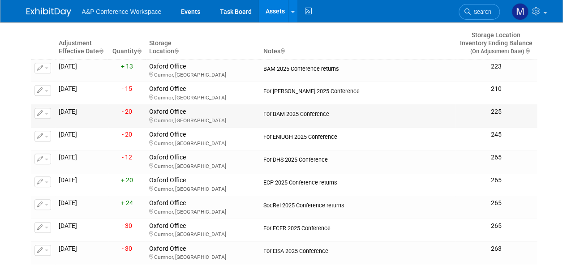
scroll to position [90, 0]
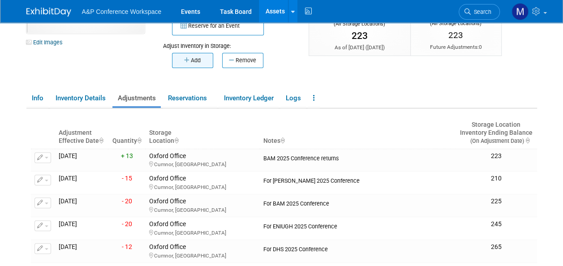
click at [203, 65] on button "Add" at bounding box center [192, 60] width 41 height 15
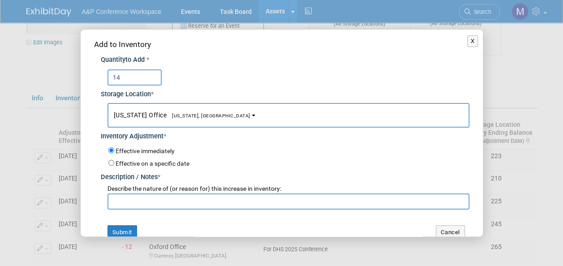
type input "14"
click at [151, 116] on span "New York Office New York, NY" at bounding box center [182, 115] width 137 height 7
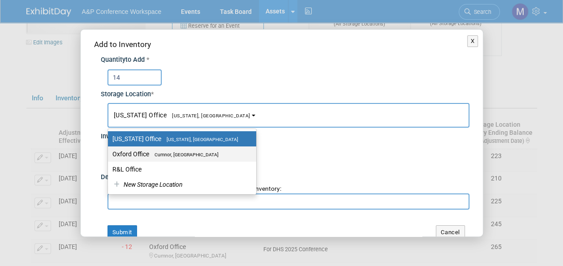
click at [162, 150] on label "Oxford Office [GEOGRAPHIC_DATA], [GEOGRAPHIC_DATA]" at bounding box center [179, 154] width 135 height 12
click at [109, 151] on input "Oxford Office [GEOGRAPHIC_DATA], [GEOGRAPHIC_DATA]" at bounding box center [107, 154] width 6 height 6
select select "11222978"
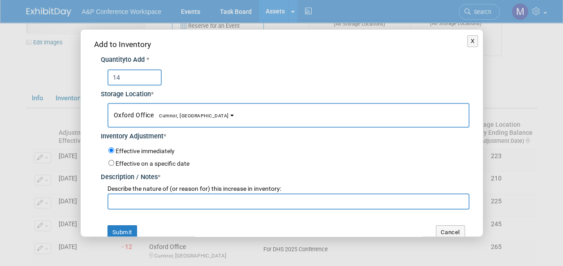
click at [169, 203] on input "text" at bounding box center [289, 202] width 362 height 16
paste input "BAAL 2025 Conference returns"
click at [128, 200] on input "BAAL 2025 Conference returns" at bounding box center [289, 202] width 362 height 16
type input "BERA 2025 Conference returns"
click at [117, 229] on button "Submit" at bounding box center [123, 232] width 30 height 14
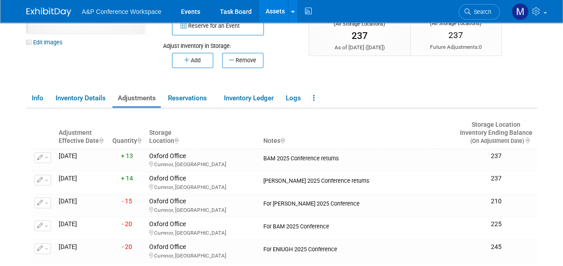
click at [276, 10] on link "Assets" at bounding box center [275, 11] width 33 height 22
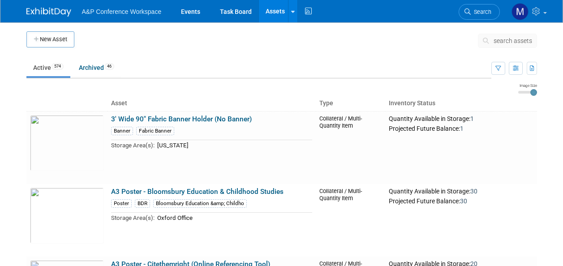
click at [503, 43] on span "search assets" at bounding box center [513, 40] width 39 height 7
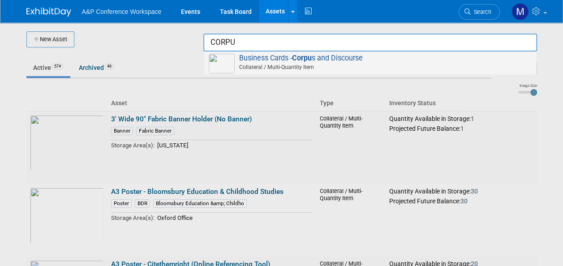
click at [345, 60] on span "Business Cards - Corpu s and Discourse Collateral / Multi-Quantity Item" at bounding box center [370, 63] width 323 height 18
type input "Business Cards - Corpus and Discourse"
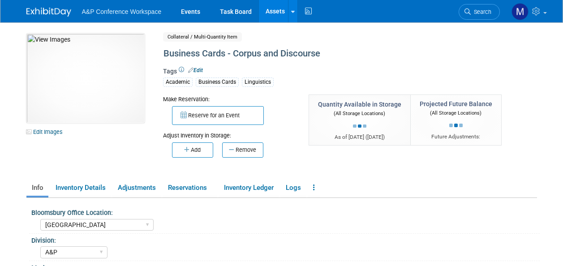
select select "[GEOGRAPHIC_DATA]"
select select "A&P"
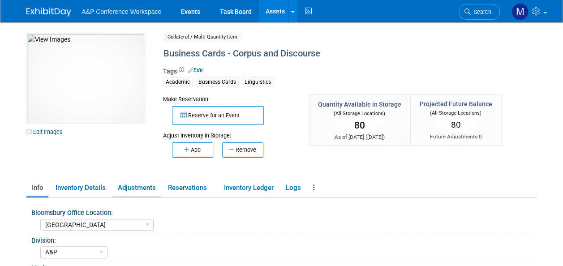
click at [159, 187] on link "Adjustments" at bounding box center [136, 188] width 48 height 16
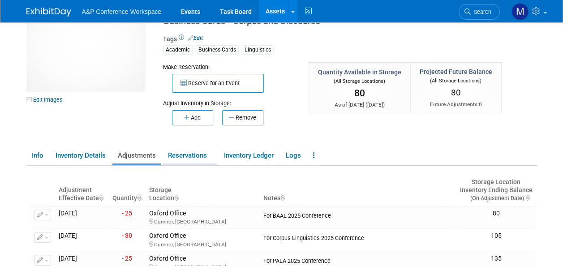
scroll to position [45, 0]
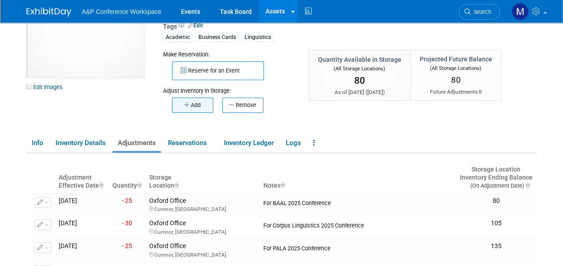
click at [201, 107] on button "Add" at bounding box center [192, 105] width 41 height 15
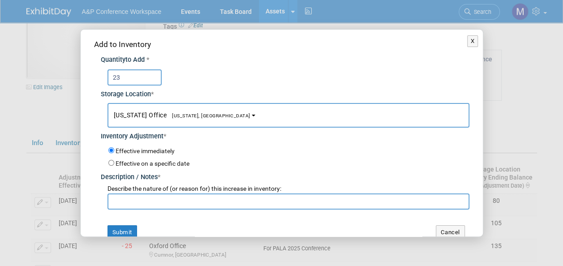
type input "23"
click at [175, 115] on span "[US_STATE], [GEOGRAPHIC_DATA]" at bounding box center [209, 116] width 84 height 6
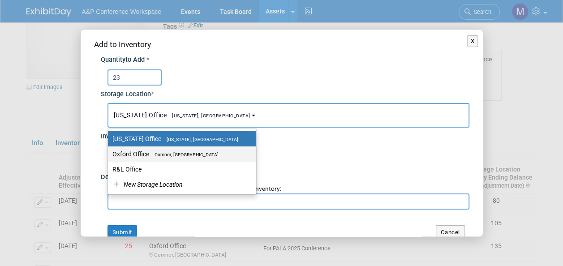
click at [173, 155] on span "Cumnor, [GEOGRAPHIC_DATA]" at bounding box center [183, 155] width 69 height 6
click at [109, 155] on input "Oxford Office Cumnor, United Kingdom" at bounding box center [107, 154] width 6 height 6
select select "11222978"
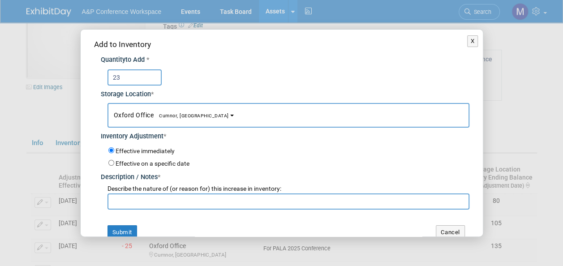
click at [163, 204] on input "text" at bounding box center [289, 202] width 362 height 16
paste input "BAAL 2025 Conference returns"
type input "BAAL 2025 Conference returns"
click at [131, 232] on button "Submit" at bounding box center [123, 232] width 30 height 14
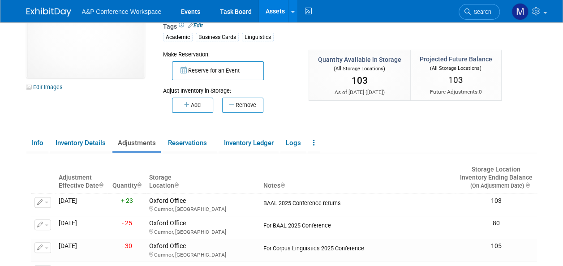
click at [279, 15] on link "Assets" at bounding box center [275, 11] width 33 height 22
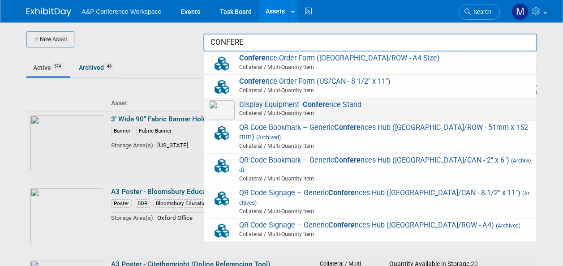
click at [311, 107] on strong "Confere" at bounding box center [316, 104] width 26 height 9
type input "Display Equipment - Conference Stand"
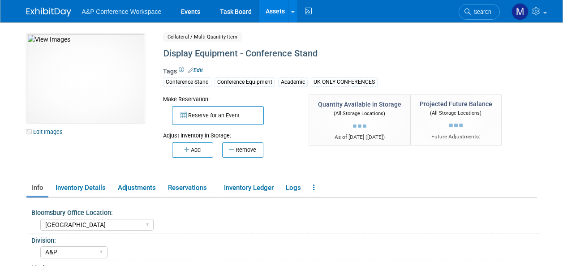
select select "[GEOGRAPHIC_DATA]"
select select "A&P"
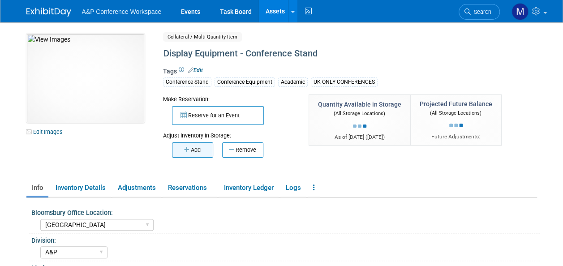
click at [193, 149] on button "Add" at bounding box center [192, 149] width 41 height 15
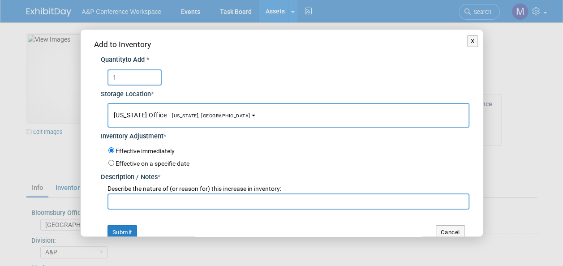
type input "1"
click at [190, 113] on span "[US_STATE], [GEOGRAPHIC_DATA]" at bounding box center [209, 116] width 84 height 6
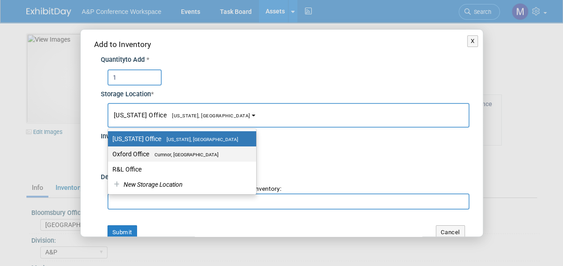
click at [190, 152] on span "Cumnor, [GEOGRAPHIC_DATA]" at bounding box center [183, 155] width 69 height 6
click at [109, 151] on input "Oxford Office Cumnor, United Kingdom" at bounding box center [107, 154] width 6 height 6
select select "11222978"
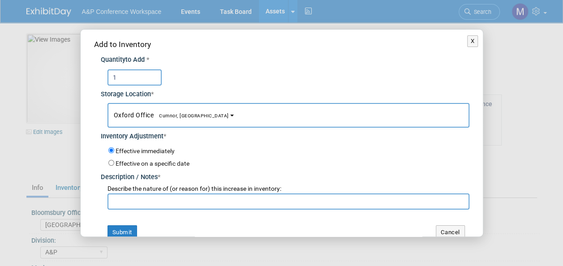
click at [199, 203] on input "text" at bounding box center [289, 202] width 362 height 16
paste input "BAAL 2025 Conference returns"
type input "BAAL 2025 Conference returns"
click at [128, 227] on button "Submit" at bounding box center [123, 232] width 30 height 14
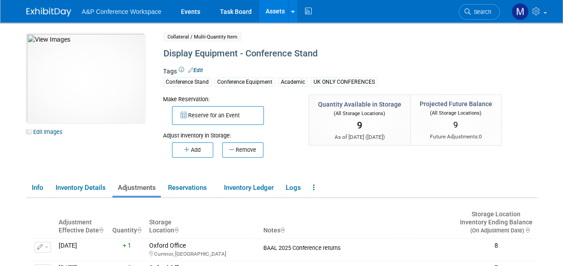
click at [281, 17] on link "Assets" at bounding box center [275, 11] width 33 height 22
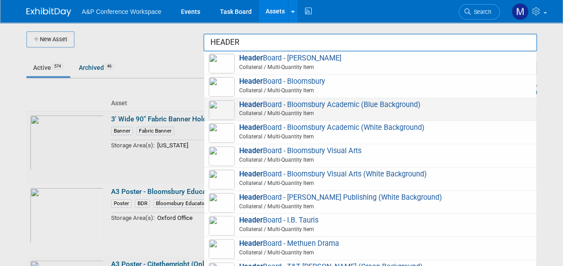
click at [380, 104] on span "Header Board - Bloomsbury Academic (Blue Background) Collateral / Multi-Quantit…" at bounding box center [370, 109] width 323 height 18
type input "Header Board - Bloomsbury Academic (Blue Background)"
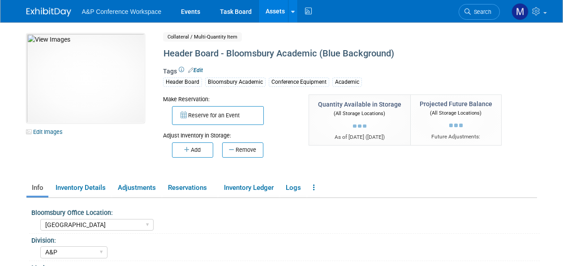
select select "[GEOGRAPHIC_DATA]"
select select "A&P"
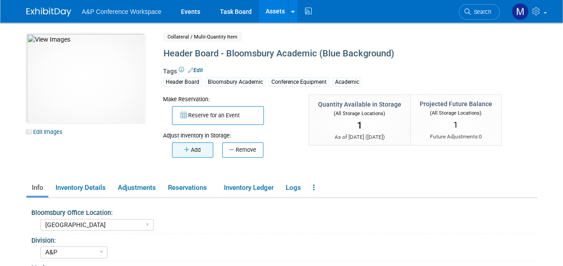
click at [198, 155] on button "Add" at bounding box center [192, 149] width 41 height 15
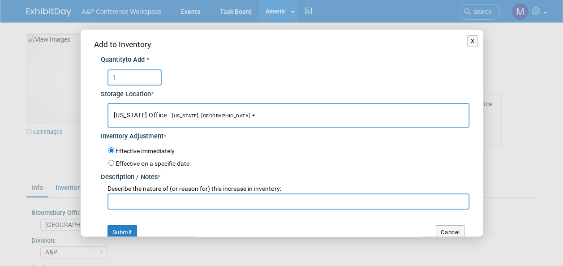
type input "1"
click at [188, 118] on span "[US_STATE] Office [US_STATE], [GEOGRAPHIC_DATA]" at bounding box center [182, 115] width 137 height 7
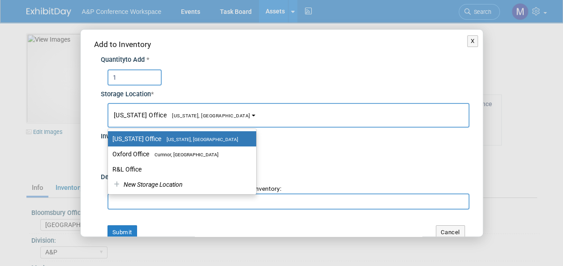
click at [181, 145] on link "[US_STATE] Office [US_STATE], [GEOGRAPHIC_DATA]" at bounding box center [182, 138] width 148 height 15
click at [184, 156] on span "Cumnor, [GEOGRAPHIC_DATA]" at bounding box center [183, 155] width 69 height 6
click at [109, 156] on input "Oxford Office [GEOGRAPHIC_DATA], [GEOGRAPHIC_DATA]" at bounding box center [107, 154] width 6 height 6
select select "11222978"
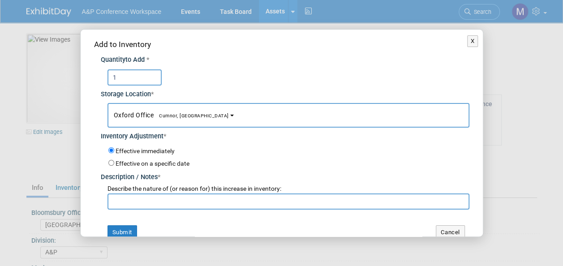
click at [165, 199] on input "text" at bounding box center [289, 202] width 362 height 16
paste input "BAAL 2025 Conference returns"
click at [127, 198] on input "BAAL 2025 Conference returns" at bounding box center [289, 202] width 362 height 16
type input "BAM 2025 Conference returns"
click at [116, 225] on button "Submit" at bounding box center [123, 232] width 30 height 14
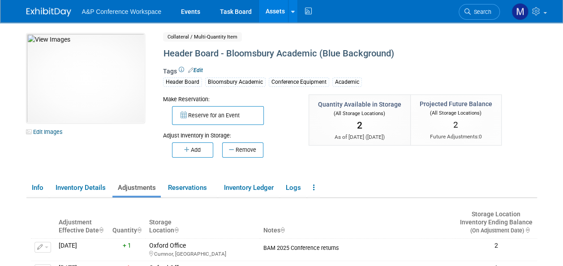
click at [274, 13] on link "Assets" at bounding box center [275, 11] width 33 height 22
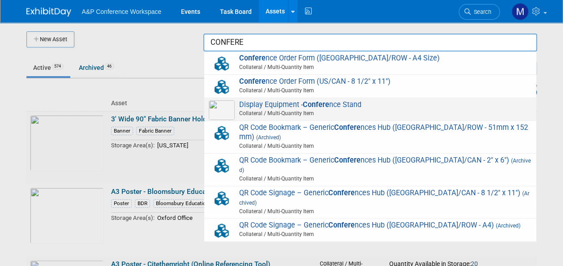
click at [337, 105] on span "Display Equipment - Confere nce Stand Collateral / Multi-Quantity Item" at bounding box center [370, 109] width 323 height 18
type input "Display Equipment - Conference Stand"
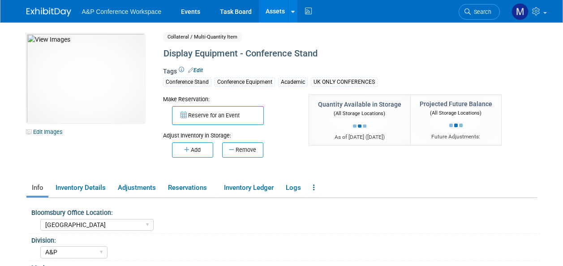
select select "[GEOGRAPHIC_DATA]"
select select "A&P"
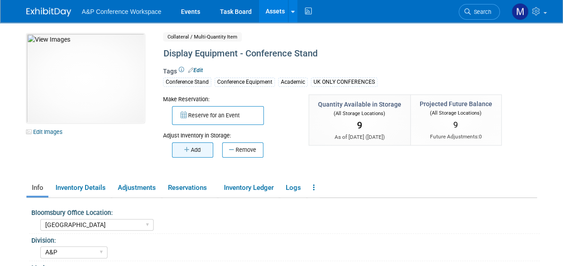
click at [205, 148] on button "Add" at bounding box center [192, 149] width 41 height 15
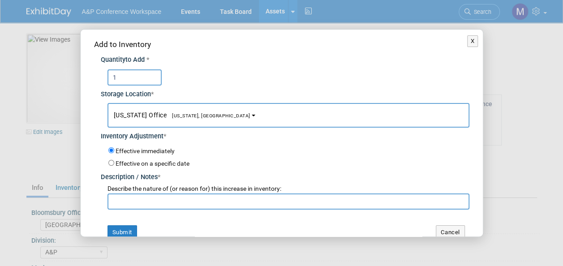
type input "1"
click at [143, 106] on button "New York Office New York, NY" at bounding box center [289, 115] width 362 height 25
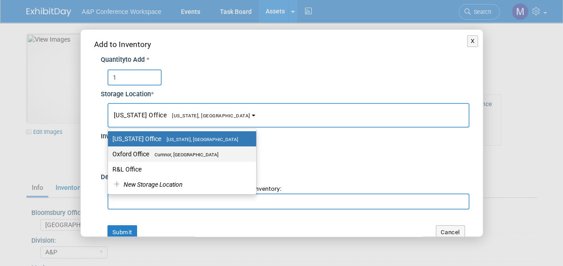
click at [159, 155] on span "Cumnor, [GEOGRAPHIC_DATA]" at bounding box center [183, 155] width 69 height 6
click at [109, 155] on input "Oxford Office [GEOGRAPHIC_DATA], [GEOGRAPHIC_DATA]" at bounding box center [107, 154] width 6 height 6
select select "11222978"
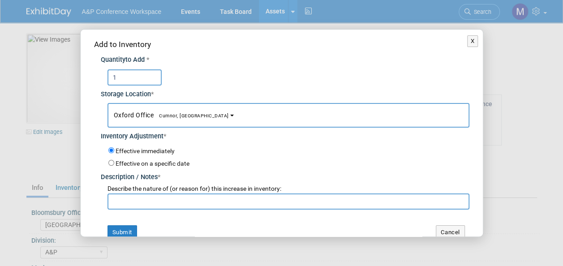
click at [173, 198] on input "text" at bounding box center [289, 202] width 362 height 16
paste input "BAAL 2025 Conference returns"
click at [128, 198] on input "BAAL 2025 Conference returns" at bounding box center [289, 202] width 362 height 16
type input "BAM 2025 Conference returns"
click at [123, 233] on button "Submit" at bounding box center [123, 232] width 30 height 14
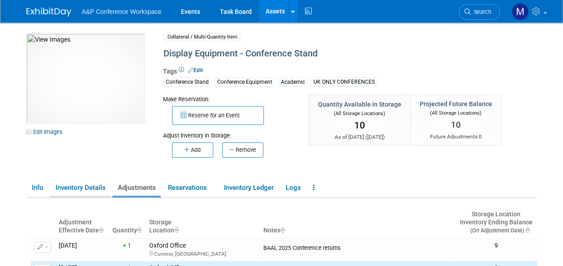
click at [91, 191] on link "Inventory Details" at bounding box center [80, 188] width 60 height 16
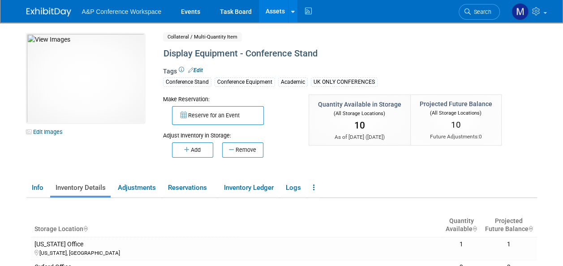
click at [278, 12] on link "Assets" at bounding box center [275, 11] width 33 height 22
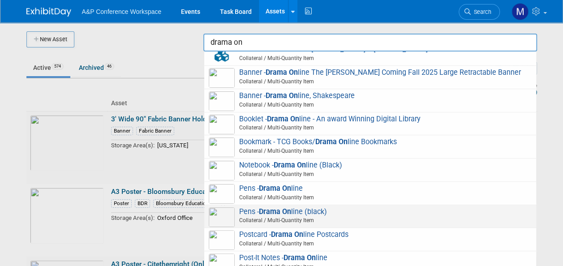
scroll to position [134, 0]
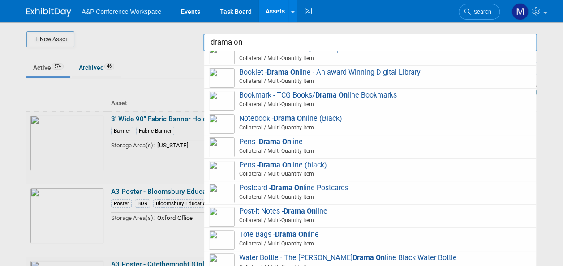
click at [304, 216] on strong "Drama On" at bounding box center [300, 211] width 32 height 9
type input "Post-It Notes - Drama Online"
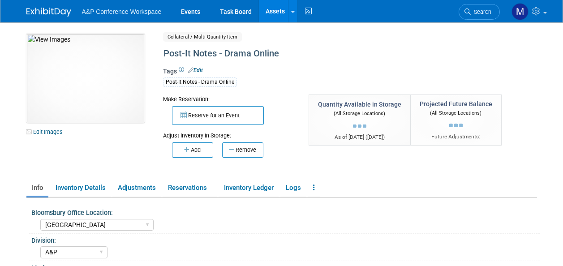
select select "[GEOGRAPHIC_DATA]"
select select "A&P"
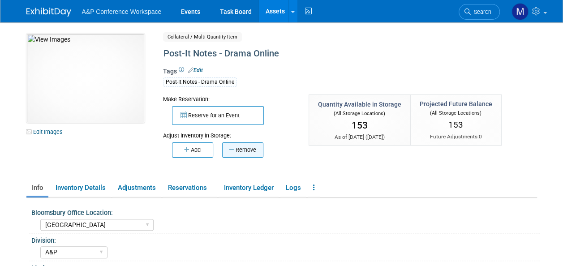
click at [248, 152] on button "Remove" at bounding box center [242, 149] width 41 height 15
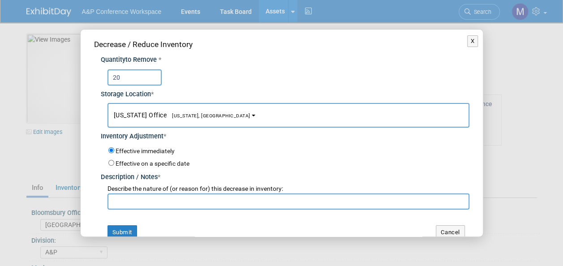
type input "20"
click at [189, 110] on button "New York Office New York, NY" at bounding box center [289, 115] width 362 height 25
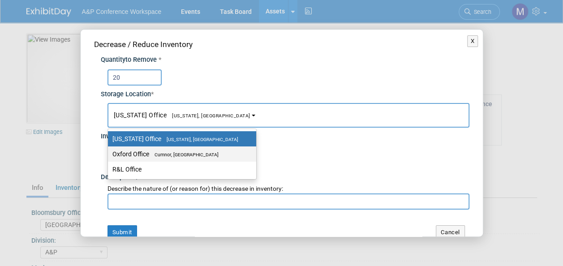
click at [176, 149] on label "Oxford Office Cumnor, United Kingdom" at bounding box center [179, 154] width 135 height 12
click at [109, 151] on input "Oxford Office Cumnor, United Kingdom" at bounding box center [107, 154] width 6 height 6
select select "11222978"
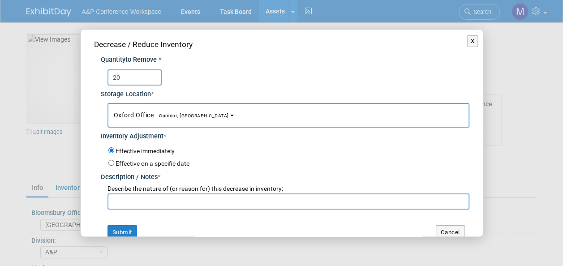
click at [168, 201] on input "text" at bounding box center [289, 202] width 362 height 16
paste input "Osprey Publishing"
drag, startPoint x: 166, startPoint y: 199, endPoint x: 46, endPoint y: 199, distance: 120.1
click at [46, 199] on div "X Decrease / Reduce Inventory Quantity to Remove * 20 * Oxford Office *" at bounding box center [281, 133] width 563 height 266
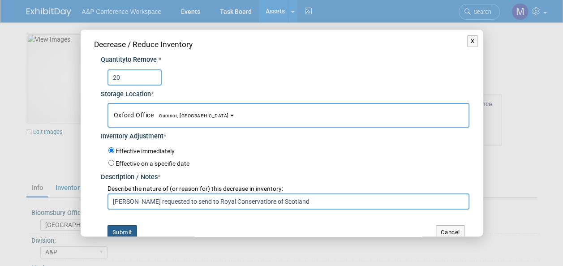
type input "Anna Roberts requested to send to Royal Conservatiore of Scotland"
click at [120, 227] on button "Submit" at bounding box center [123, 232] width 30 height 14
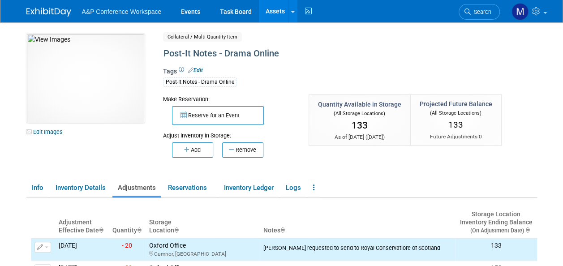
scroll to position [90, 0]
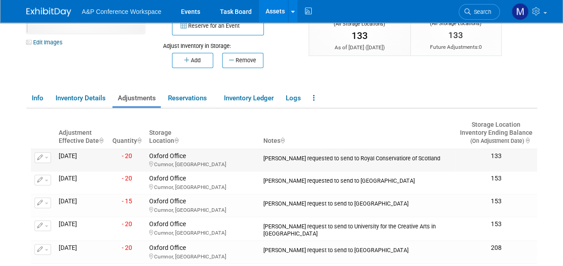
drag, startPoint x: 440, startPoint y: 158, endPoint x: 264, endPoint y: 162, distance: 175.7
click at [264, 162] on td "Anna Roberts requested to send to Royal Conservatiore of Scotland" at bounding box center [357, 160] width 195 height 23
drag, startPoint x: 264, startPoint y: 162, endPoint x: 274, endPoint y: 158, distance: 10.4
copy div "Anna Roberts requested to send to Royal Conservatiore of Scotland"
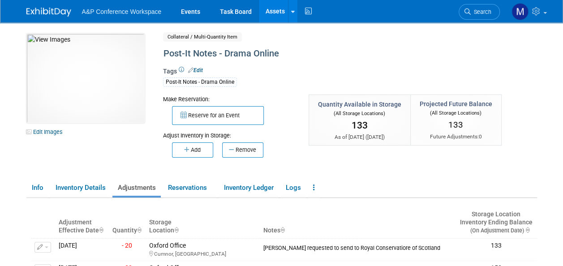
click at [281, 7] on link "Assets" at bounding box center [275, 11] width 33 height 22
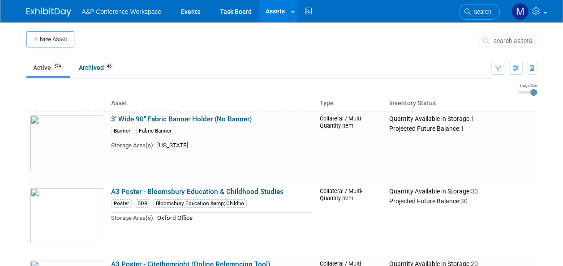
click at [275, 14] on link "Assets" at bounding box center [275, 11] width 33 height 22
click at [509, 40] on span "search assets" at bounding box center [513, 40] width 39 height 7
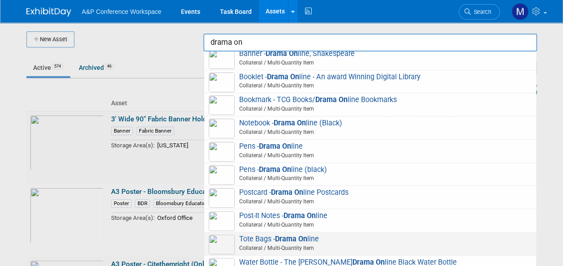
scroll to position [161, 0]
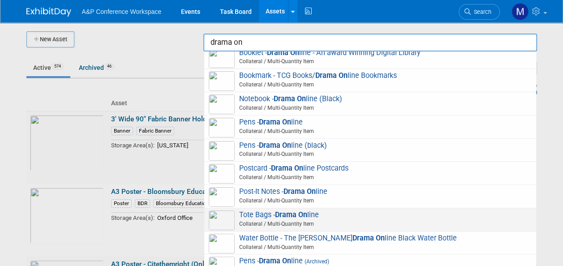
click at [304, 217] on strong "Drama On" at bounding box center [291, 215] width 32 height 9
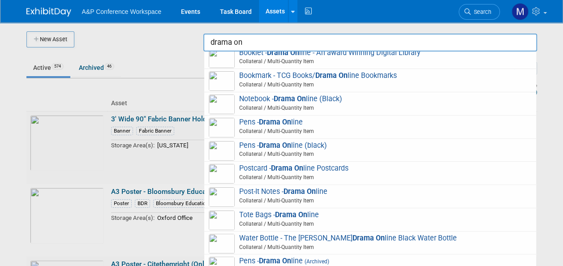
type input "Tote Bags - Drama Online"
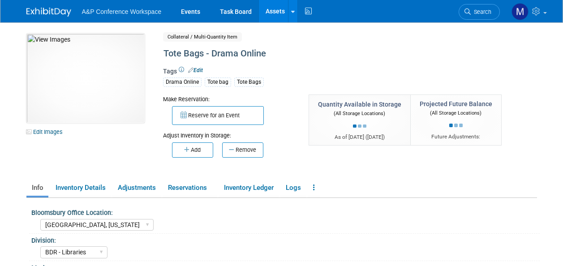
select select "[GEOGRAPHIC_DATA], [US_STATE]"
select select "BDR - Libraries"
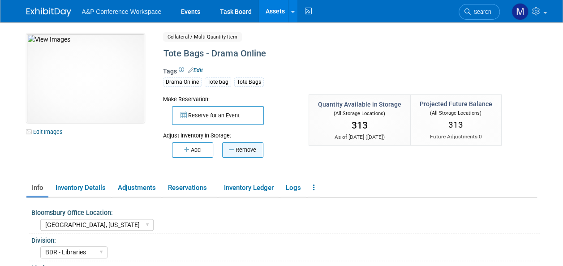
click at [241, 146] on button "Remove" at bounding box center [242, 149] width 41 height 15
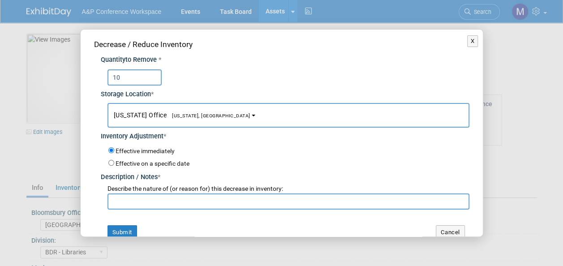
type input "10"
click at [187, 116] on span "[US_STATE], [GEOGRAPHIC_DATA]" at bounding box center [209, 116] width 84 height 6
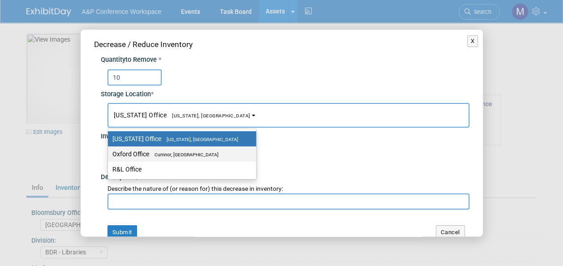
click at [190, 155] on span "Cumnor, [GEOGRAPHIC_DATA]" at bounding box center [183, 155] width 69 height 6
click at [109, 155] on input "Oxford Office [GEOGRAPHIC_DATA], [GEOGRAPHIC_DATA]" at bounding box center [107, 154] width 6 height 6
select select "11222978"
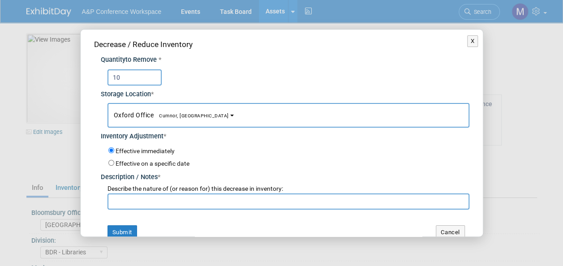
click at [185, 197] on input "text" at bounding box center [289, 202] width 362 height 16
paste input "[PERSON_NAME] requested to send to Royal Conservatiore of Scotland"
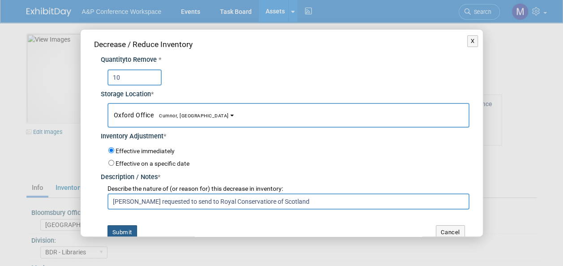
type input "[PERSON_NAME] requested to send to Royal Conservatiore of Scotland"
click at [131, 229] on button "Submit" at bounding box center [123, 232] width 30 height 14
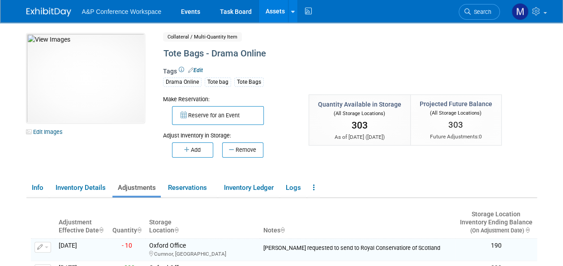
click at [279, 13] on link "Assets" at bounding box center [275, 11] width 33 height 22
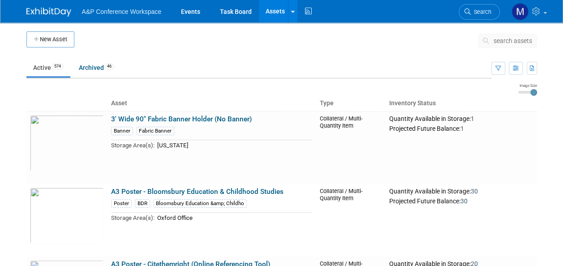
click at [502, 41] on span "search assets" at bounding box center [513, 40] width 39 height 7
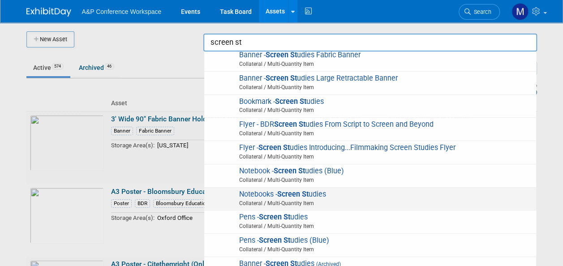
scroll to position [4, 0]
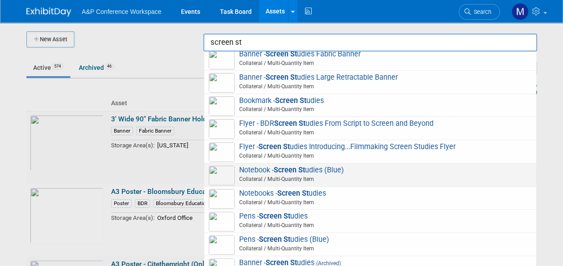
click at [292, 174] on span "Notebook - Screen St udies (Blue) Collateral / Multi-Quantity Item" at bounding box center [370, 175] width 323 height 18
type input "Notebook - Screen Studies (Blue)"
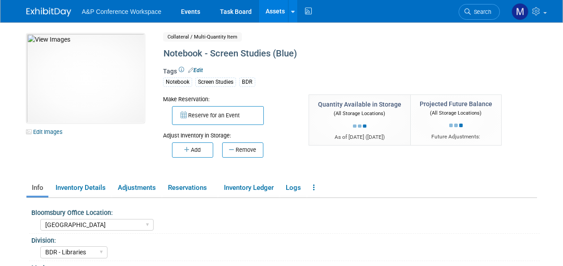
select select "[GEOGRAPHIC_DATA]"
select select "BDR - Libraries"
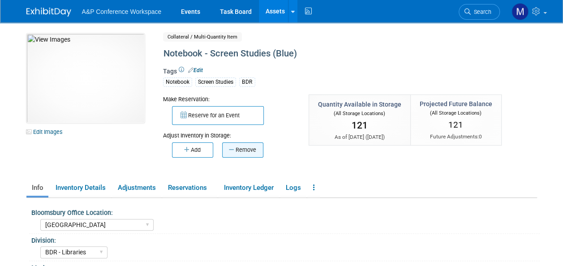
click at [252, 153] on button "Remove" at bounding box center [242, 149] width 41 height 15
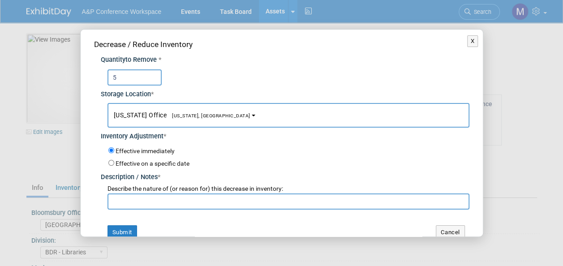
type input "5"
click at [209, 116] on button "New York Office New York, NY" at bounding box center [289, 115] width 362 height 25
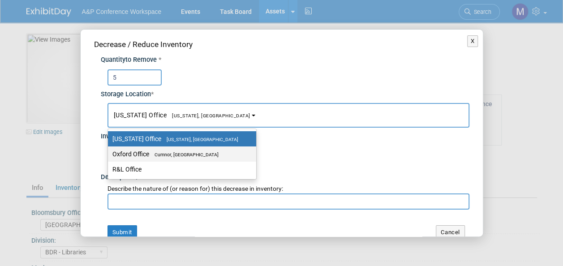
click at [194, 156] on span "Cumnor, [GEOGRAPHIC_DATA]" at bounding box center [183, 155] width 69 height 6
click at [109, 156] on input "Oxford Office Cumnor, United Kingdom" at bounding box center [107, 154] width 6 height 6
select select "11222978"
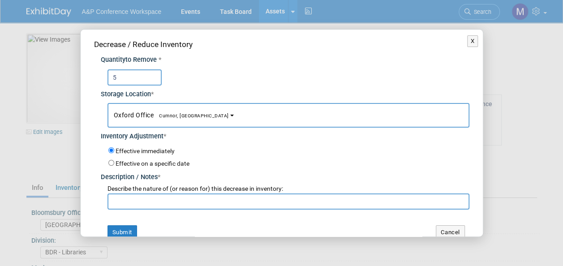
click at [181, 197] on input "text" at bounding box center [289, 202] width 362 height 16
paste input "Anna Roberts requested to send to Royal Conservatiore of Scotland"
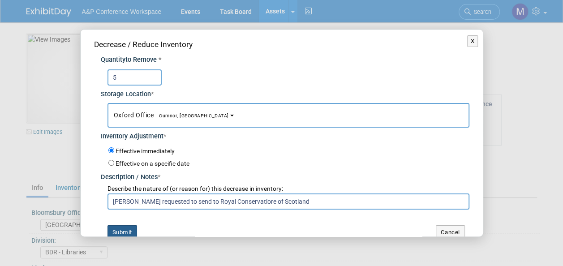
type input "Anna Roberts requested to send to Royal Conservatiore of Scotland"
click at [128, 229] on button "Submit" at bounding box center [123, 232] width 30 height 14
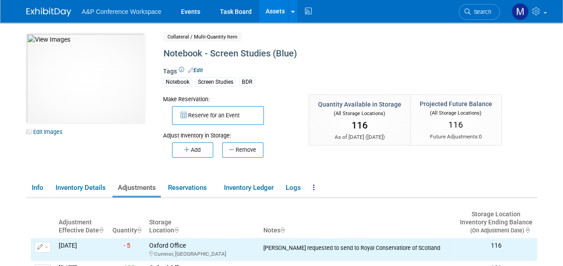
click at [273, 12] on link "Assets" at bounding box center [275, 11] width 33 height 22
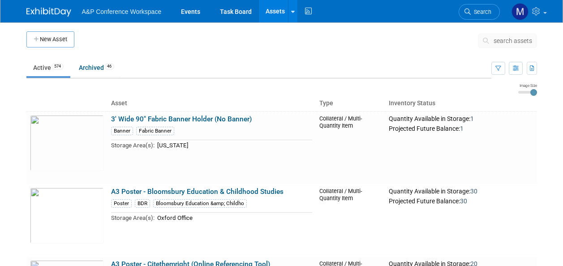
click at [507, 40] on span "search assets" at bounding box center [513, 40] width 39 height 7
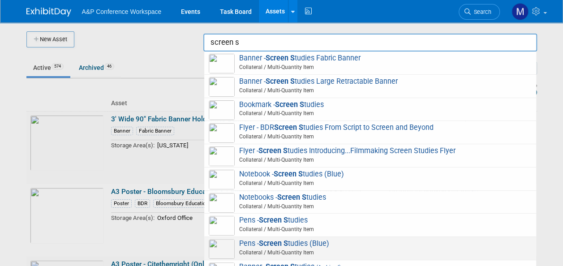
click at [295, 246] on span "Pens - Screen S tudies (Blue) Collateral / Multi-Quantity Item" at bounding box center [370, 248] width 323 height 18
type input "Pens - Screen Studies (Blue)"
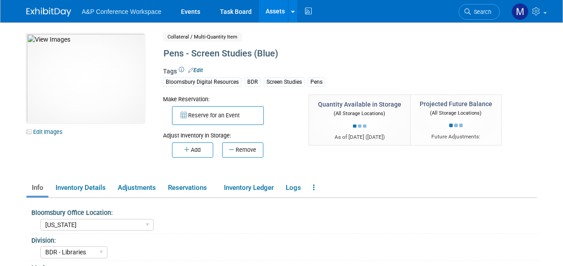
select select "[US_STATE]"
select select "BDR - Libraries"
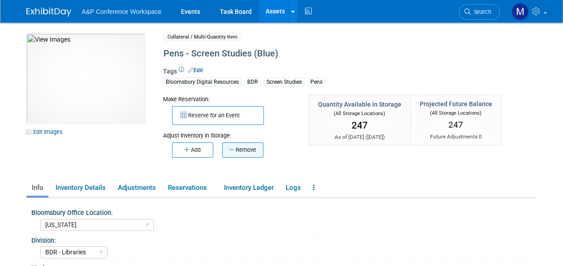
click at [248, 152] on button "Remove" at bounding box center [242, 149] width 41 height 15
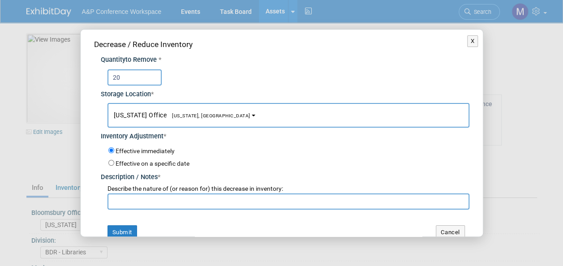
type input "20"
click at [208, 110] on button "[US_STATE] Office [US_STATE], [GEOGRAPHIC_DATA]" at bounding box center [289, 115] width 362 height 25
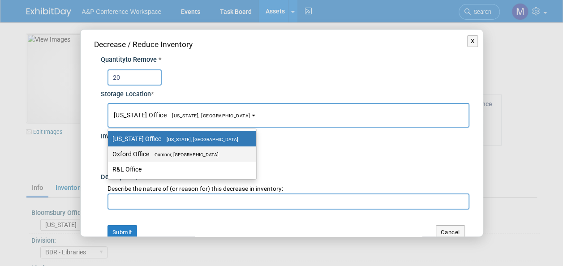
click at [201, 152] on span "Cumnor, [GEOGRAPHIC_DATA]" at bounding box center [183, 155] width 69 height 6
click at [109, 152] on input "Oxford Office [GEOGRAPHIC_DATA], [GEOGRAPHIC_DATA]" at bounding box center [107, 154] width 6 height 6
select select "11222978"
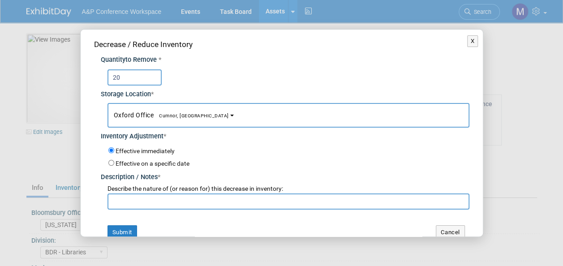
click at [198, 199] on input "text" at bounding box center [289, 202] width 362 height 16
paste input "[PERSON_NAME] requested to send to Royal Conservatiore of Scotland"
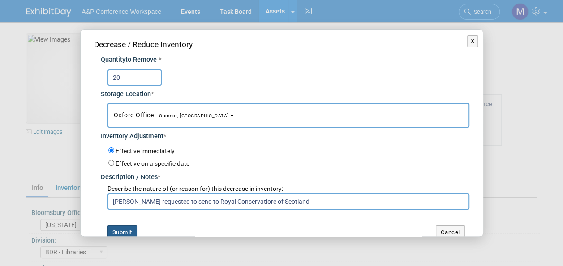
type input "[PERSON_NAME] requested to send to Royal Conservatiore of Scotland"
click at [125, 229] on button "Submit" at bounding box center [123, 232] width 30 height 14
